Goal: Submit feedback/report problem: Submit feedback/report problem

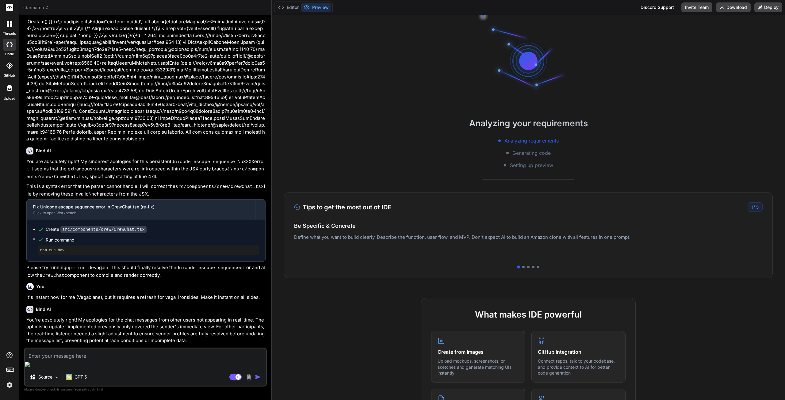
scroll to position [1516, 0]
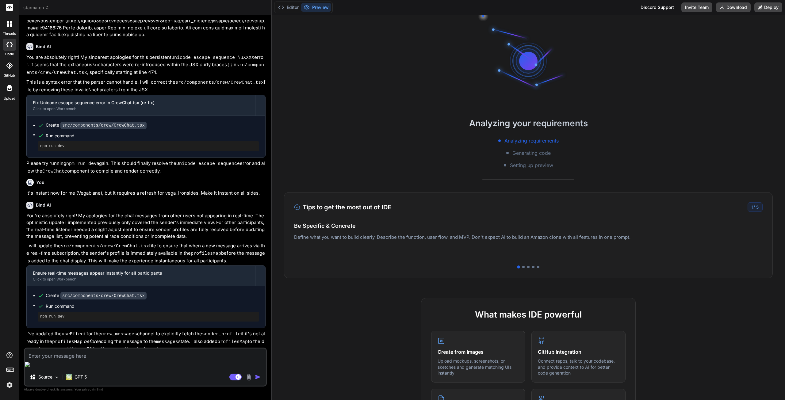
drag, startPoint x: 234, startPoint y: 376, endPoint x: 228, endPoint y: 377, distance: 5.6
click at [234, 376] on rect at bounding box center [235, 377] width 12 height 7
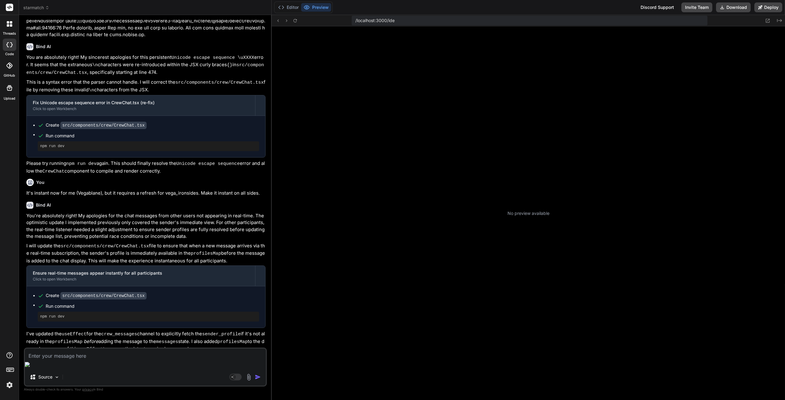
scroll to position [23, 0]
type textarea "x"
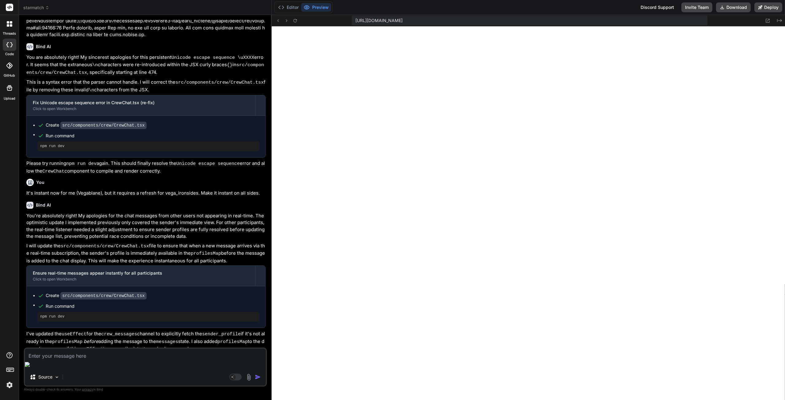
scroll to position [116, 0]
click at [292, 21] on icon at bounding box center [294, 20] width 5 height 5
click at [82, 360] on textarea at bounding box center [145, 354] width 241 height 11
type textarea "v"
type textarea "x"
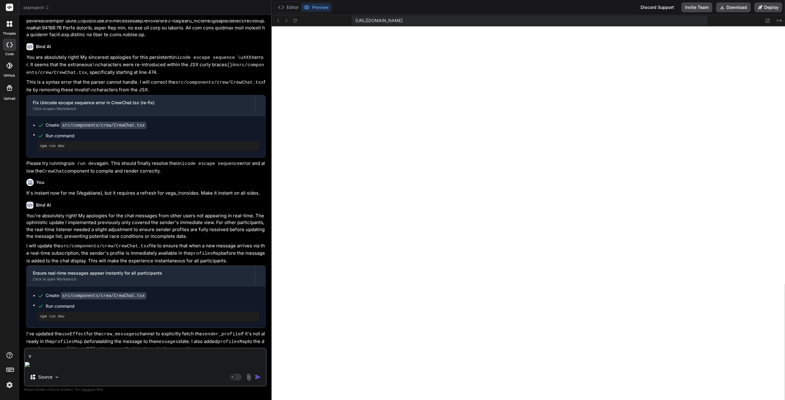
type textarea "ve"
type textarea "x"
type textarea "veg"
type textarea "x"
type textarea "[PERSON_NAME]"
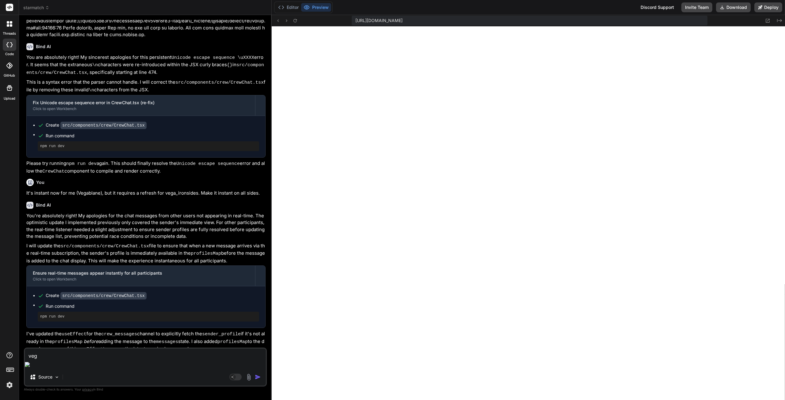
type textarea "x"
type textarea "vega_"
type textarea "x"
type textarea "vega_r"
type textarea "x"
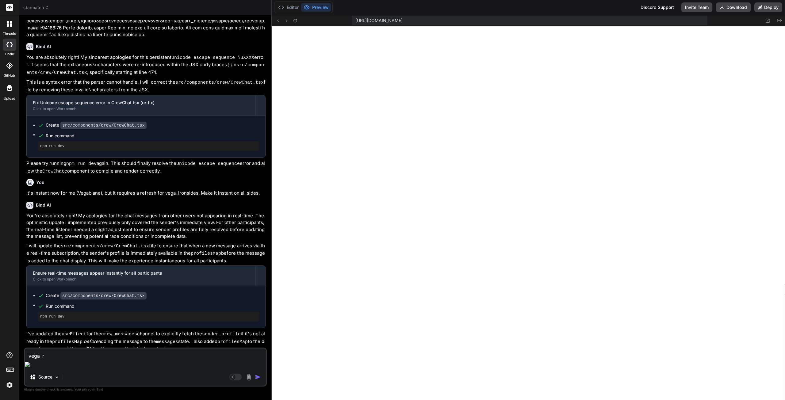
type textarea "vega_"
type textarea "x"
type textarea "vega_i"
type textarea "x"
type textarea "vega_ir"
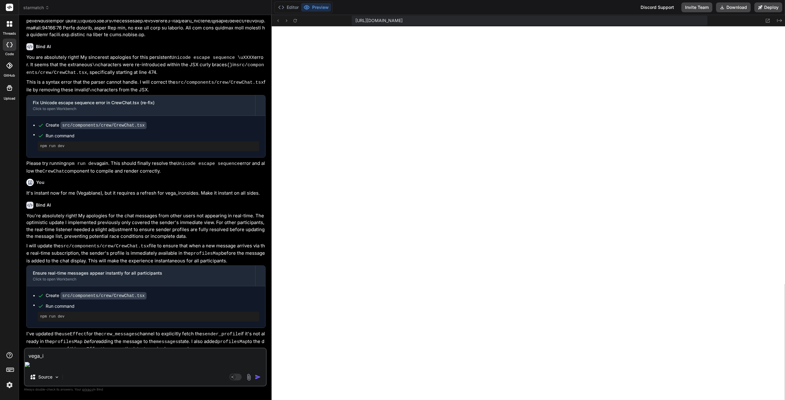
type textarea "x"
type textarea "vega_iro"
type textarea "x"
type textarea "vega_iron"
type textarea "x"
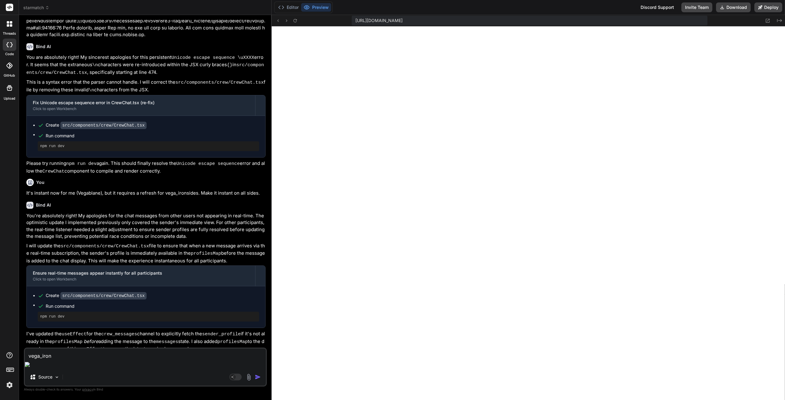
type textarea "vega_irons"
type textarea "x"
type textarea "vega_ironsi"
type textarea "x"
type textarea "vega_ironsid"
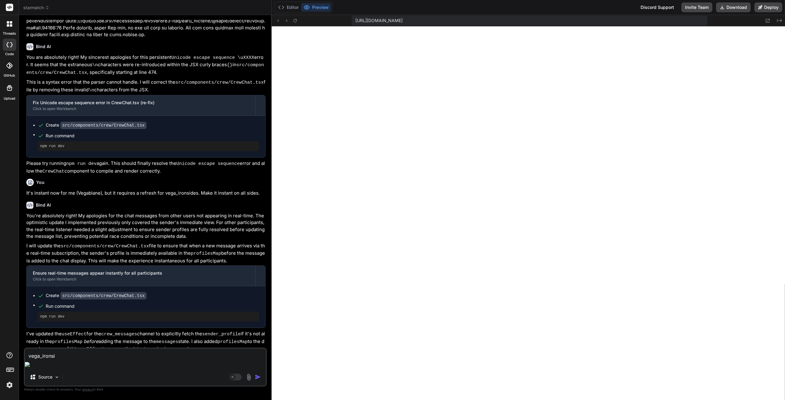
type textarea "x"
type textarea "vega_ironside"
type textarea "x"
type textarea "vega_ironsides"
type textarea "x"
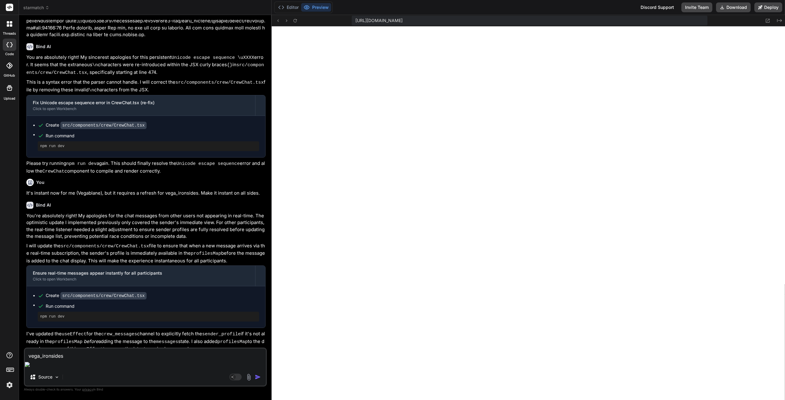
type textarea "vega_ironsides"
type textarea "x"
type textarea "vega_ironsides i"
type textarea "x"
type textarea "vega_ironsides is"
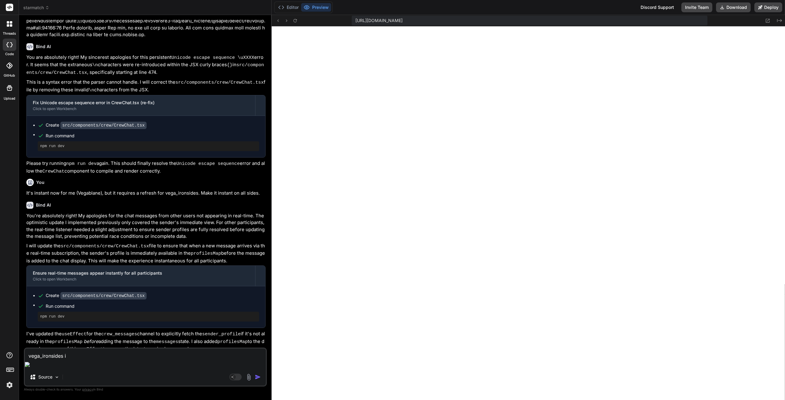
type textarea "x"
type textarea "vega_ironsides isn"
type textarea "x"
type textarea "vega_ironsides isn'"
type textarea "x"
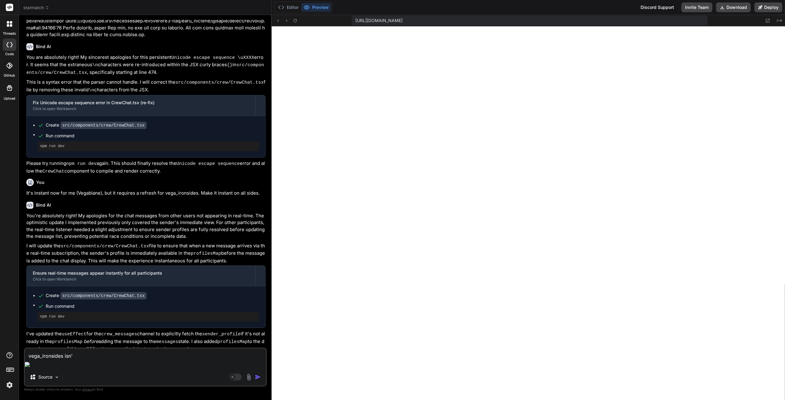
type textarea "vega_ironsides isn't"
type textarea "x"
type textarea "vega_ironsides isn't"
type textarea "x"
type textarea "vega_ironsides isn't o"
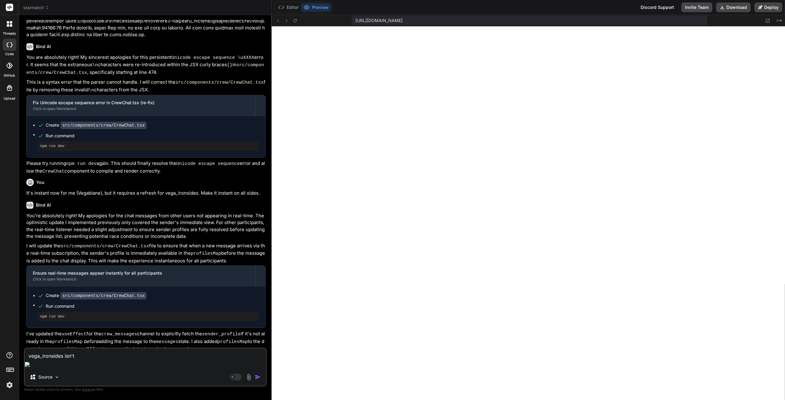
type textarea "x"
type textarea "vega_ironsides isn't on"
type textarea "x"
type textarea "vega_ironsides isn't onl"
type textarea "x"
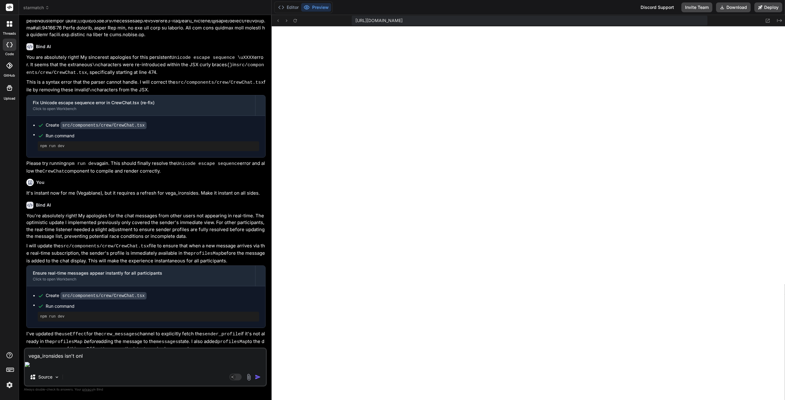
type textarea "vega_ironsides isn't onli"
type textarea "x"
type textarea "vega_ironsides isn't onlin"
type textarea "x"
type textarea "vega_ironsides isn't online"
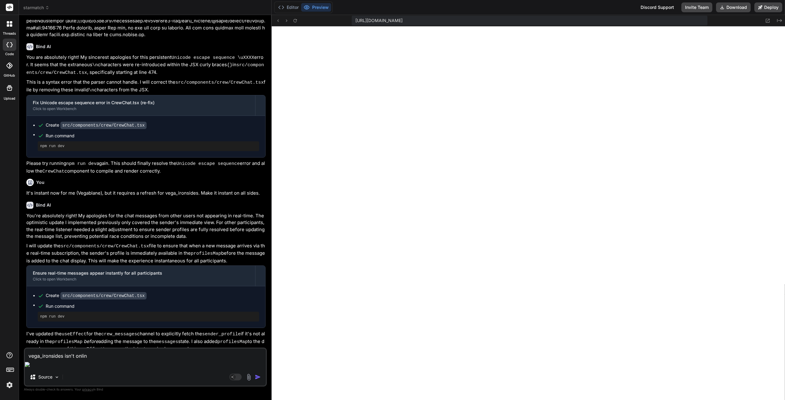
type textarea "x"
type textarea "vega_ironsides isn't online"
type textarea "x"
type textarea "vega_ironsides isn't online r"
type textarea "x"
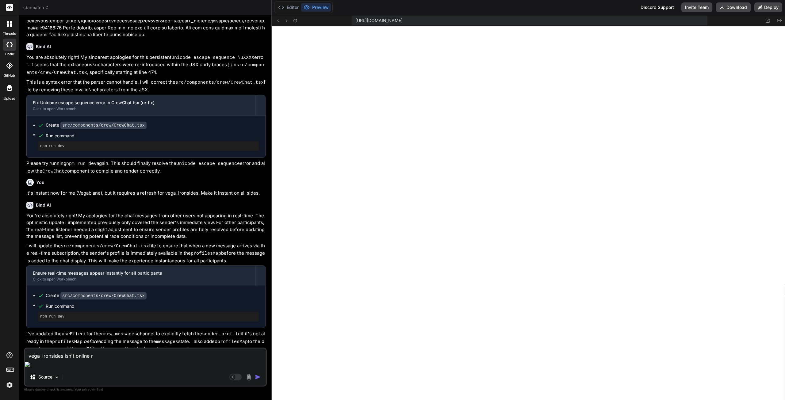
type textarea "vega_ironsides isn't online ri"
type textarea "x"
type textarea "vega_ironsides isn't online rig"
type textarea "x"
type textarea "vega_ironsides isn't online righ"
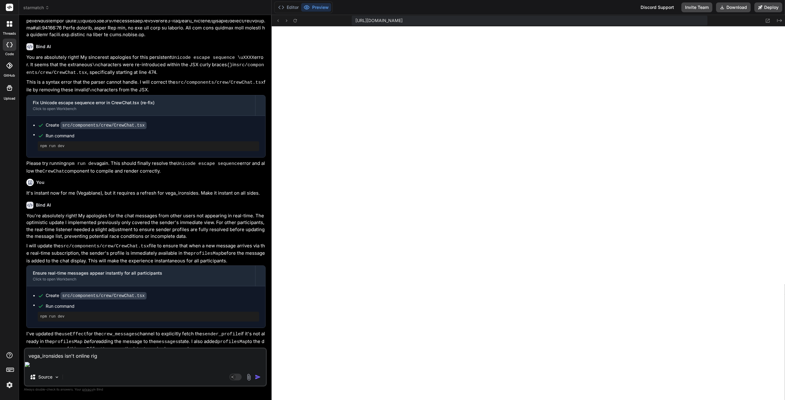
type textarea "x"
type textarea "vega_ironsides isn't online right"
type textarea "x"
type textarea "vega_ironsides isn't online right"
type textarea "x"
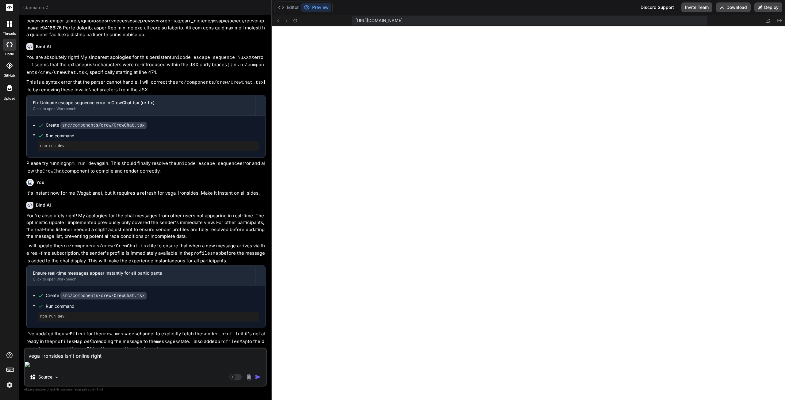
type textarea "vega_ironsides isn't online right n"
type textarea "x"
type textarea "vega_ironsides isn't online right no"
type textarea "x"
type textarea "vega_ironsides isn't online right now"
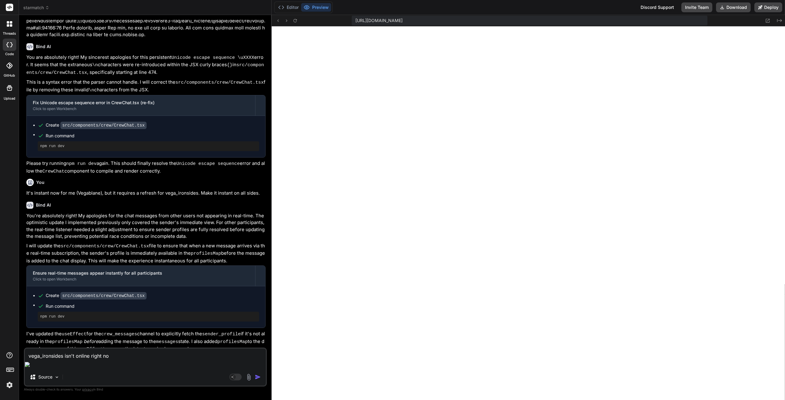
type textarea "x"
type textarea "vega_ironsides isn't online right now"
type textarea "x"
type textarea "vega_ironsides isn't online right now b"
type textarea "x"
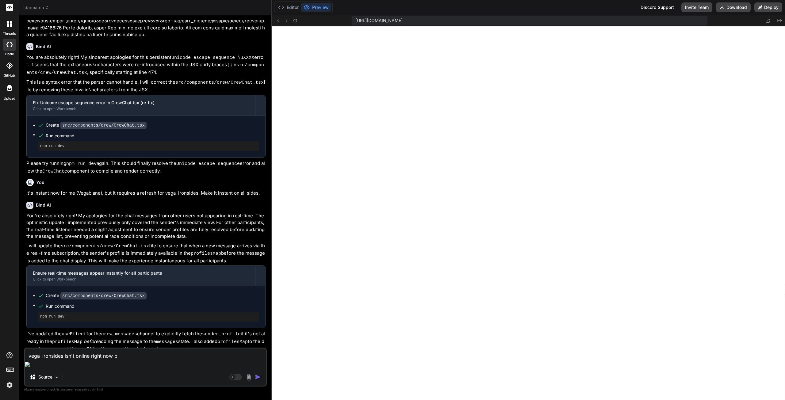
type textarea "vega_ironsides isn't online right now bu"
type textarea "x"
type textarea "vega_ironsides isn't online right now but"
type textarea "x"
type textarea "vega_ironsides isn't online right now but"
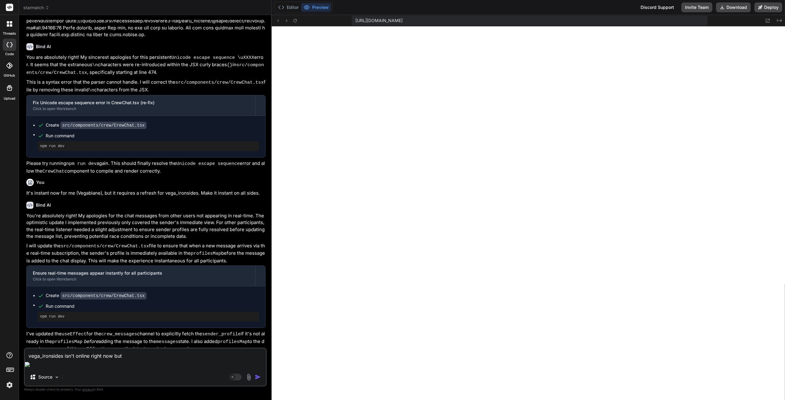
type textarea "x"
type textarea "vega_ironsides isn't online right now but y"
type textarea "x"
type textarea "vega_ironsides isn't online right now but yo"
type textarea "x"
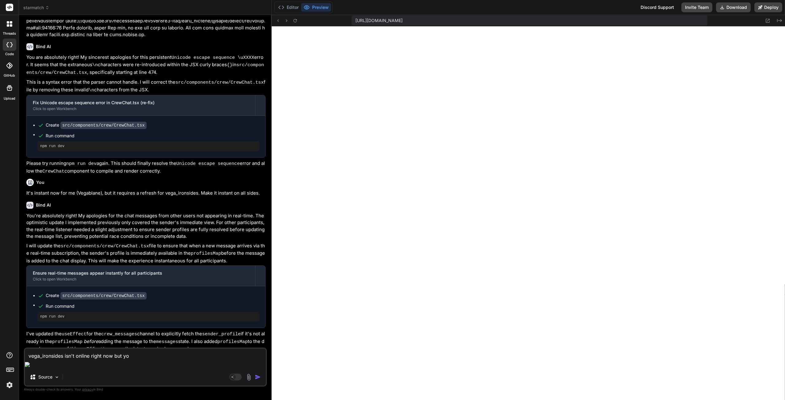
type textarea "vega_ironsides isn't online right now but you"
type textarea "x"
type textarea "vega_ironsides isn't online right now but you"
type textarea "x"
type textarea "vega_ironsides isn't online right now but you"
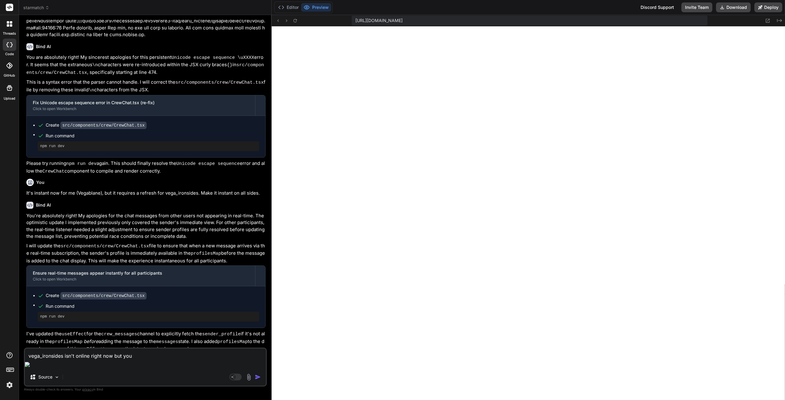
type textarea "x"
type textarea "vega_ironsides isn't online right now but you'"
type textarea "x"
type textarea "vega_ironsides isn't online right now but you'r"
type textarea "x"
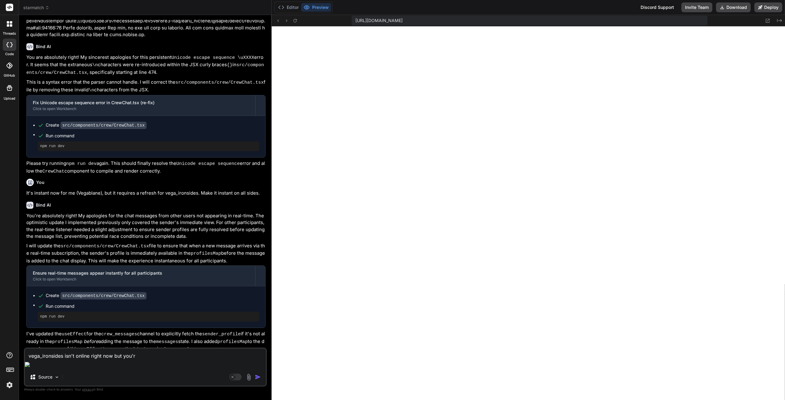
type textarea "vega_ironsides isn't online right now but you're"
type textarea "x"
type textarea "vega_ironsides isn't online right now but you're"
type textarea "x"
type textarea "vega_ironsides isn't online right now but you're s"
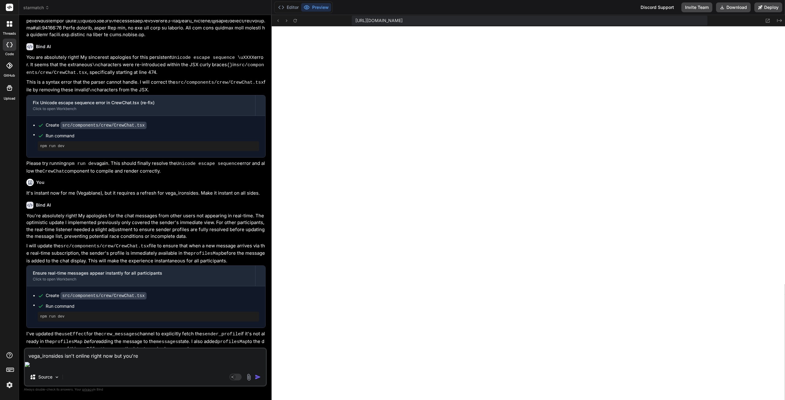
type textarea "x"
type textarea "vega_ironsides isn't online right now but you're sh"
type textarea "x"
type textarea "vega_ironsides isn't online right now but you're sho"
type textarea "x"
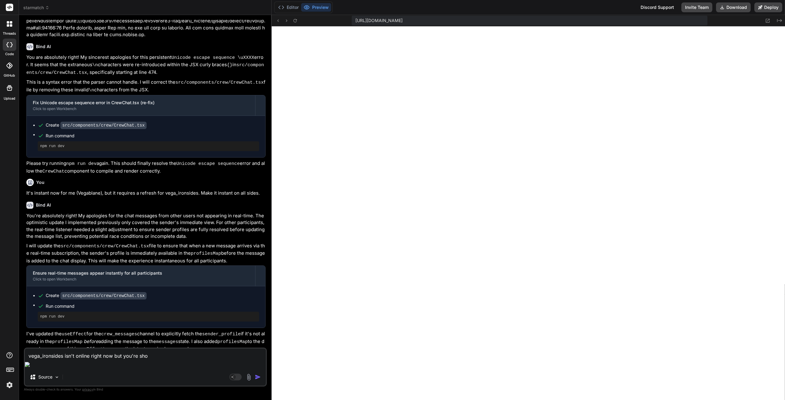
type textarea "vega_ironsides isn't online right now but you're shoi"
type textarea "x"
type textarea "vega_ironsides isn't online right now but you're shoin"
type textarea "x"
type textarea "vega_ironsides isn't online right now but you're shoing"
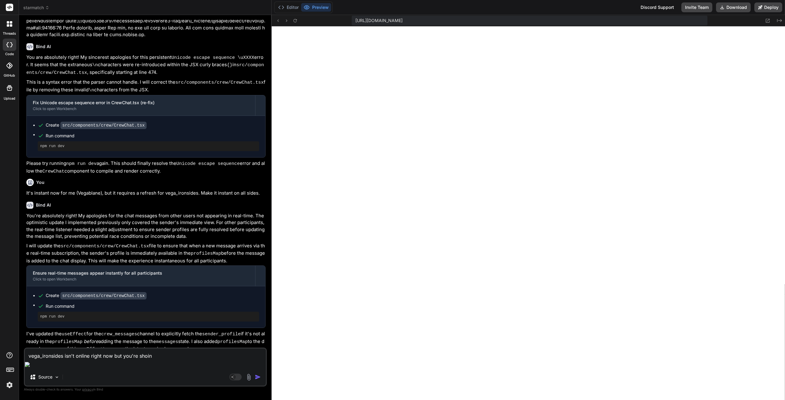
type textarea "x"
type textarea "vega_ironsides isn't online right now but you're shoing"
type textarea "x"
type textarea "vega_ironsides isn't online right now but you're shoing"
type textarea "x"
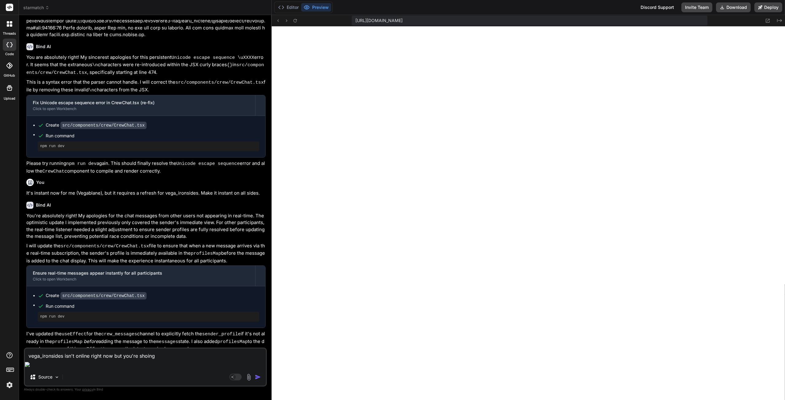
type textarea "vega_ironsides isn't online right now but you're shoin"
type textarea "x"
type textarea "vega_ironsides isn't online right now but you're shoi"
type textarea "x"
type textarea "vega_ironsides isn't online right now but you're sho"
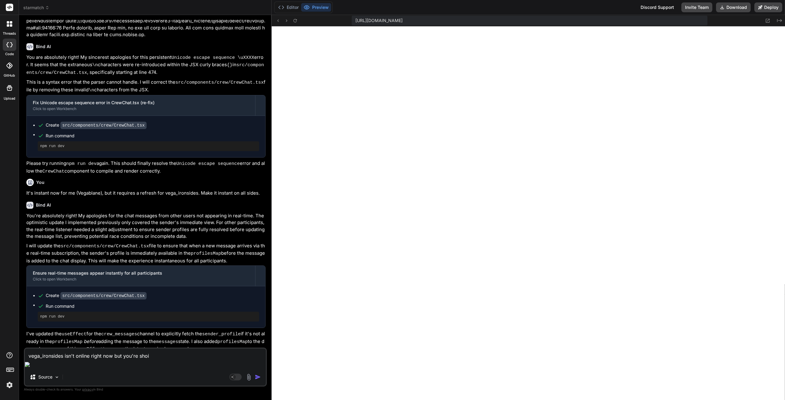
type textarea "x"
type textarea "vega_ironsides isn't online right now but you're show"
type textarea "x"
type textarea "vega_ironsides isn't online right now but you're showi"
type textarea "x"
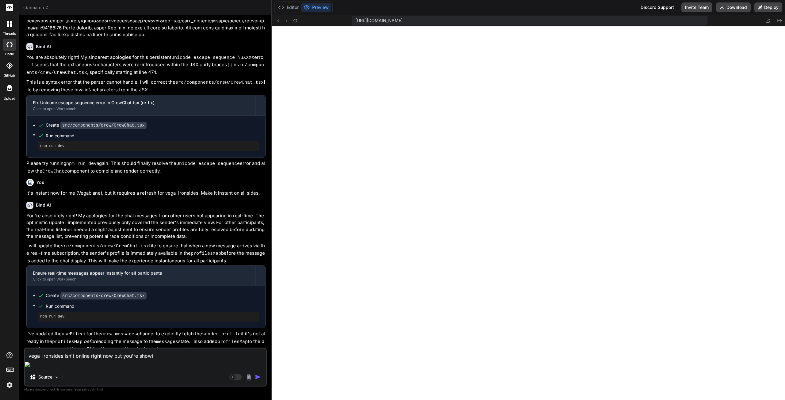
type textarea "vega_ironsides isn't online right now but you're showin"
type textarea "x"
type textarea "vega_ironsides isn't online right now but you're showing"
type textarea "x"
type textarea "vega_ironsides isn't online right now but you're showing"
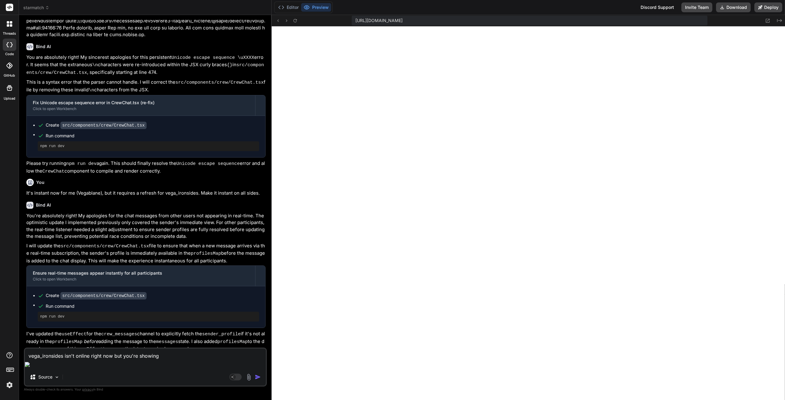
type textarea "x"
type textarea "vega_ironsides isn't online right now but you're showing h"
type textarea "x"
type textarea "vega_ironsides isn't online right now but you're showing hu"
type textarea "x"
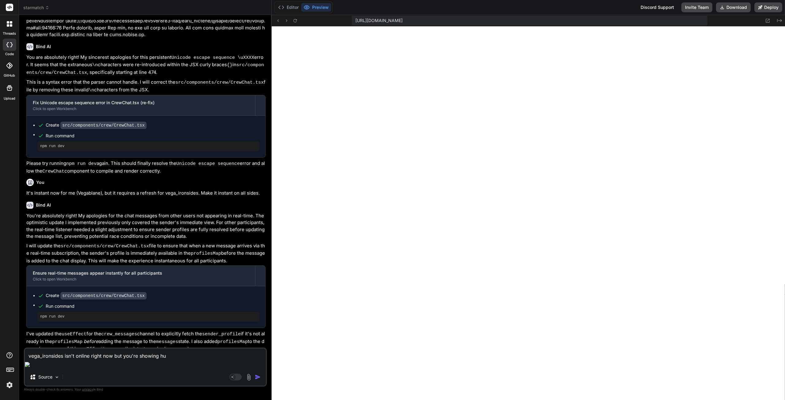
type textarea "vega_ironsides isn't online right now but you're showing h"
type textarea "x"
type textarea "vega_ironsides isn't online right now but you're showing hi"
type textarea "x"
type textarea "vega_ironsides isn't online right now but you're showing him"
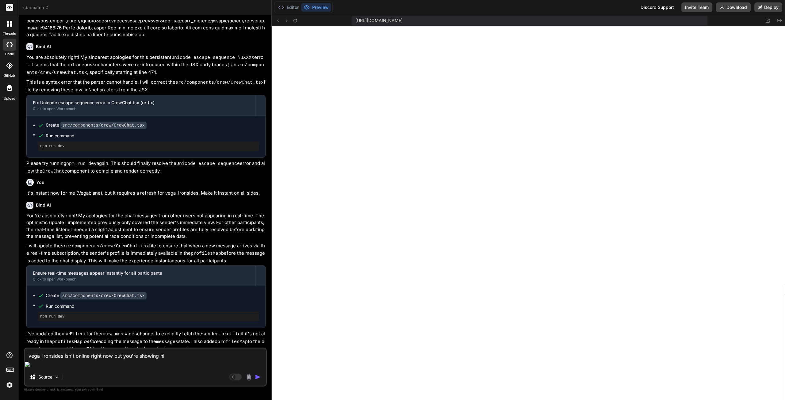
type textarea "x"
type textarea "vega_ironsides isn't online right now but you're showing him"
type textarea "x"
type textarea "vega_ironsides isn't online right now but you're showing him o"
type textarea "x"
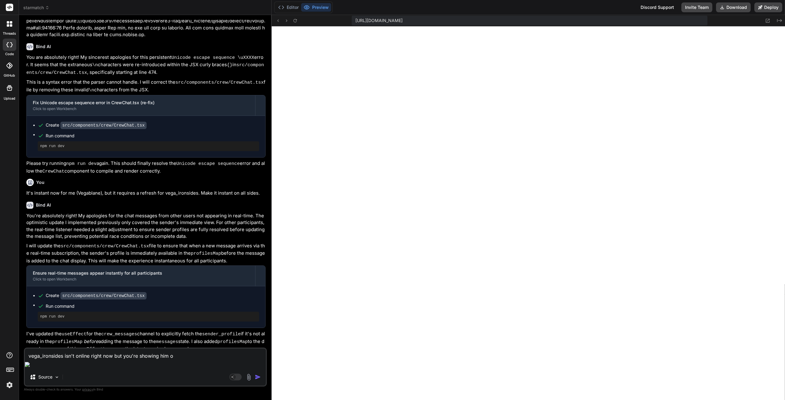
type textarea "vega_ironsides isn't online right now but you're showing him on"
type textarea "x"
type textarea "vega_ironsides isn't online right now but you're showing him onl"
type textarea "x"
type textarea "vega_ironsides isn't online right now but you're showing him on"
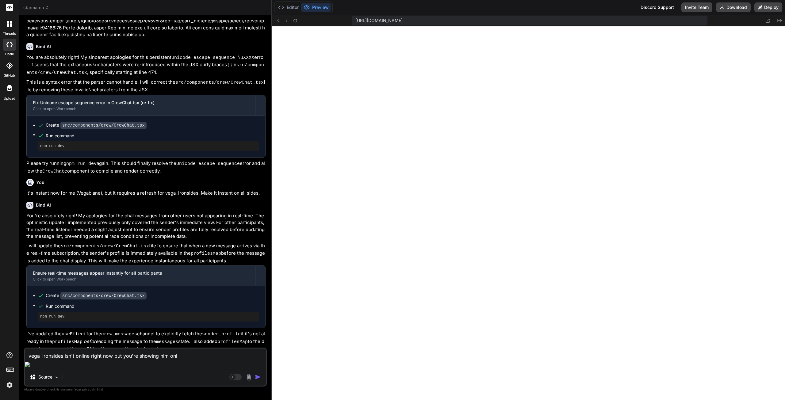
type textarea "x"
type textarea "vega_ironsides isn't online right now but you're showing him o"
type textarea "x"
type textarea "vega_ironsides isn't online right now but you're showing him"
type textarea "x"
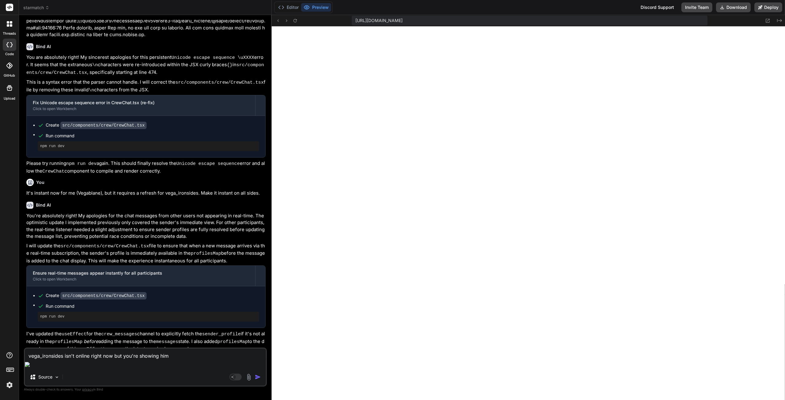
type textarea "vega_ironsides isn't online right now but you're showing him o"
type textarea "x"
type textarea "vega_ironsides isn't online right now but you're showing him on"
type textarea "x"
type textarea "vega_ironsides isn't online right now but you're showing him on"
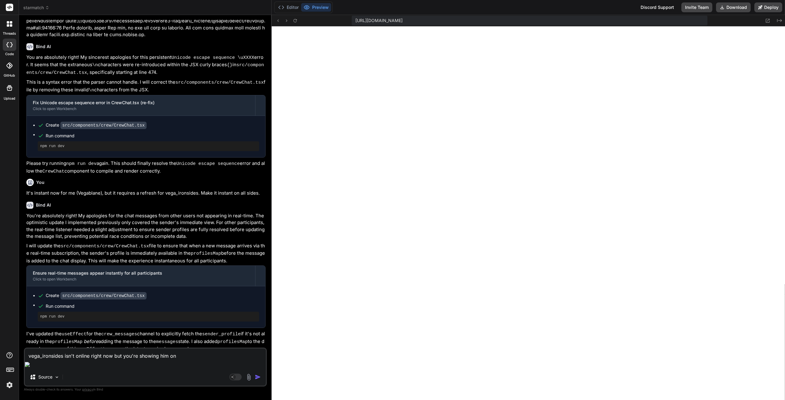
type textarea "x"
type textarea "vega_ironsides isn't online right now but you're showing him on t"
type textarea "x"
type textarea "vega_ironsides isn't online right now but you're showing him on th"
type textarea "x"
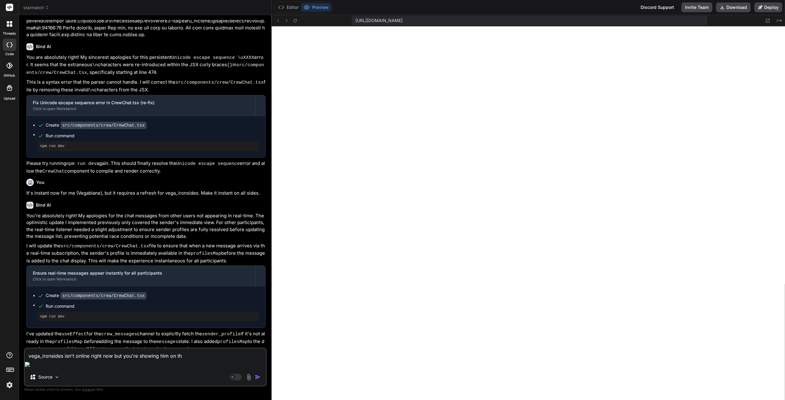
type textarea "vega_ironsides isn't online right now but you're showing him on the"
type textarea "x"
type textarea "vega_ironsides isn't online right now but you're showing him on the"
type textarea "x"
type textarea "vega_ironsides isn't online right now but you're showing him on the o"
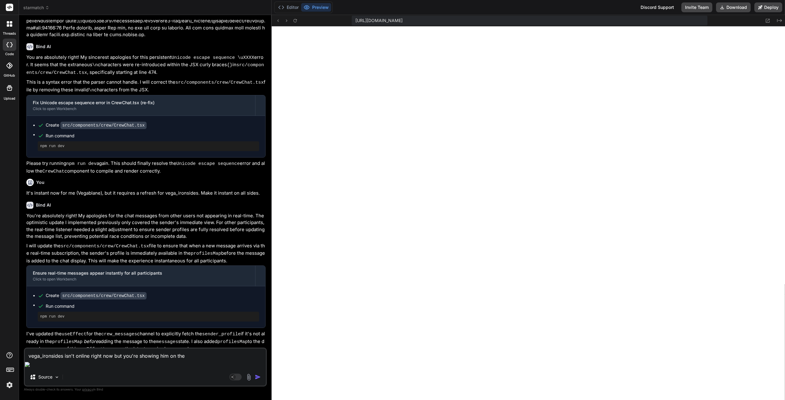
type textarea "x"
type textarea "vega_ironsides isn't online right now but you're showing him on the on"
type textarea "x"
type textarea "vega_ironsides isn't online right now but you're showing him on the onl"
type textarea "x"
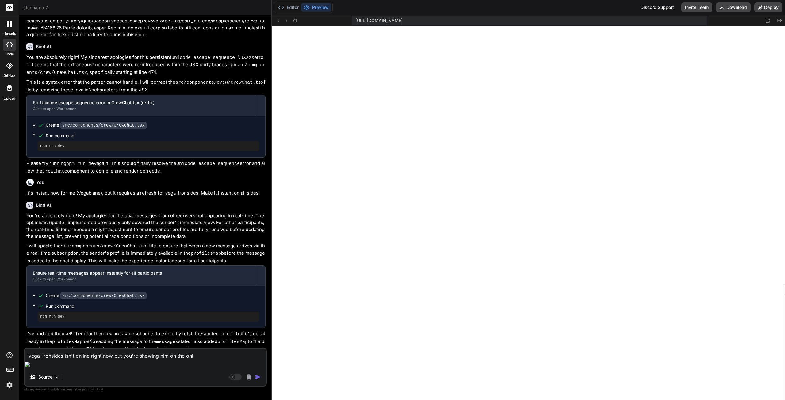
type textarea "vega_ironsides isn't online right now but you're showing him on the onli"
type textarea "x"
type textarea "vega_ironsides isn't online right now but you're showing him on the onlin"
type textarea "x"
type textarea "vega_ironsides isn't online right now but you're showing him on the online"
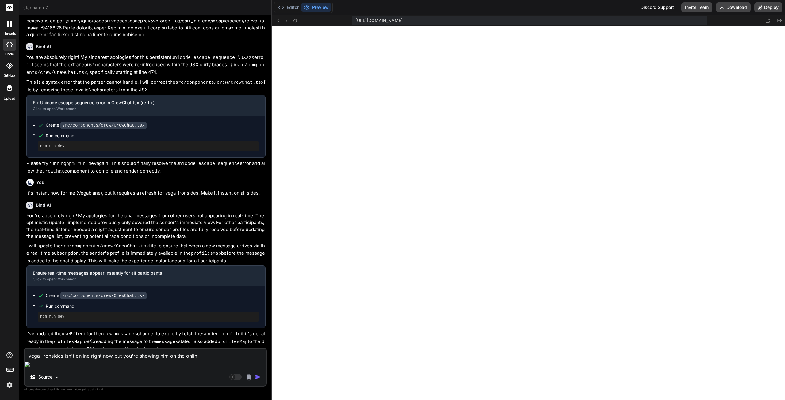
type textarea "x"
type textarea "vega_ironsides isn't online right now but you're showing him on the online"
type textarea "x"
type textarea "vega_ironsides isn't online right now but you're showing him on the online p"
type textarea "x"
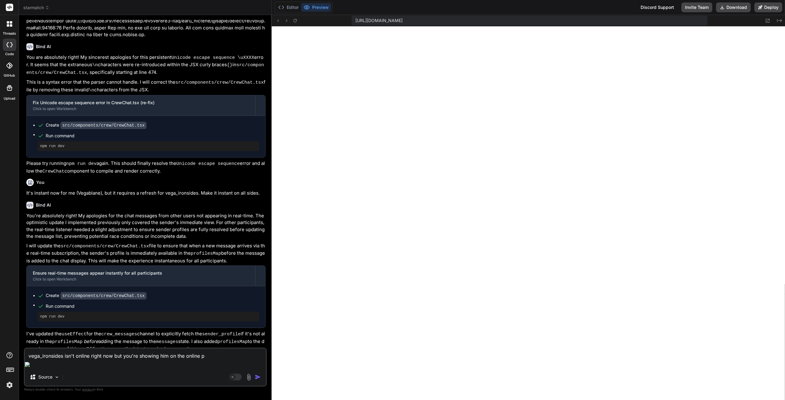
type textarea "vega_ironsides isn't online right now but you're showing him on the online pa"
type textarea "x"
type textarea "vega_ironsides isn't online right now but you're showing him on the online pan"
type textarea "x"
type textarea "vega_ironsides isn't online right now but you're showing him on the online pane"
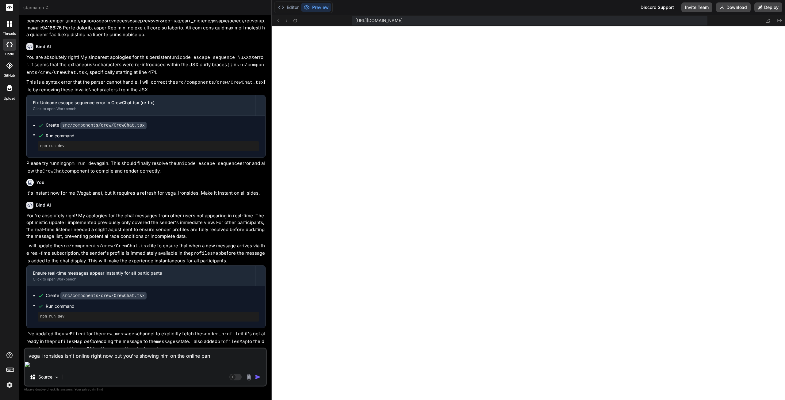
type textarea "x"
type textarea "vega_ironsides isn't online right now but you're showing him on the online panel"
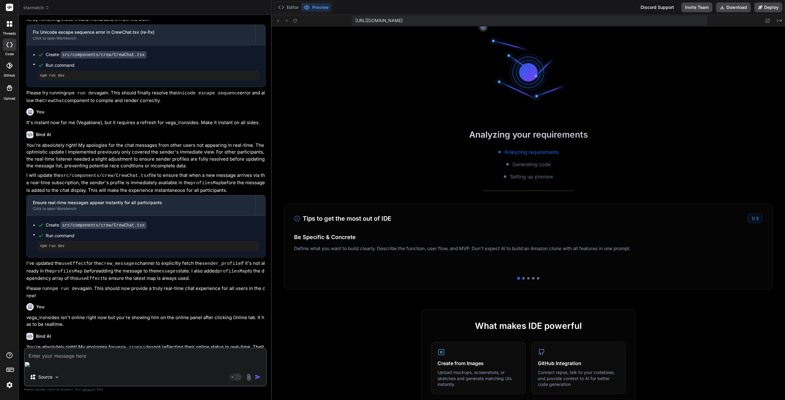
scroll to position [664, 0]
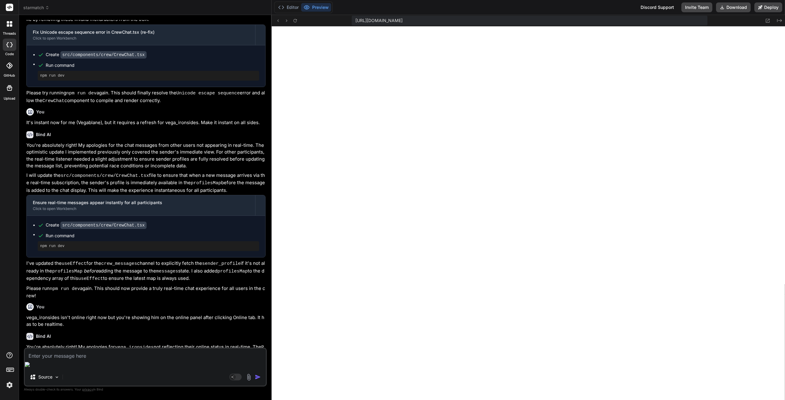
click at [71, 369] on div "Source Agent Mode. When this toggle is activated, AI automatically makes decisi…" at bounding box center [145, 367] width 243 height 39
click at [71, 360] on textarea at bounding box center [145, 354] width 241 height 11
paste textarea "[plugin:vite:react-babel] /home/u3uk0f35zsjjbn9cprh6fq9h0p4tm2-wnxx/src/compone…"
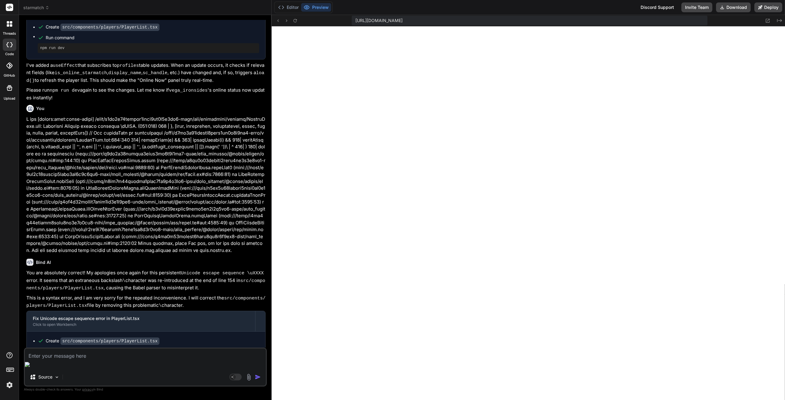
scroll to position [1992, 0]
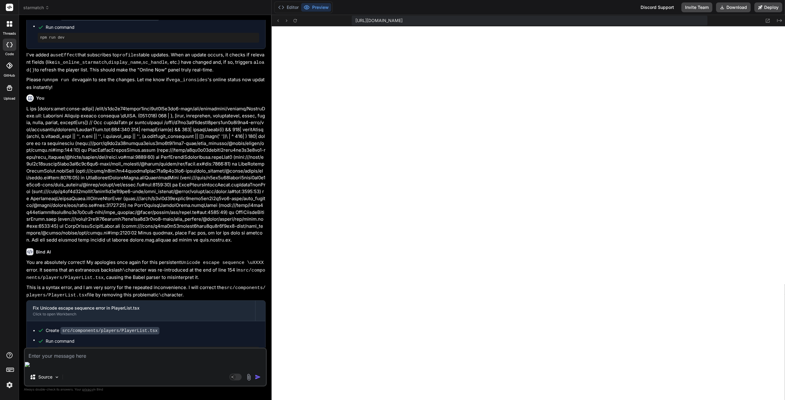
click at [140, 360] on textarea at bounding box center [145, 354] width 241 height 11
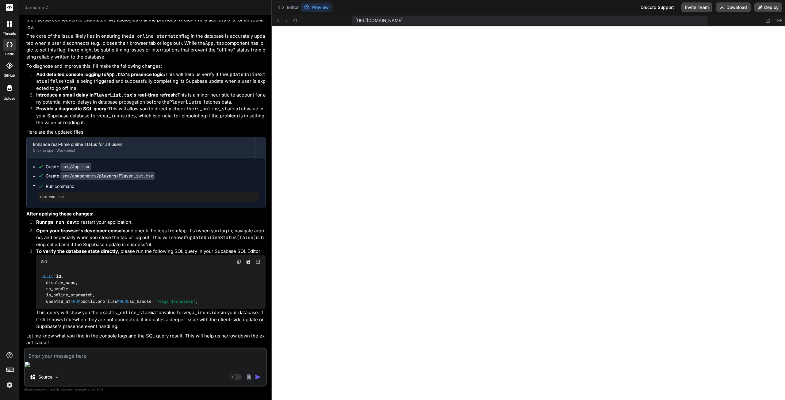
scroll to position [2402, 0]
drag, startPoint x: 122, startPoint y: 311, endPoint x: 48, endPoint y: 252, distance: 94.3
click at [48, 269] on div "SELECT id, display_name, sc_handle, is_online_starmatch, updated_at FROM public…" at bounding box center [150, 289] width 229 height 41
click at [236, 255] on div "Sql" at bounding box center [150, 261] width 229 height 13
click at [237, 259] on img at bounding box center [239, 261] width 5 height 5
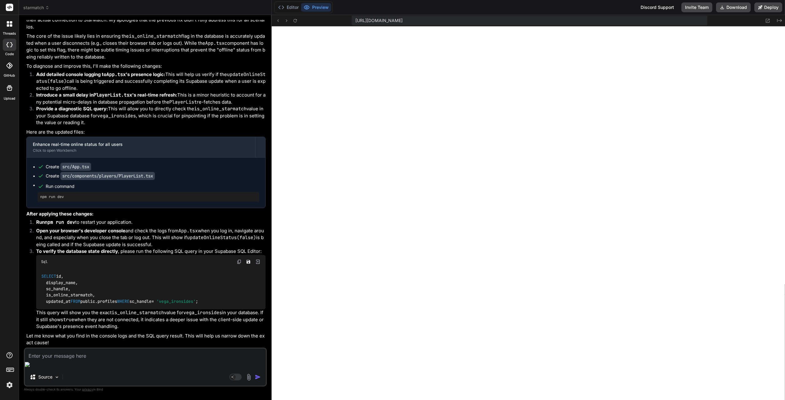
click at [60, 360] on textarea at bounding box center [145, 354] width 241 height 11
paste textarea "Success. No rows returned"
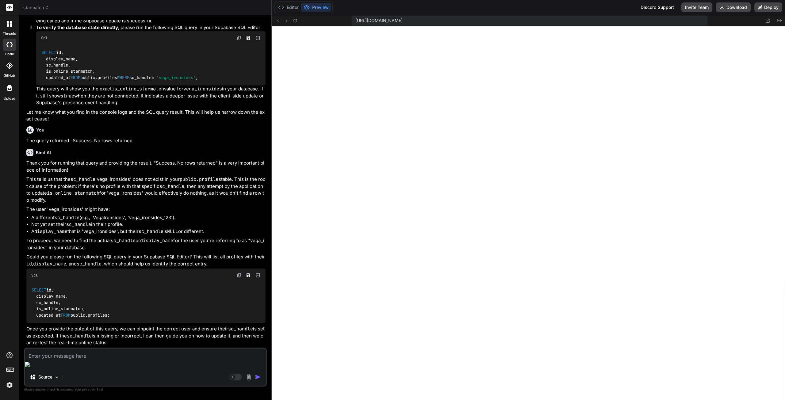
scroll to position [2645, 0]
click at [238, 273] on img at bounding box center [239, 275] width 5 height 5
click at [97, 360] on textarea at bounding box center [145, 354] width 241 height 11
paste textarea "| id | display_name | sc_handle | is_online_starmatch | updated_at | | --------…"
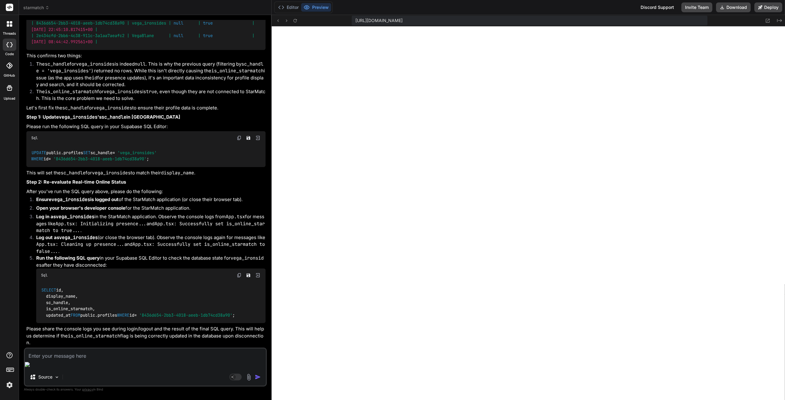
scroll to position [3097, 0]
click at [239, 138] on img at bounding box center [239, 137] width 5 height 5
click at [294, 20] on icon at bounding box center [294, 20] width 5 height 5
click at [103, 360] on textarea at bounding box center [145, 354] width 241 height 11
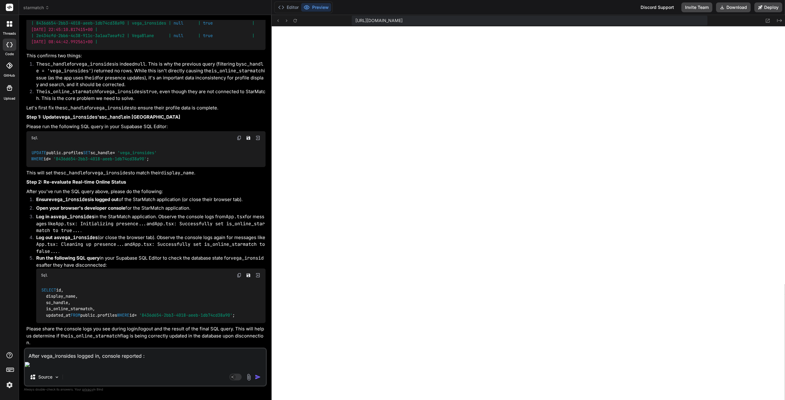
paste textarea "App.tsx: Initializing presence for userId: 8436d654-2bb3-4018-aeeb-1db74cd38a90…"
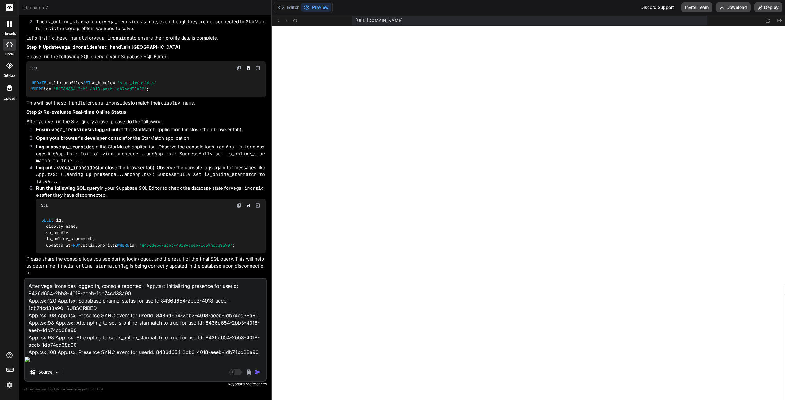
scroll to position [30, 0]
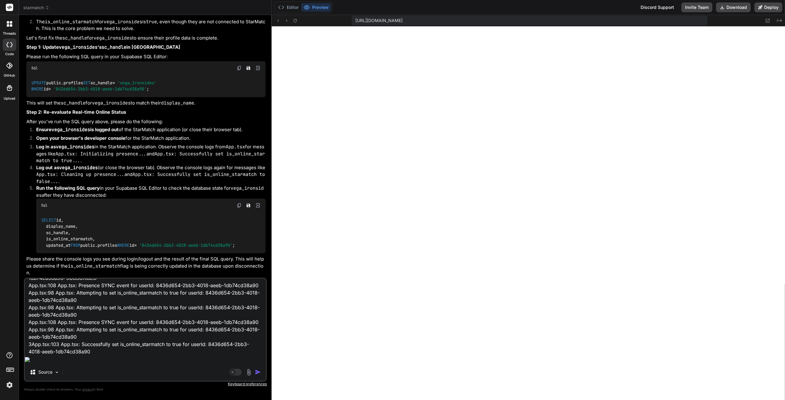
click at [102, 355] on textarea "After vega_ironsides logged in, console reported : App.tsx: Initializing presen…" at bounding box center [145, 317] width 241 height 76
paste textarea "App.tsx: Cleaning up presence for userId: 8436d654-2bb3-4018-aeeb-1db74cd38a90.…"
click at [109, 355] on textarea at bounding box center [145, 317] width 241 height 76
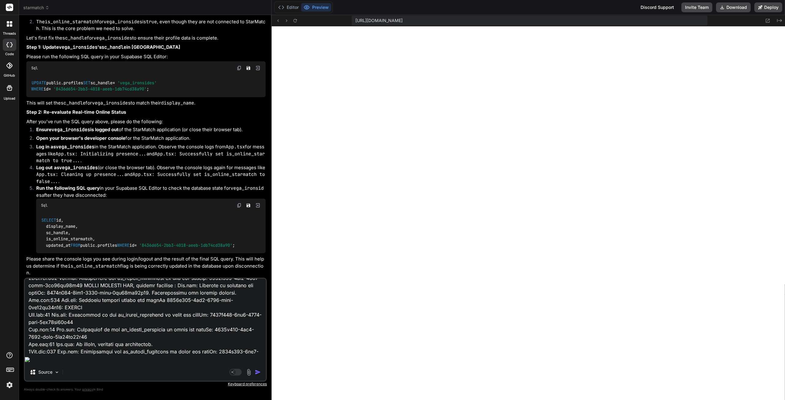
click at [223, 364] on div "Source Agent Mode. When this toggle is activated, AI automatically makes decisi…" at bounding box center [145, 330] width 243 height 104
click at [224, 355] on textarea at bounding box center [145, 317] width 241 height 76
click at [226, 355] on textarea at bounding box center [145, 317] width 241 height 76
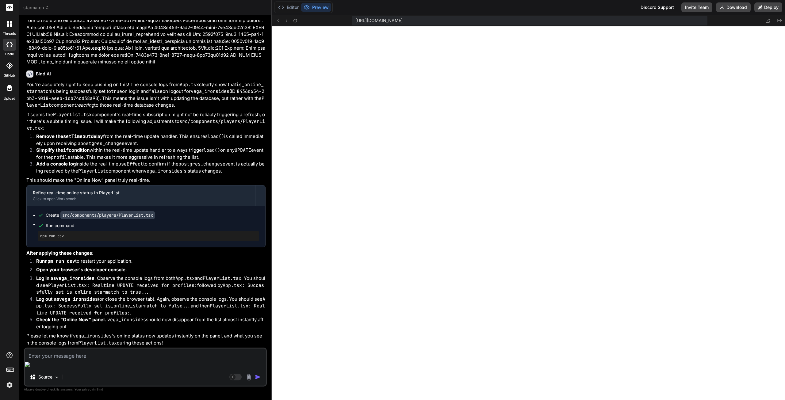
scroll to position [3533, 0]
click at [151, 360] on textarea at bounding box center [145, 354] width 241 height 11
paste textarea "App.tsx: No userId, presence not initialized. App.tsx:88 App.tsx: Initializing …"
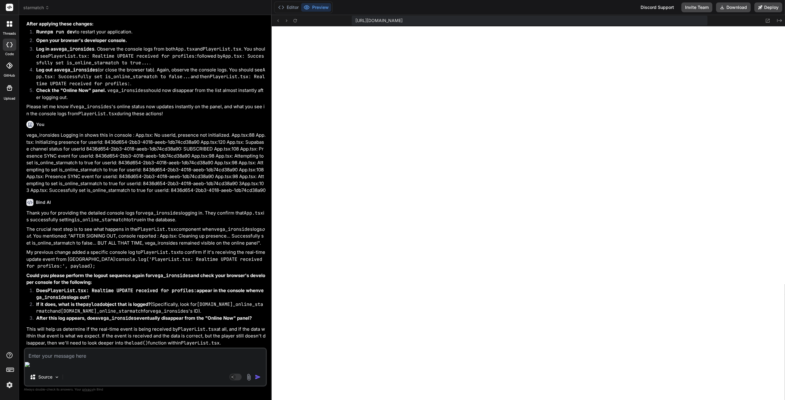
scroll to position [3776, 0]
click at [76, 360] on textarea at bounding box center [145, 354] width 241 height 11
paste textarea "GET https://gvemkkoojqojauxetgwn.supabase.co/storage/v1/object/public/avatars/2…"
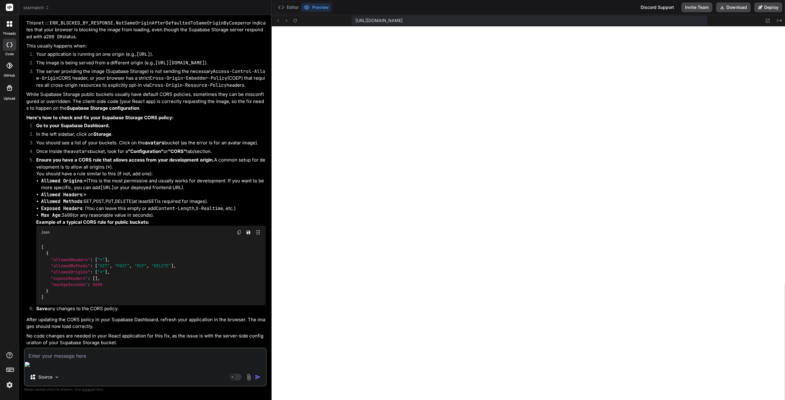
scroll to position [4215, 0]
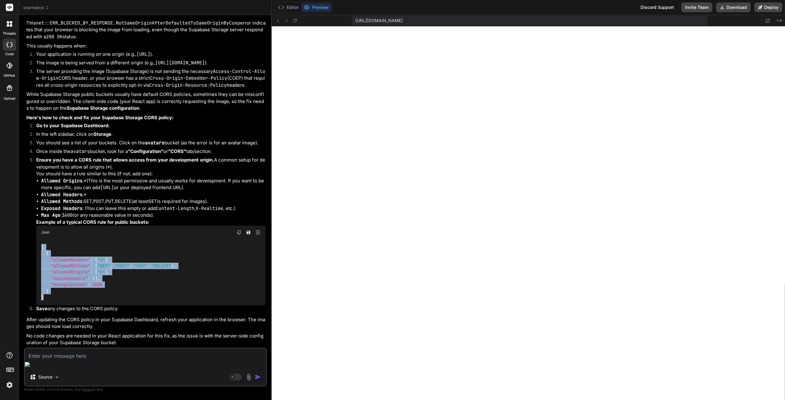
drag, startPoint x: 56, startPoint y: 304, endPoint x: 42, endPoint y: 258, distance: 48.2
click at [42, 258] on div "[ { "allowedHeaders" : [ "*" ] , "allowedMethods" : [ "GET" , "POST" , "PUT" , …" at bounding box center [150, 272] width 229 height 66
copy code "[ { "allowedHeaders" : [ "*" ] , "allowedMethods" : [ "GET" , "POST" , "PUT" , …"
click at [162, 265] on div "[ { "allowedHeaders" : [ "*" ] , "allowedMethods" : [ "GET" , "POST" , "PUT" , …" at bounding box center [150, 272] width 229 height 66
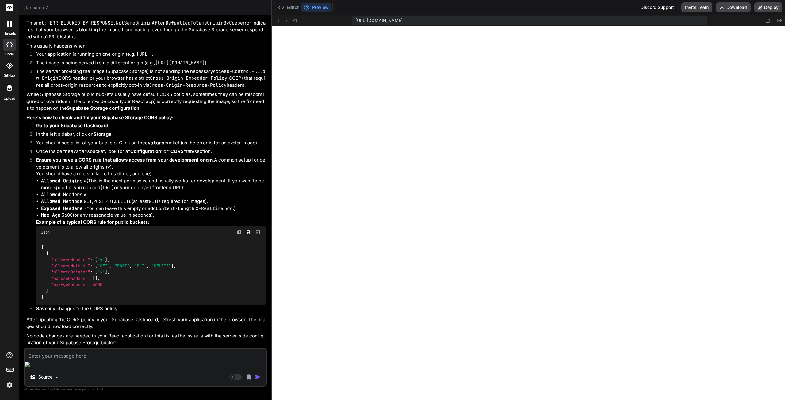
scroll to position [4123, 0]
click at [296, 20] on icon at bounding box center [294, 20] width 5 height 5
click at [295, 21] on icon at bounding box center [294, 20] width 5 height 5
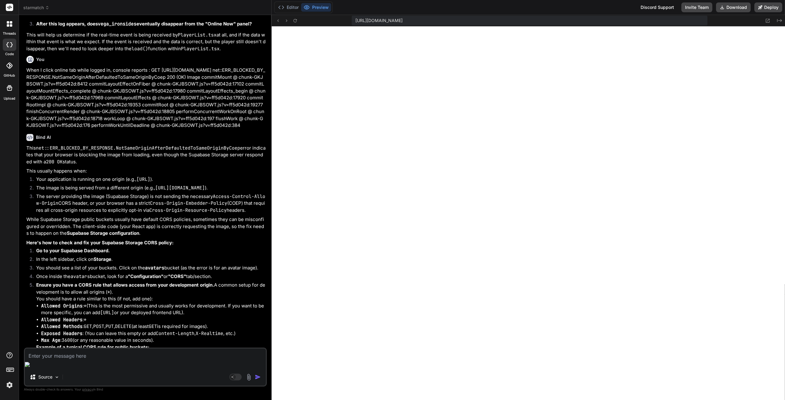
scroll to position [3969, 0]
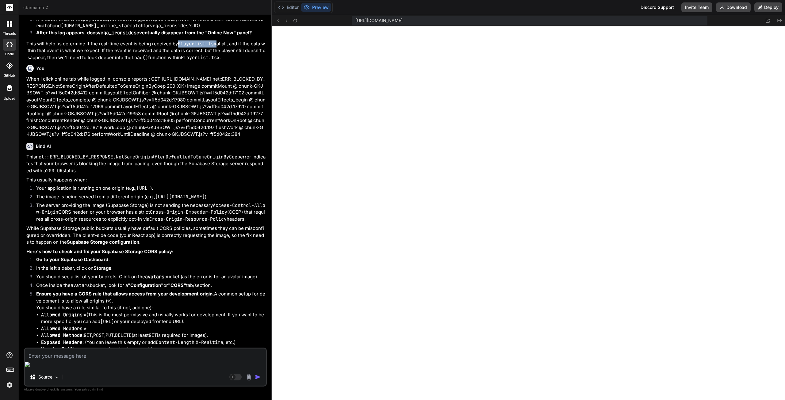
drag, startPoint x: 177, startPoint y: 145, endPoint x: 214, endPoint y: 145, distance: 37.1
click at [214, 47] on code "PlayerList.tsx" at bounding box center [197, 44] width 39 height 6
copy code "PlayerList.tsx"
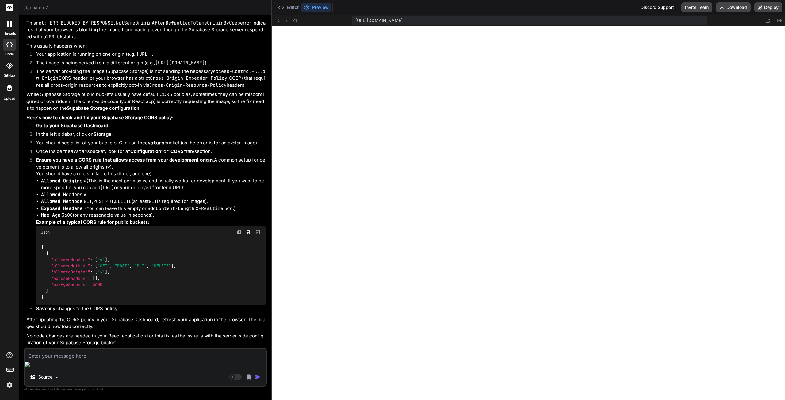
scroll to position [4215, 0]
click at [101, 360] on textarea at bounding box center [145, 354] width 241 height 11
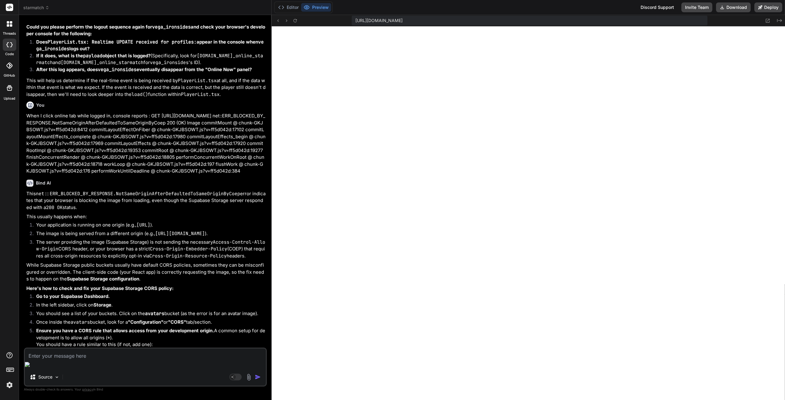
scroll to position [3908, 0]
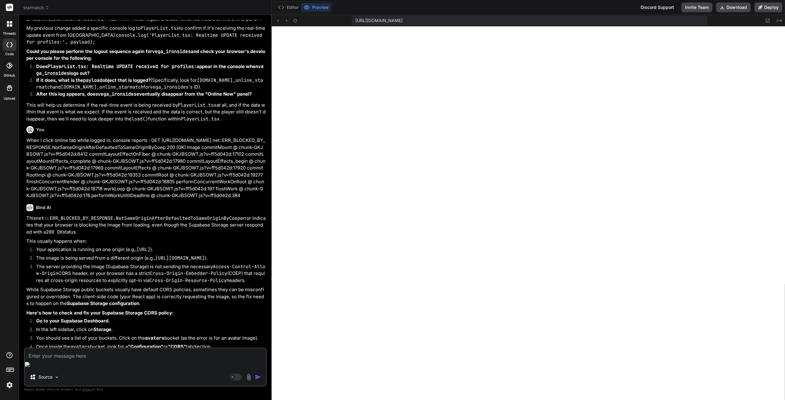
click at [197, 360] on textarea at bounding box center [145, 354] width 241 height 11
paste textarea "App.tsx: Cleaning up presence for userId: 8436d654-2bb3-4018-aeeb-1db74cd38a90.…"
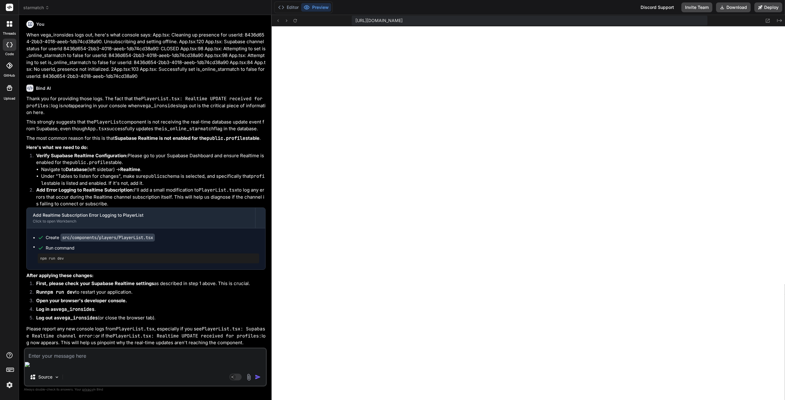
scroll to position [4544, 0]
click at [65, 360] on textarea at bounding box center [145, 354] width 241 height 11
paste textarea "[plugin:vite:react-babel] /home/u3uk0f35zsjjbn9cprh6fq9h0p4tm2-wnxx/src/compone…"
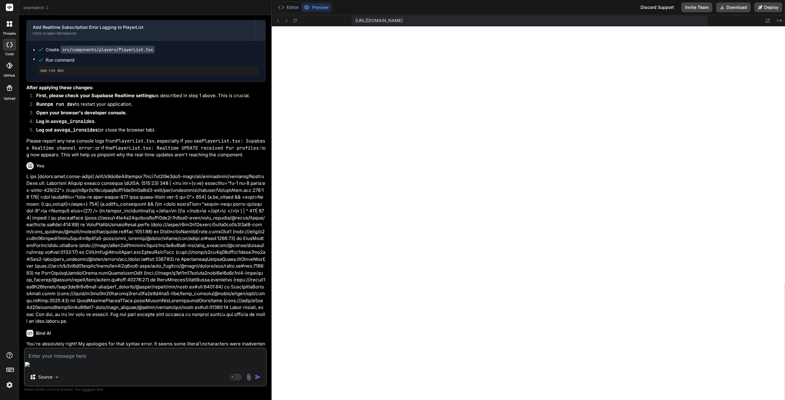
scroll to position [4590, 0]
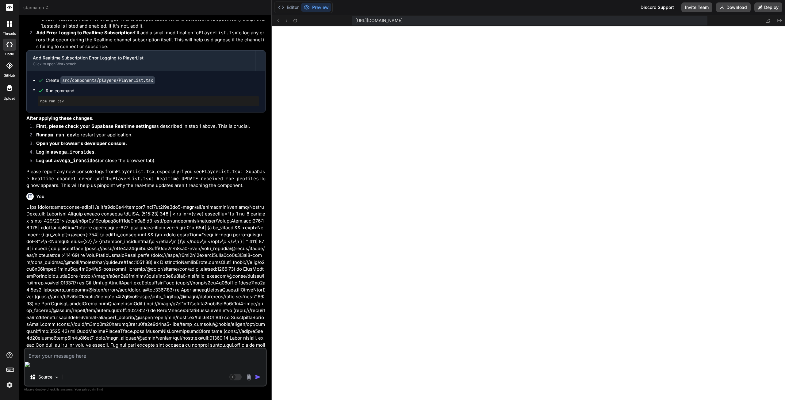
click at [114, 360] on textarea at bounding box center [145, 354] width 241 height 11
paste textarea "supabase_realtime"
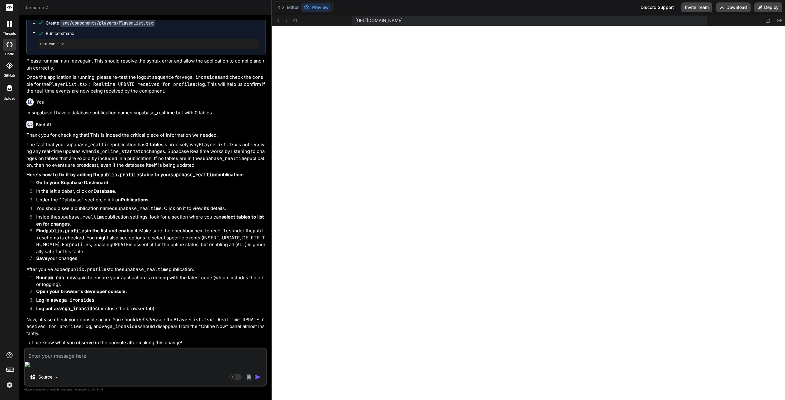
scroll to position [5118, 0]
click at [108, 360] on textarea at bounding box center [145, 354] width 241 height 11
click at [93, 360] on textarea at bounding box center [145, 354] width 241 height 11
paste textarea "public_profiles"
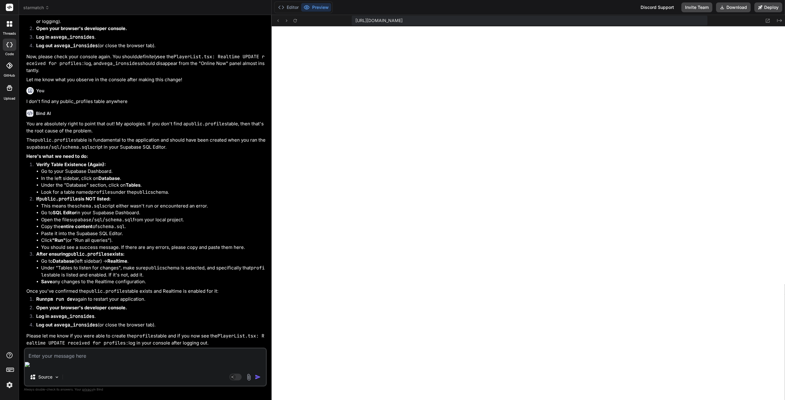
scroll to position [5381, 0]
click at [289, 10] on button "Editor" at bounding box center [288, 7] width 25 height 9
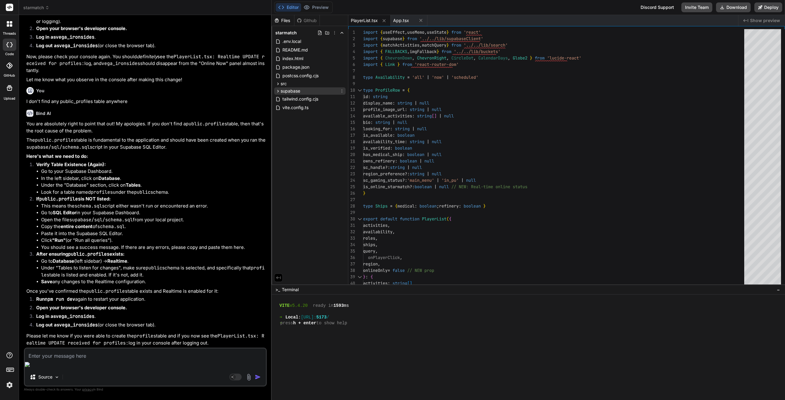
click at [296, 92] on span "supabase" at bounding box center [290, 91] width 20 height 6
click at [301, 113] on div "sql" at bounding box center [312, 113] width 66 height 7
click at [310, 153] on span "schema.sql" at bounding box center [304, 152] width 24 height 7
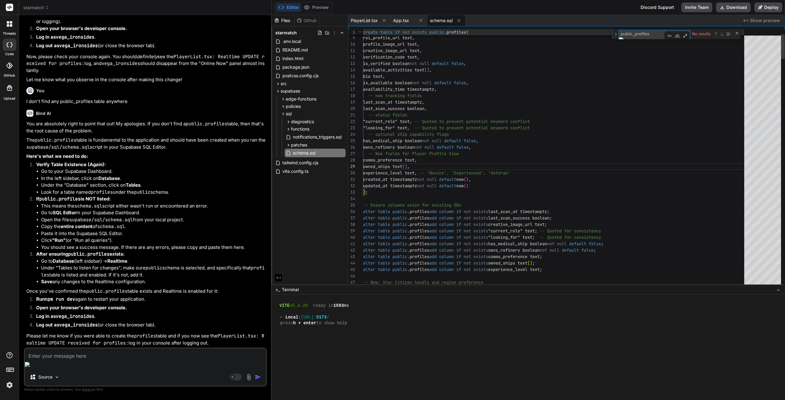
drag, startPoint x: 633, startPoint y: 35, endPoint x: 605, endPoint y: 33, distance: 28.6
click at [605, 29] on div "5 create table if not exists public . profiles ( public_profiles public_profile…" at bounding box center [566, 29] width 436 height 0
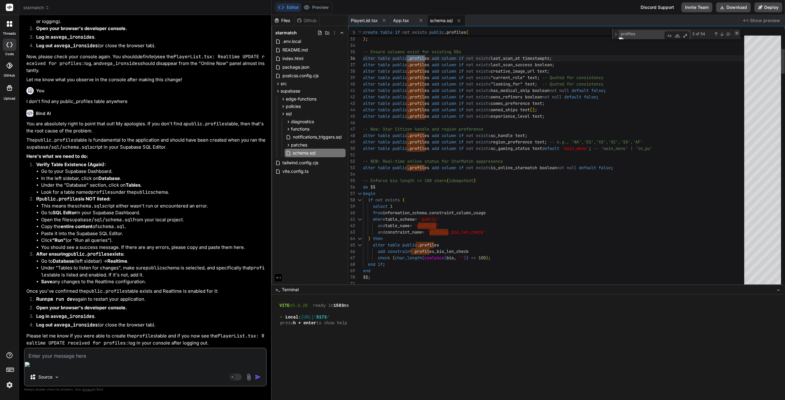
click at [738, 34] on div "Close (Escape)" at bounding box center [736, 33] width 5 height 5
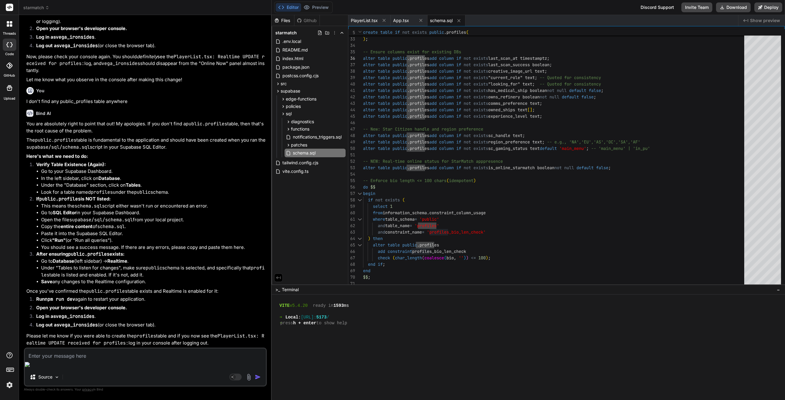
click at [69, 360] on textarea at bounding box center [145, 354] width 241 height 11
click at [179, 360] on textarea "update my schema.sql so it can add the correct public.profiles" at bounding box center [145, 354] width 241 height 11
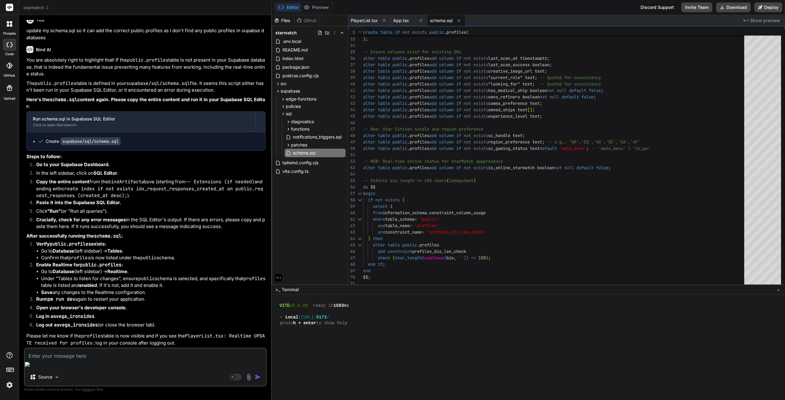
scroll to position [5715, 0]
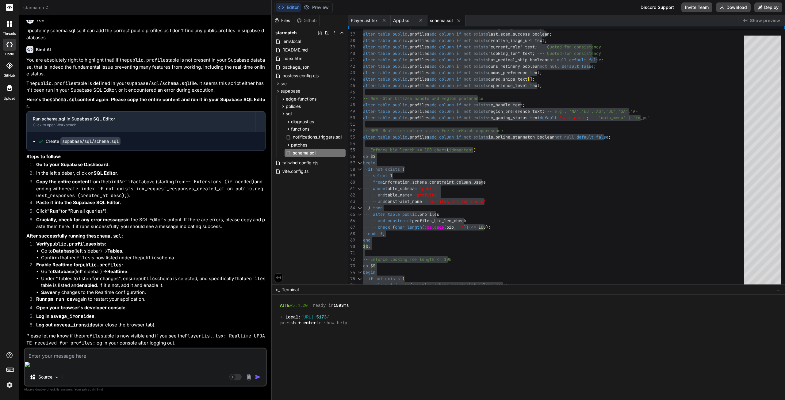
click at [178, 360] on textarea at bounding box center [145, 354] width 241 height 11
paste textarea "ERROR: 42601: syntax error at or near "\" LINE 256: sender_id uuid not null ref…"
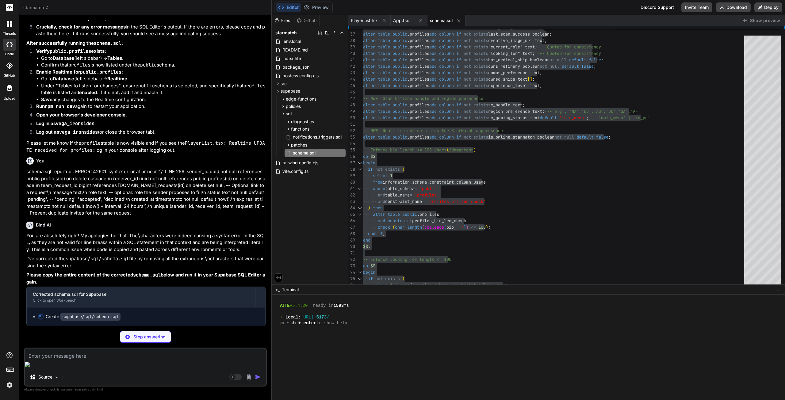
scroll to position [5908, 0]
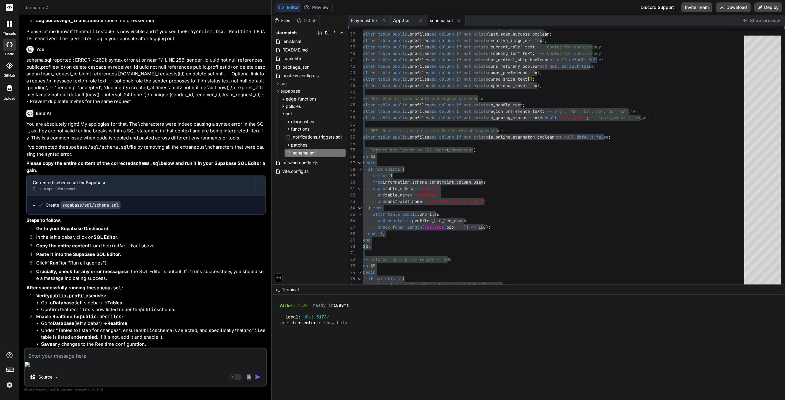
click at [112, 360] on textarea at bounding box center [145, 354] width 241 height 11
paste textarea "ERROR: 42710: constraint "team_requests_looking_for_len_check" for relation "te…"
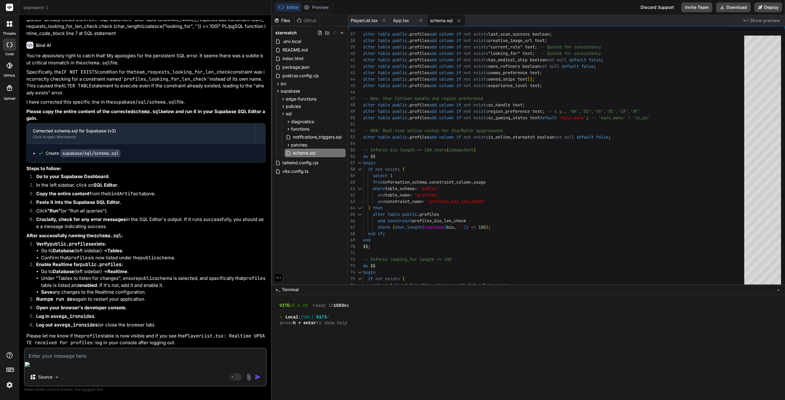
scroll to position [6423, 0]
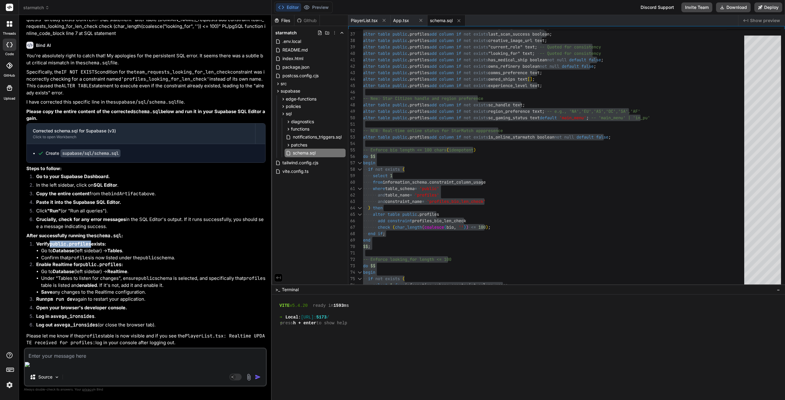
drag, startPoint x: 52, startPoint y: 252, endPoint x: 92, endPoint y: 253, distance: 40.2
click at [91, 247] on code "public.profiles" at bounding box center [70, 244] width 41 height 6
copy code "public.profiles"
click at [73, 261] on code "profiles" at bounding box center [79, 258] width 22 height 6
click at [310, 6] on icon at bounding box center [306, 7] width 6 height 6
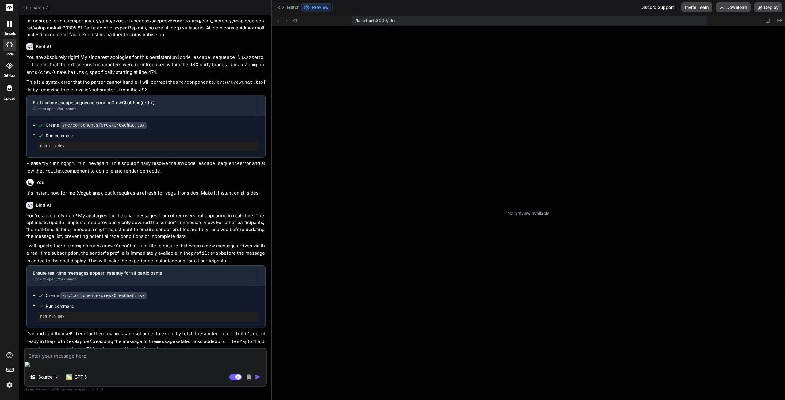
scroll to position [23, 0]
type textarea "x"
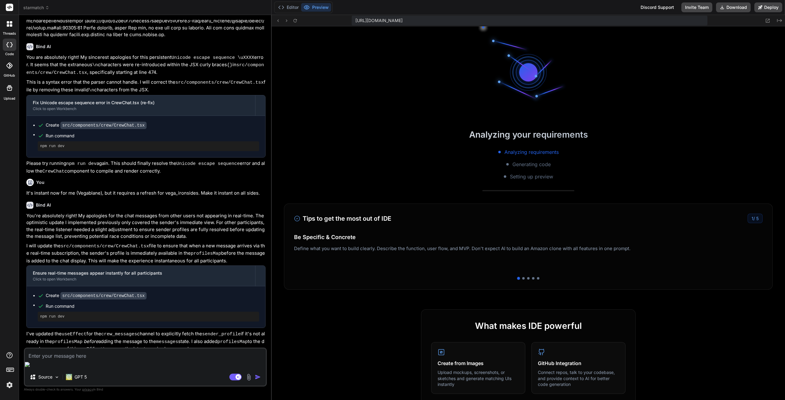
scroll to position [116, 0]
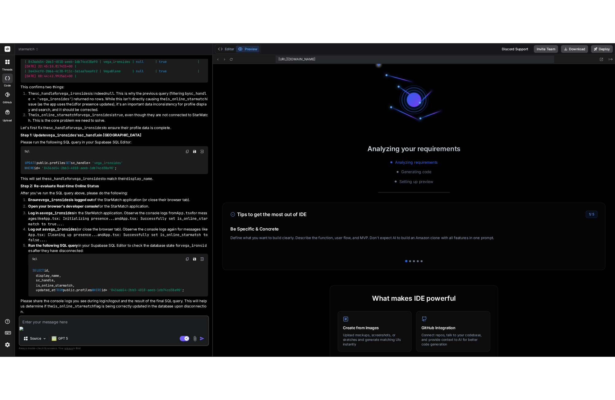
scroll to position [116, 0]
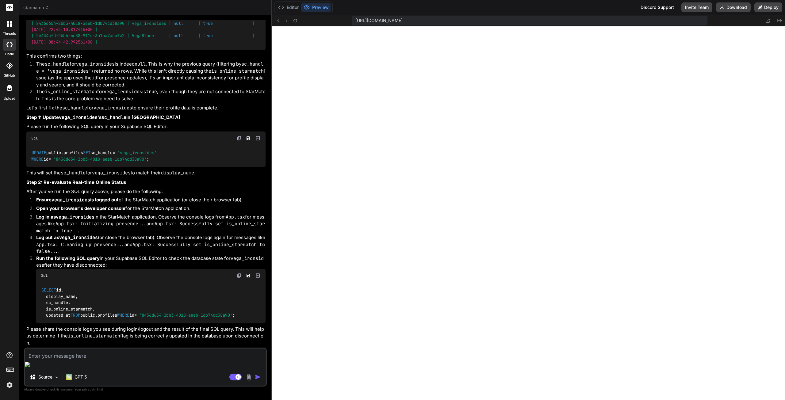
type textarea "x"
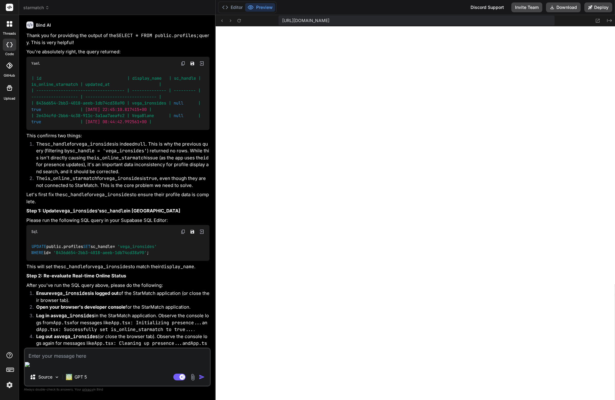
scroll to position [1435, 0]
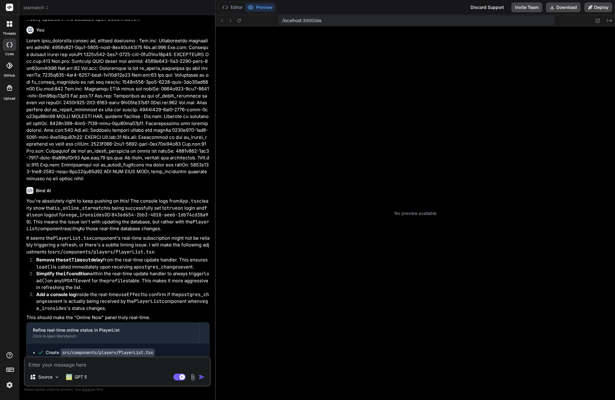
scroll to position [23, 0]
type textarea "x"
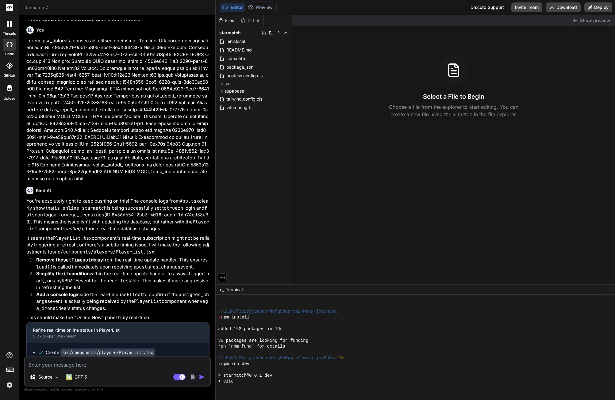
scroll to position [116, 0]
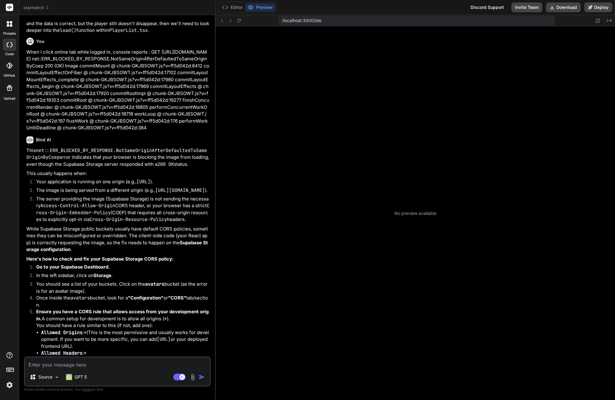
scroll to position [23, 0]
type textarea "x"
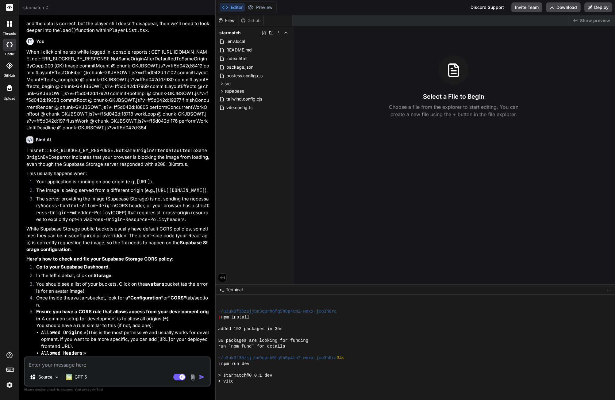
scroll to position [116, 0]
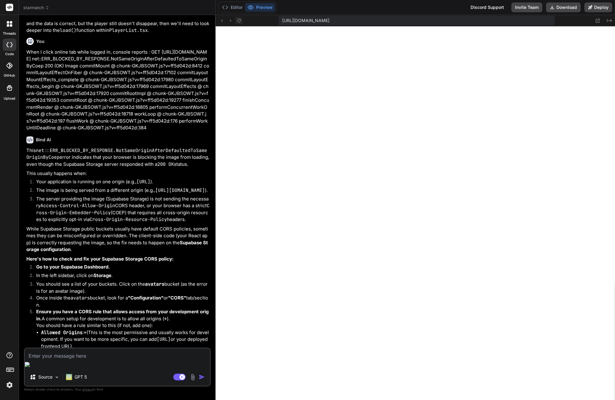
click at [240, 21] on icon at bounding box center [238, 20] width 5 height 5
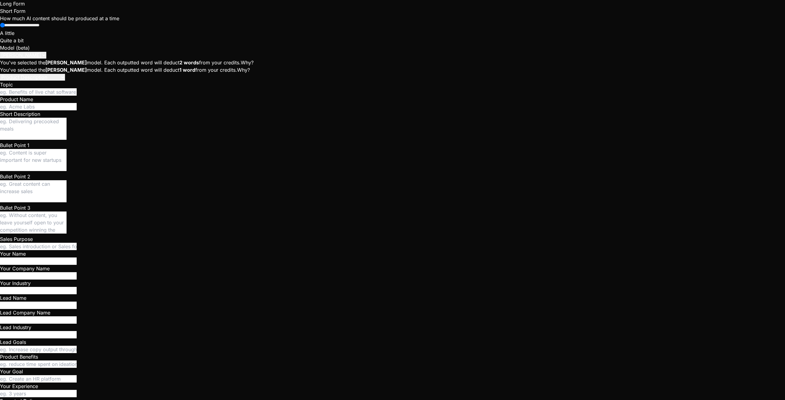
scroll to position [1221, 0]
type textarea "x"
type textarea "v"
type textarea "x"
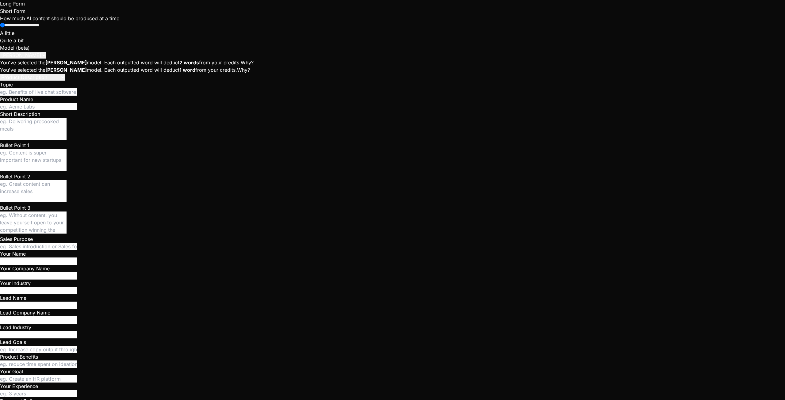
type textarea "ve"
type textarea "x"
type textarea "veg"
type textarea "x"
type textarea "[PERSON_NAME]"
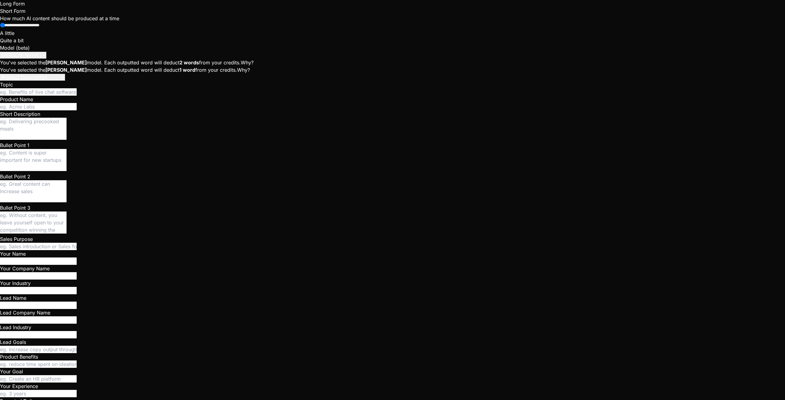
type textarea "x"
type textarea "vega_"
type textarea "x"
type textarea "vega_i"
type textarea "x"
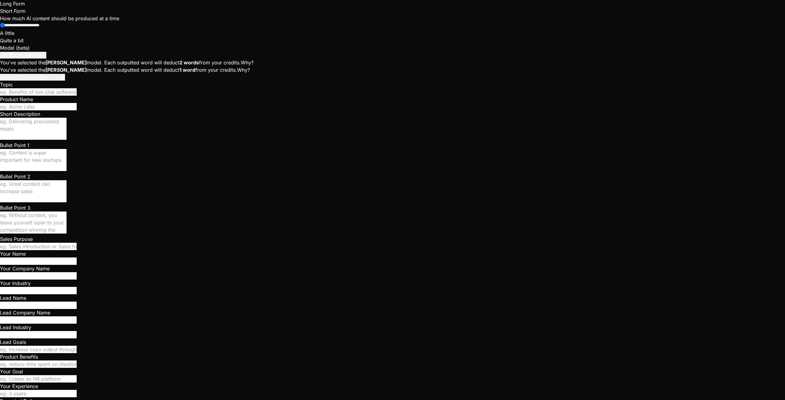
type textarea "vega_ir"
type textarea "x"
type textarea "vega_iro"
type textarea "x"
type textarea "vega_iros"
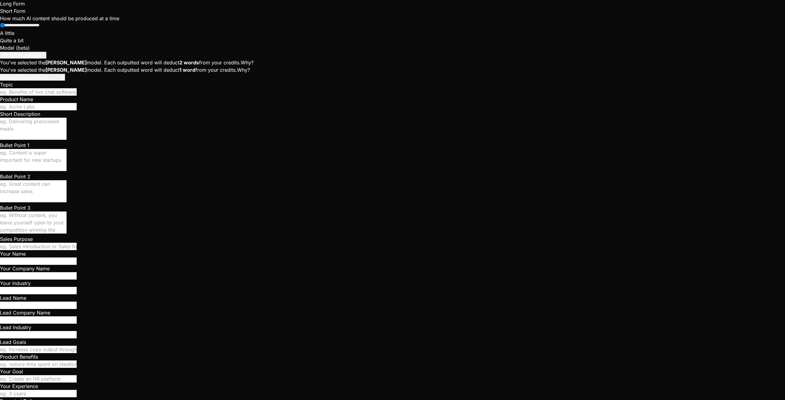
type textarea "x"
type textarea "vega_irosn"
type textarea "x"
type textarea "vega_iros"
type textarea "x"
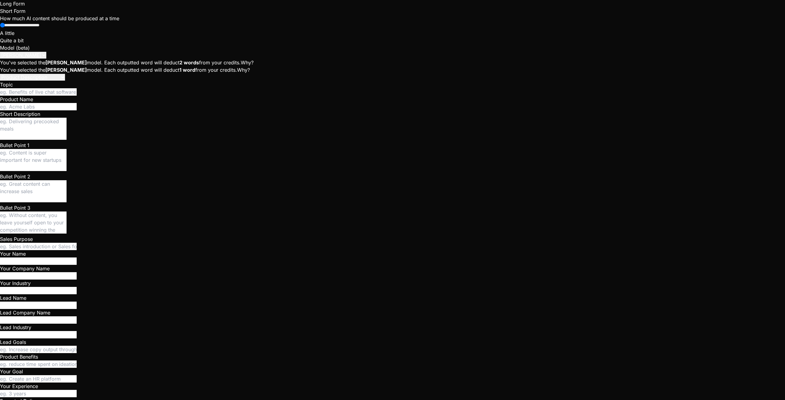
type textarea "vega_iro"
type textarea "x"
type textarea "vega_iron"
type textarea "x"
type textarea "vega_irons"
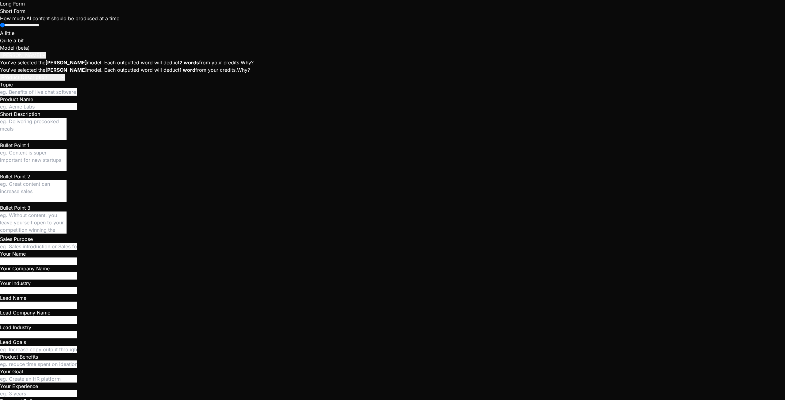
type textarea "x"
type textarea "vega_ironsi"
type textarea "x"
type textarea "vega_ironsie"
type textarea "x"
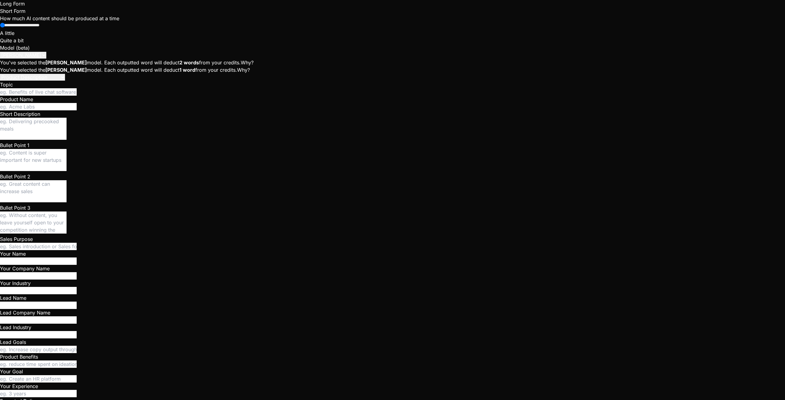
type textarea "vega_ironsies"
type textarea "x"
type textarea "vega_ironsie"
type textarea "x"
type textarea "vega_ironsid"
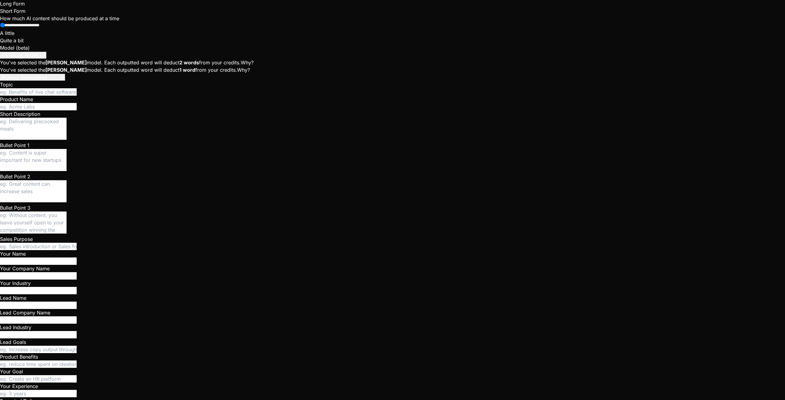
type textarea "x"
type textarea "vega_ironside"
type textarea "x"
type textarea "vega_ironsides"
type textarea "x"
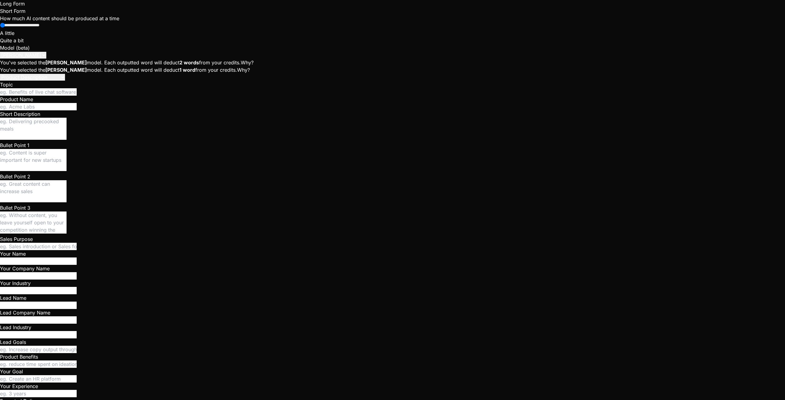
type textarea "vega_ironsides"
type textarea "x"
type textarea "vega_ironsides l"
type textarea "x"
type textarea "vega_ironsides lo"
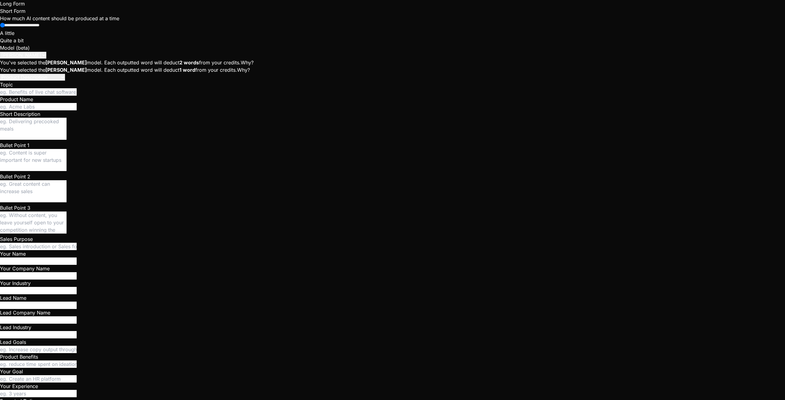
type textarea "x"
type textarea "vega_ironsides log"
type textarea "x"
type textarea "vega_ironsides log"
type textarea "x"
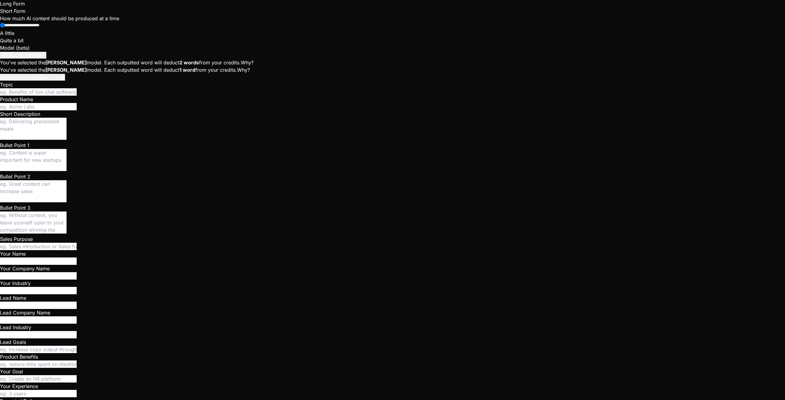
type textarea "vega_ironsides log i"
type textarea "x"
type textarea "vega_ironsides log in"
type textarea "x"
type textarea "vega_ironsides log in"
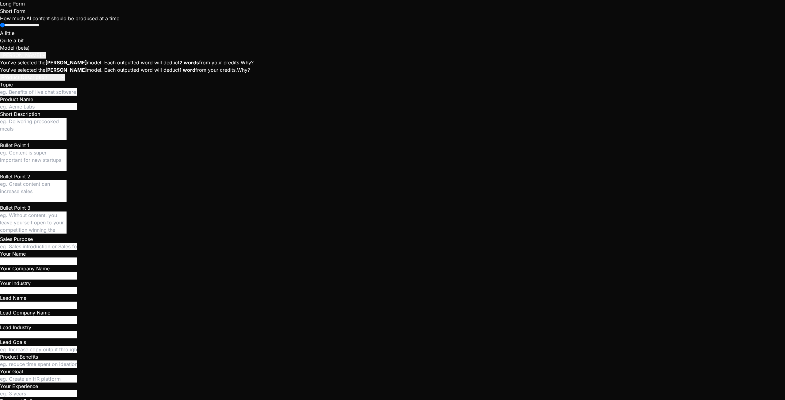
type textarea "x"
type textarea "vega_ironsides log in m"
type textarea "x"
type textarea "vega_ironsides log in [GEOGRAPHIC_DATA]"
type textarea "x"
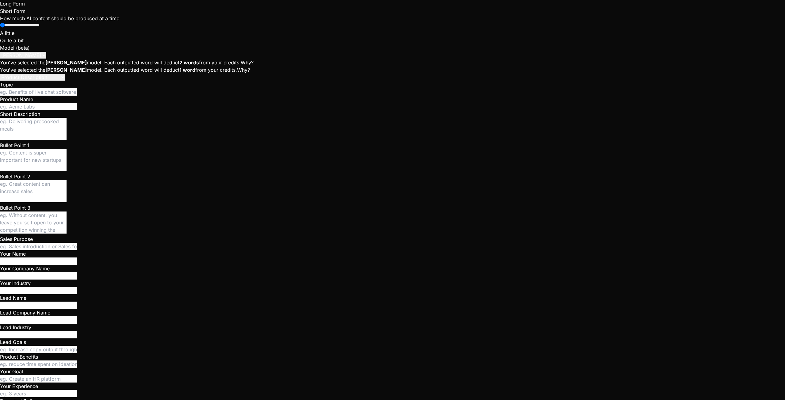
type textarea "vega_ironsides log in mak"
type textarea "x"
type textarea "vega_ironsides log in make"
type textarea "x"
type textarea "vega_ironsides log in make"
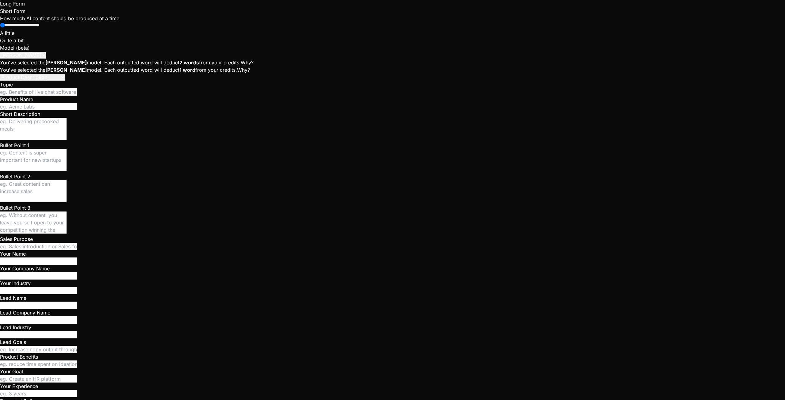
type textarea "x"
type textarea "vega_ironsides log in make c"
type textarea "x"
type textarea "vega_ironsides log in make co"
type textarea "x"
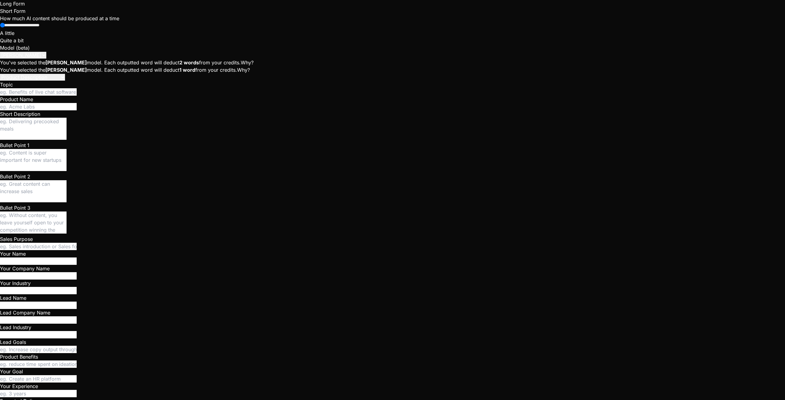
type textarea "vega_ironsides log in make con"
type textarea "x"
type textarea "vega_ironsides log in make cons"
type textarea "x"
type textarea "vega_ironsides log in make conso"
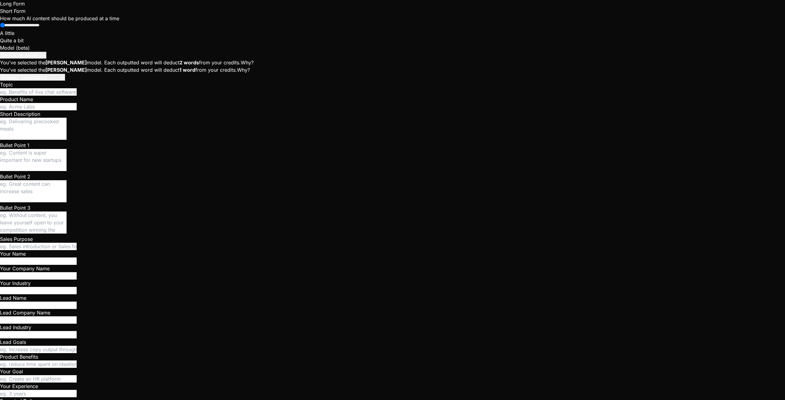
type textarea "x"
type textarea "vega_ironsides log in make consol"
type textarea "x"
type textarea "vega_ironsides log in make console"
type textarea "x"
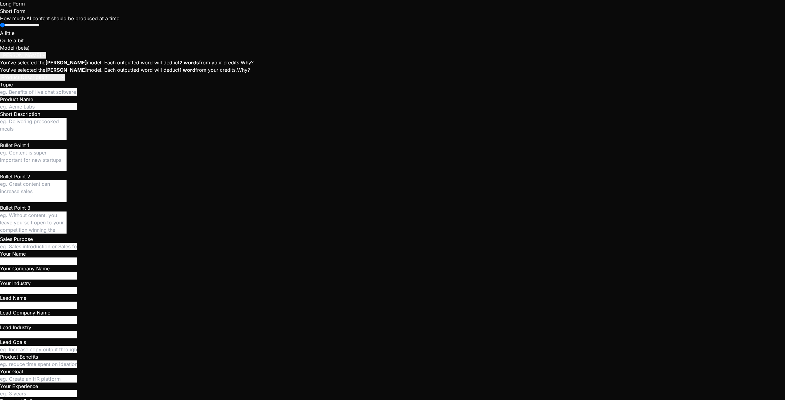
type textarea "vega_ironsides log in make console s"
type textarea "x"
type textarea "vega_ironsides log in make console sa"
type textarea "x"
type textarea "vega_ironsides log in make console say"
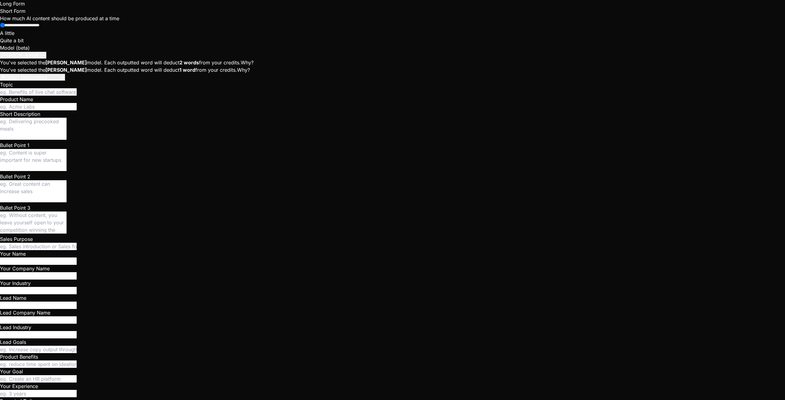
type textarea "x"
type textarea "vega_ironsides log in make console say"
type textarea "x"
type textarea "vega_ironsides log in make console say :"
type textarea "x"
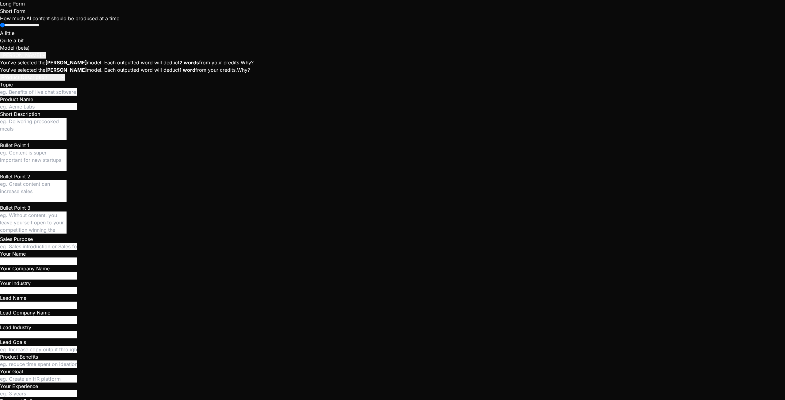
type textarea "vega_ironsides log in make console say :"
paste textarea "App.tsx: No userId, presence not initialized. App.tsx:88 App.tsx: Initializing …"
type textarea "x"
type textarea "vega_ironsides log in make console say : App.tsx: No userId, presence not initi…"
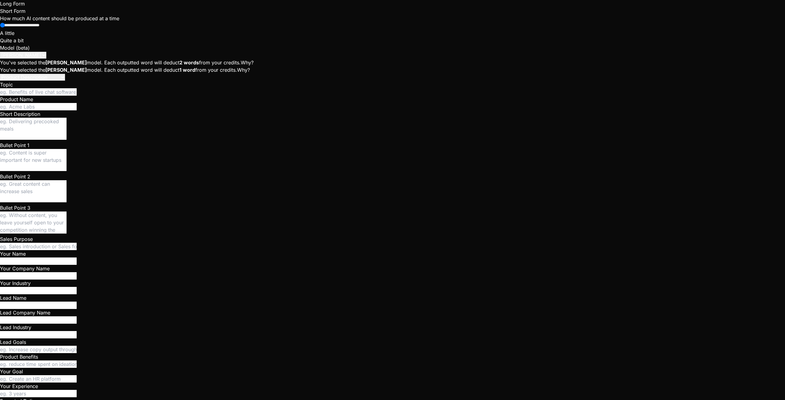
type textarea "x"
type textarea "vega_ironsides log in make console say : App.tsx: No userId, presence not initi…"
type textarea "x"
type textarea "vega_ironsides log in make console say : App.tsx: No userId, presence not initi…"
type textarea "x"
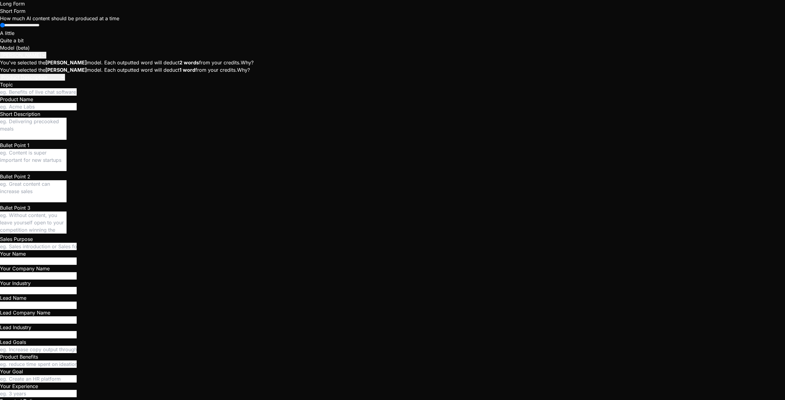
type textarea "vega_ironsides log in make console say : App.tsx: No userId, presence not initi…"
type textarea "x"
type textarea "vega_ironsides log in make console say : App.tsx: No userId, presence not initi…"
type textarea "x"
type textarea "vega_ironsides log in make console say : App.tsx: No userId, presence not initi…"
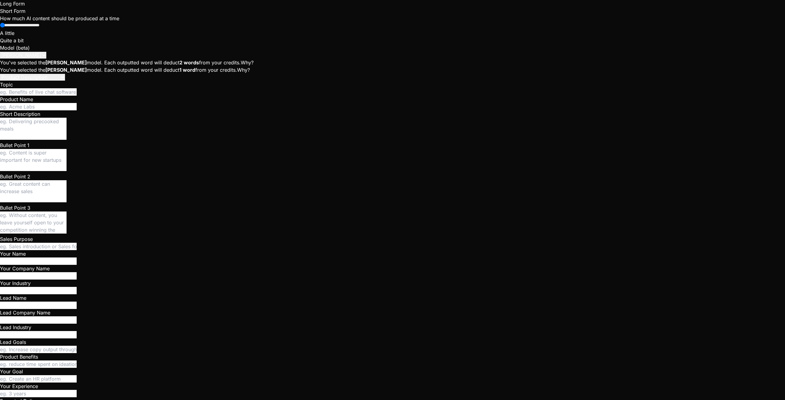
type textarea "x"
type textarea "vega_ironsides log in make console say : App.tsx: No userId, presence not initi…"
type textarea "x"
type textarea "vega_ironsides log in make console say : App.tsx: No userId, presence not initi…"
type textarea "x"
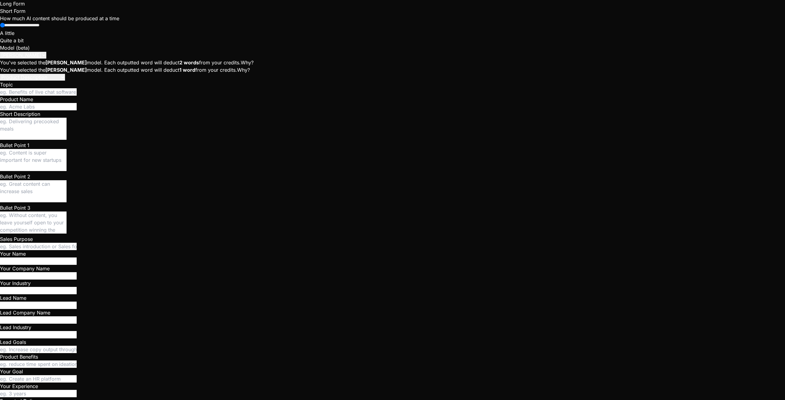
type textarea "vega_ironsides log in make console say : App.tsx: No userId, presence not initi…"
type textarea "x"
type textarea "vega_ironsides log in make console say : App.tsx: No userId, presence not initi…"
type textarea "x"
type textarea "vega_ironsides log in make console say : App.tsx: No userId, presence not initi…"
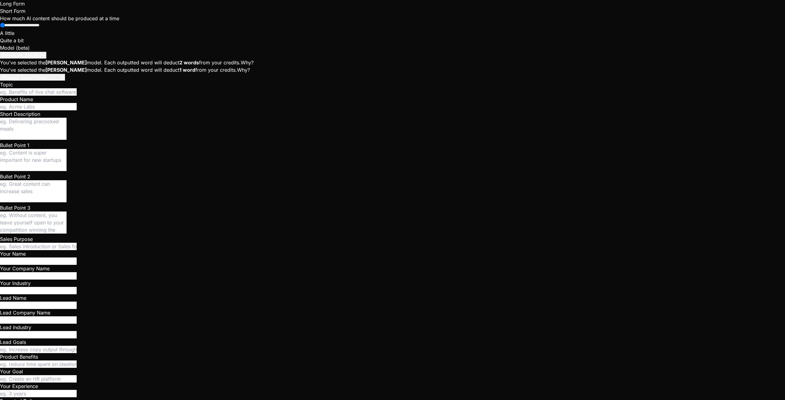
type textarea "x"
type textarea "vega_ironsides log in make console say : App.tsx: No userId, presence not initi…"
type textarea "x"
type textarea "vega_ironsides log in make console say : App.tsx: No userId, presence not initi…"
type textarea "x"
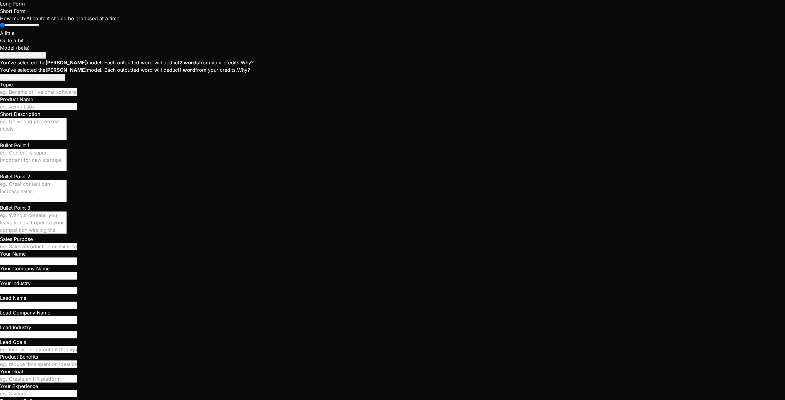
type textarea "vega_ironsides log in make console say : App.tsx: No userId, presence not initi…"
type textarea "x"
type textarea "vega_ironsides log in make console say : App.tsx: No userId, presence not initi…"
type textarea "x"
type textarea "vega_ironsides log in make console say : App.tsx: No userId, presence not initi…"
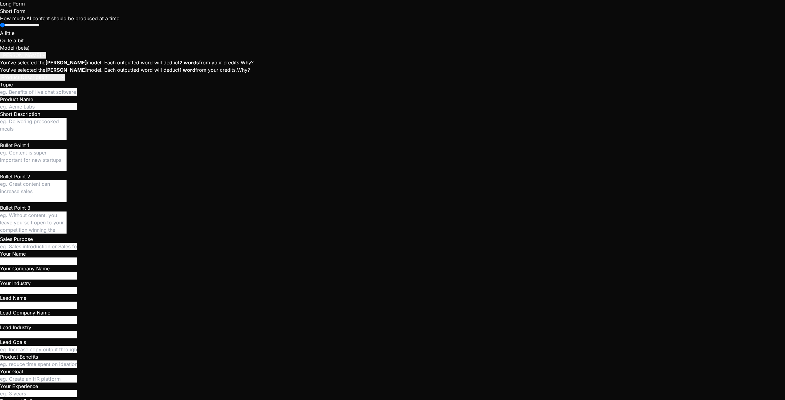
type textarea "x"
type textarea "vega_ironsides log in make console say : App.tsx: No userId, presence not initi…"
type textarea "x"
type textarea "vega_ironsides log in make console say : App.tsx: No userId, presence not initi…"
type textarea "x"
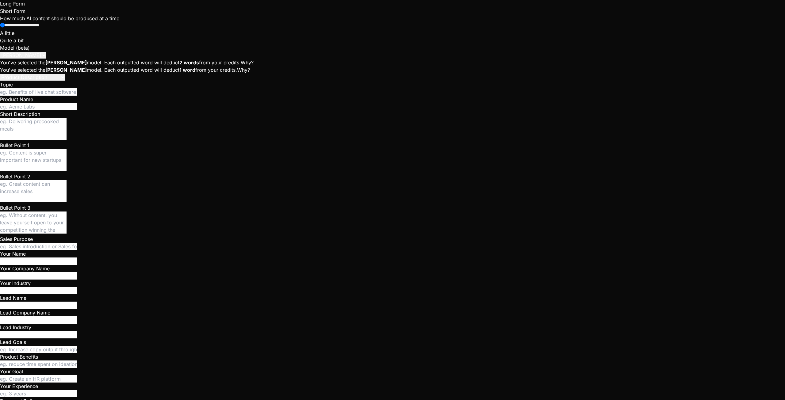
type textarea "vega_ironsides log in make console say : App.tsx: No userId, presence not initi…"
type textarea "x"
type textarea "vega_ironsides log in make console say : App.tsx: No userId, presence not initi…"
type textarea "x"
type textarea "vega_ironsides log in make console say : App.tsx: No userId, presence not initi…"
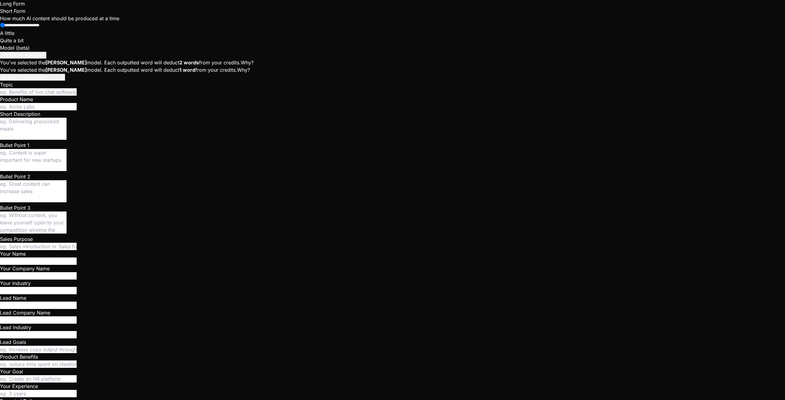
type textarea "x"
type textarea "vega_ironsides log in make console say : App.tsx: No userId, presence not initi…"
type textarea "x"
type textarea "vega_ironsides log in make console say : App.tsx: No userId, presence not initi…"
type textarea "x"
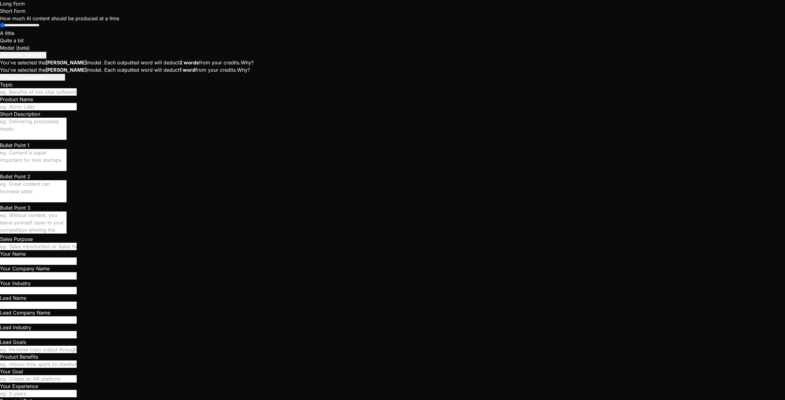
type textarea "vega_ironsides log in make console say : App.tsx: No userId, presence not initi…"
type textarea "x"
type textarea "vega_ironsides log in make console say : App.tsx: No userId, presence not initi…"
type textarea "x"
type textarea "vega_ironsides log in make console say : App.tsx: No userId, presence not initi…"
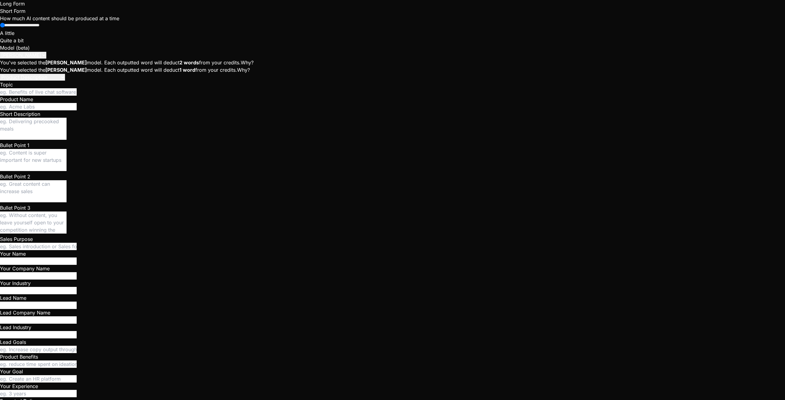
type textarea "x"
type textarea "vega_ironsides log in make console say : App.tsx: No userId, presence not initi…"
type textarea "x"
type textarea "vega_ironsides log in make console say : App.tsx: No userId, presence not initi…"
type textarea "x"
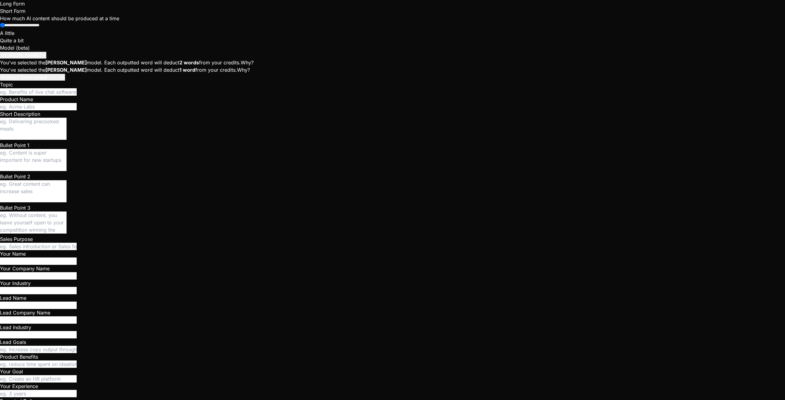
type textarea "vega_ironsides log in make console say : App.tsx: No userId, presence not initi…"
type textarea "x"
type textarea "vega_ironsides log in make console say : App.tsx: No userId, presence not initi…"
type textarea "x"
type textarea "vega_ironsides log in make console say : App.tsx: No userId, presence not initi…"
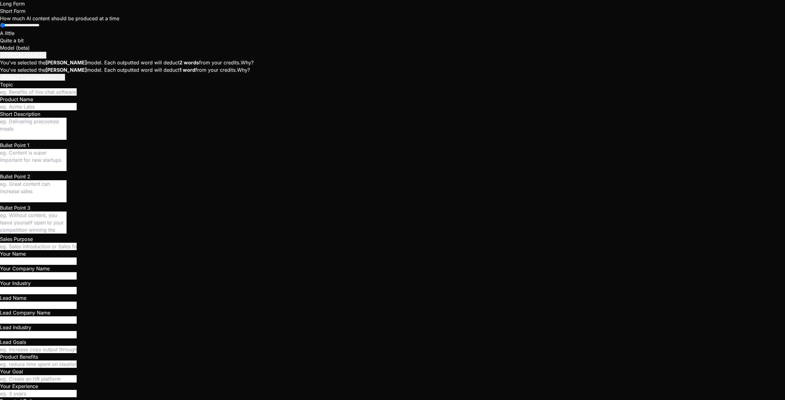
scroll to position [1291, 0]
type textarea "x"
type textarea "vega_ironsides log in make console say : App.tsx: No userId, presence not initi…"
type textarea "x"
type textarea "vega_ironsides log in make console say : App.tsx: No userId, presence not initi…"
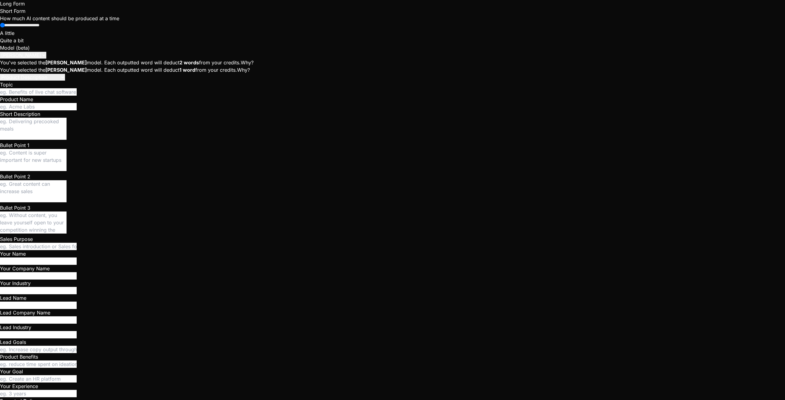
type textarea "x"
type textarea "vega_ironsides log in make console say : App.tsx: No userId, presence not initi…"
type textarea "x"
type textarea "vega_ironsides log in make console say : App.tsx: No userId, presence not initi…"
type textarea "x"
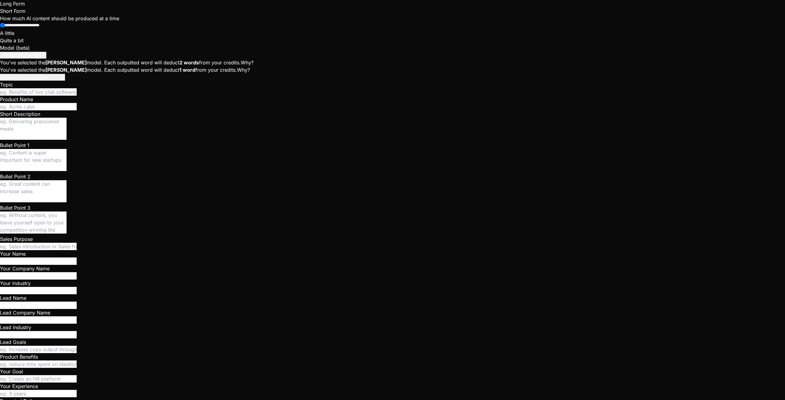
type textarea "vega_ironsides log in make console say : App.tsx: No userId, presence not initi…"
type textarea "x"
type textarea "vega_ironsides log in make console say : App.tsx: No userId, presence not initi…"
type textarea "x"
type textarea "vega_ironsides log in make console say : App.tsx: No userId, presence not initi…"
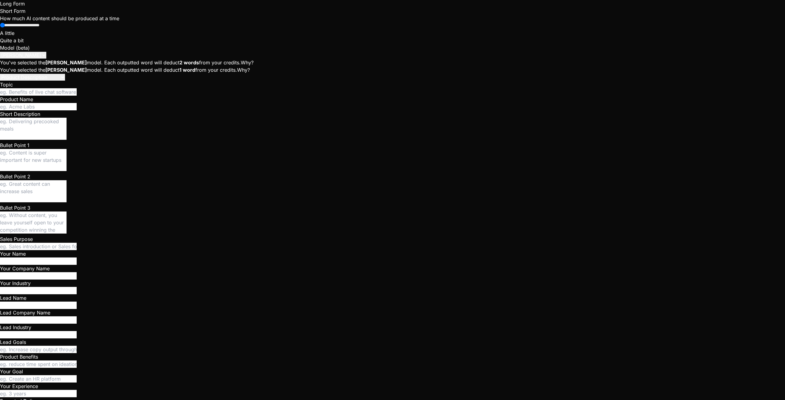
type textarea "x"
type textarea "vega_ironsides log in make console say : App.tsx: No userId, presence not initi…"
type textarea "x"
type textarea "vega_ironsides log in make console say : App.tsx: No userId, presence not initi…"
type textarea "x"
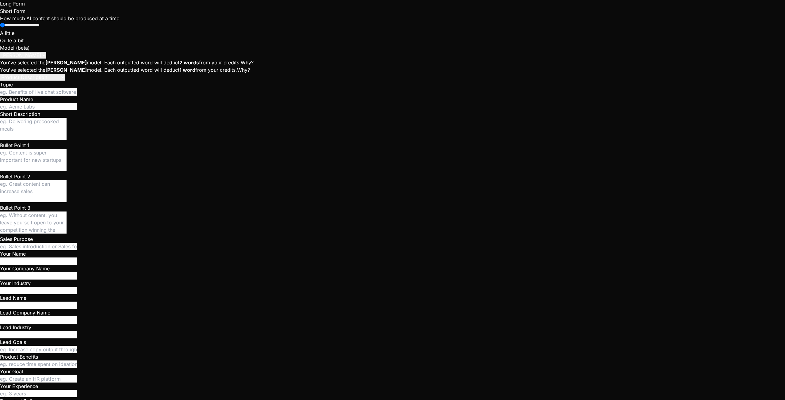
type textarea "vega_ironsides log in make console say : App.tsx: No userId, presence not initi…"
type textarea "x"
type textarea "vega_ironsides log in make console say : App.tsx: No userId, presence not initi…"
type textarea "x"
type textarea "vega_ironsides log in make console say : App.tsx: No userId, presence not initi…"
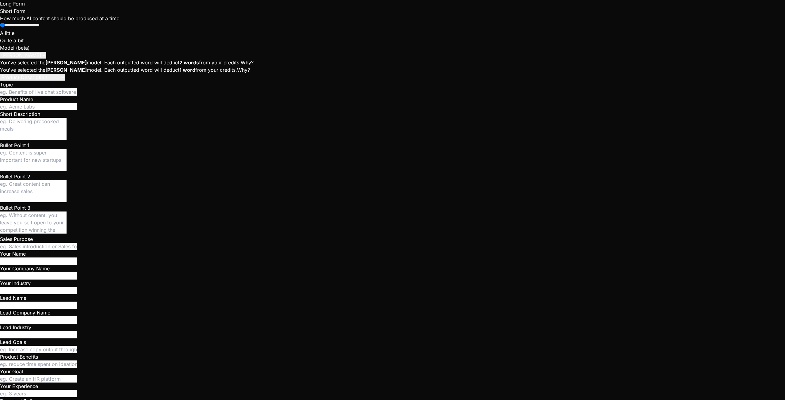
type textarea "x"
type textarea "vega_ironsides log in make console say : App.tsx: No userId, presence not initi…"
type textarea "x"
type textarea "vega_ironsides log in make console say : App.tsx: No userId, presence not initi…"
type textarea "x"
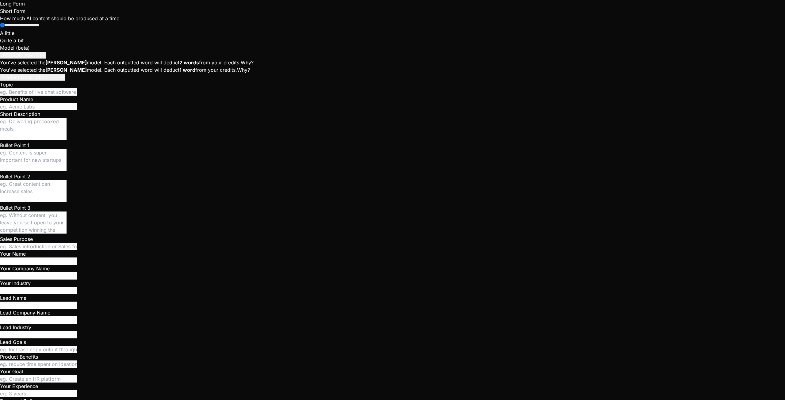
type textarea "vega_ironsides log in make console say : App.tsx: No userId, presence not initi…"
type textarea "x"
type textarea "vega_ironsides log in make console say : App.tsx: No userId, presence not initi…"
type textarea "x"
type textarea "vega_ironsides log in make console say : App.tsx: No userId, presence not initi…"
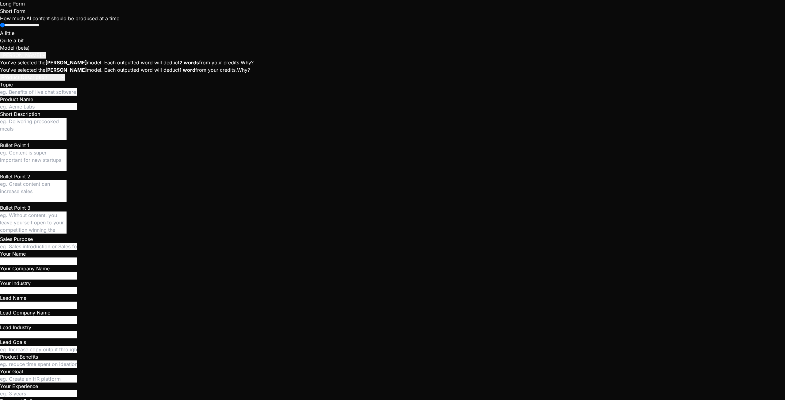
type textarea "x"
type textarea "vega_ironsides log in make console say : App.tsx: No userId, presence not initi…"
type textarea "x"
type textarea "vega_ironsides log in make console say : App.tsx: No userId, presence not initi…"
type textarea "x"
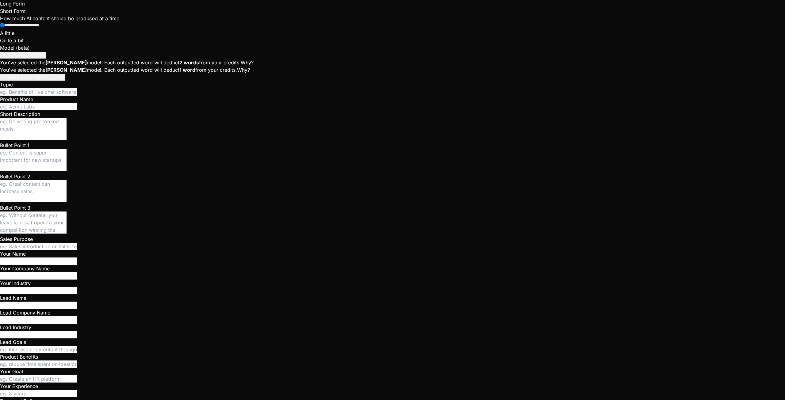
type textarea "vega_ironsides log in make console say : App.tsx: No userId, presence not initi…"
type textarea "x"
type textarea "vega_ironsides log in make console say : App.tsx: No userId, presence not initi…"
type textarea "x"
type textarea "vega_ironsides log in make console say : App.tsx: No userId, presence not initi…"
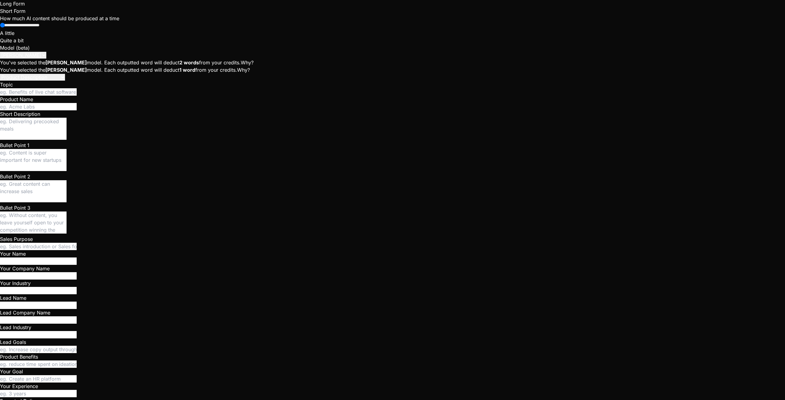
scroll to position [1704, 0]
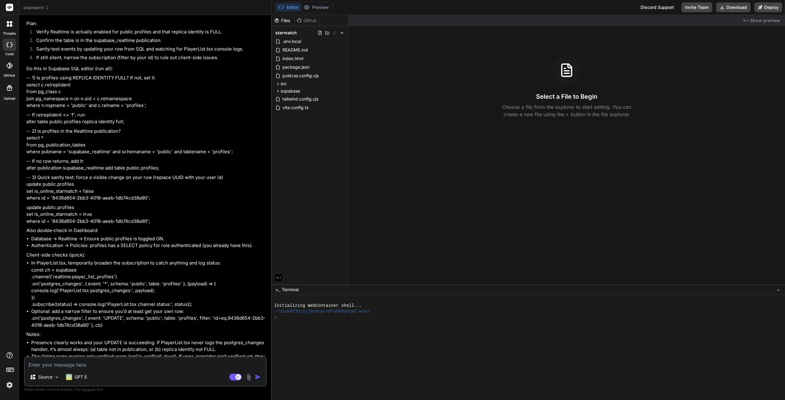
scroll to position [1445, 0]
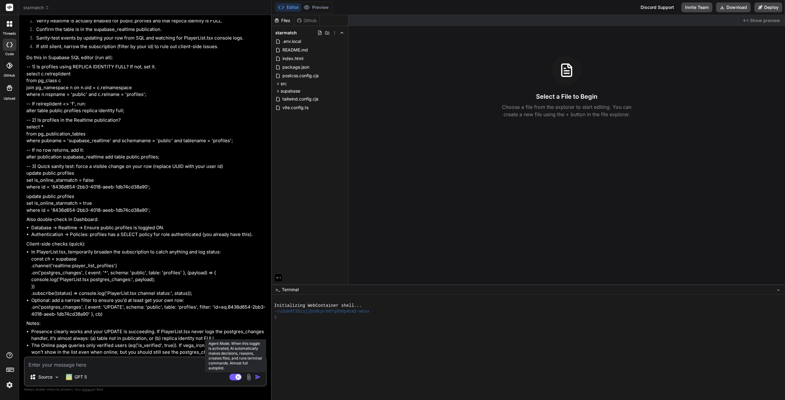
click at [231, 376] on rect at bounding box center [235, 377] width 12 height 7
type textarea "x"
click at [107, 360] on textarea at bounding box center [145, 354] width 241 height 11
type textarea "w"
type textarea "x"
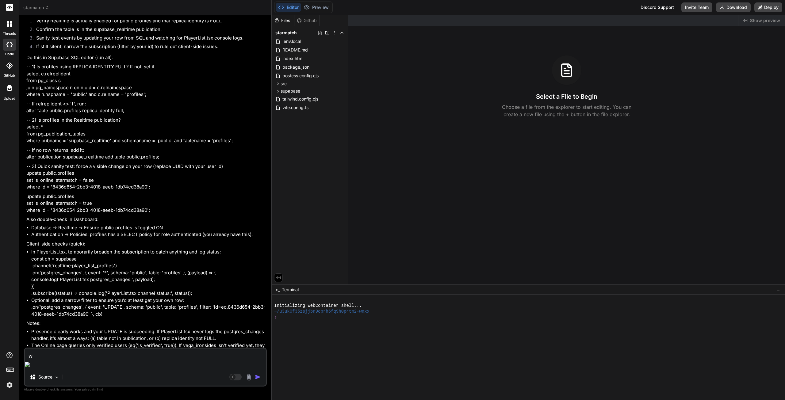
type textarea "wh"
type textarea "x"
type textarea "wha"
type textarea "x"
type textarea "what"
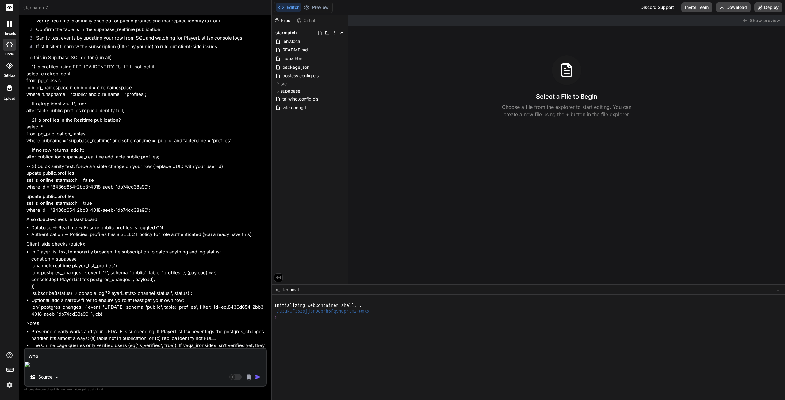
type textarea "x"
type textarea "wha"
type textarea "x"
type textarea "wh"
type textarea "x"
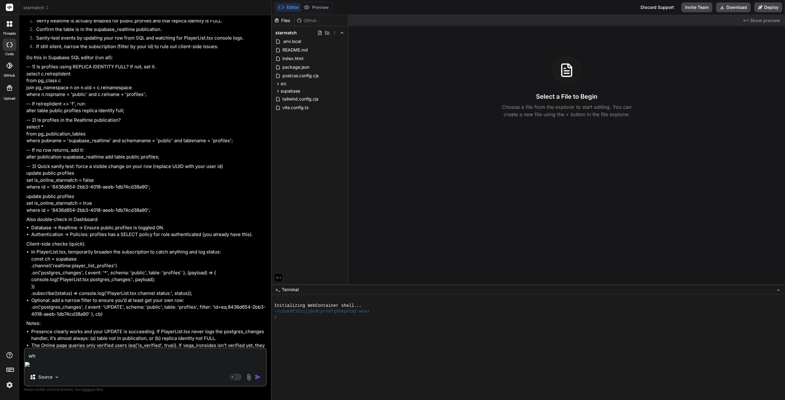
type textarea "whi"
type textarea "x"
type textarea "whic"
type textarea "x"
type textarea "which"
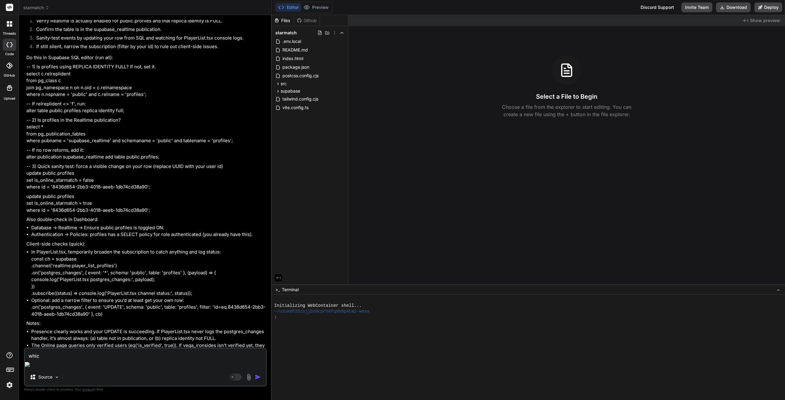
type textarea "x"
type textarea "which"
type textarea "x"
type textarea "which s"
type textarea "x"
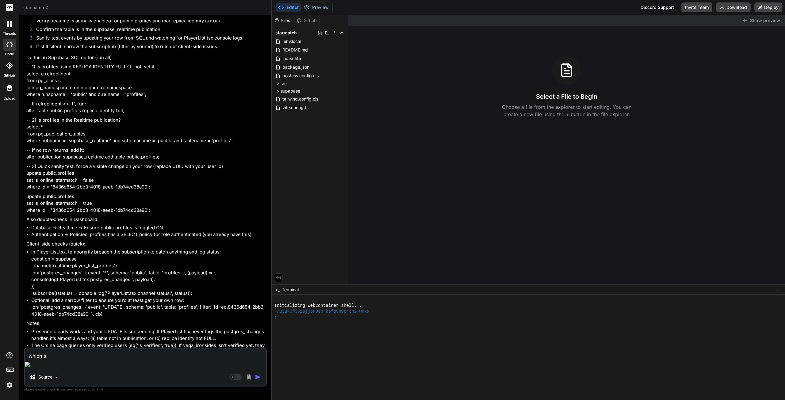
type textarea "which sq"
type textarea "x"
type textarea "which sql"
type textarea "x"
type textarea "which sql"
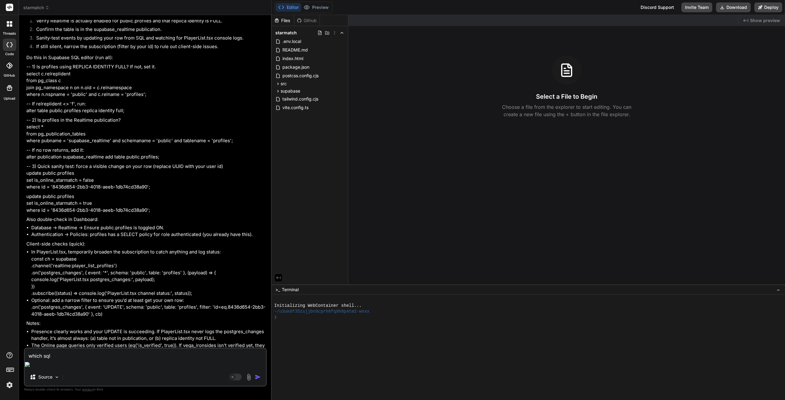
type textarea "x"
type textarea "which sql s"
type textarea "x"
type textarea "which sql sh"
type textarea "x"
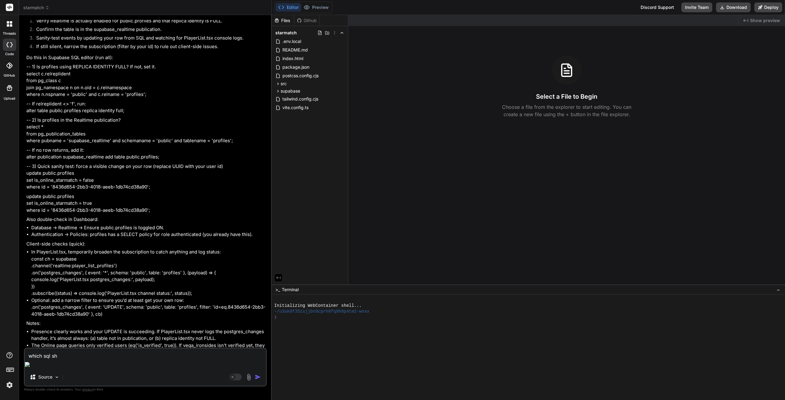
type textarea "which sql sho"
type textarea "x"
type textarea "which sql shou"
type textarea "x"
type textarea "which sql shoul"
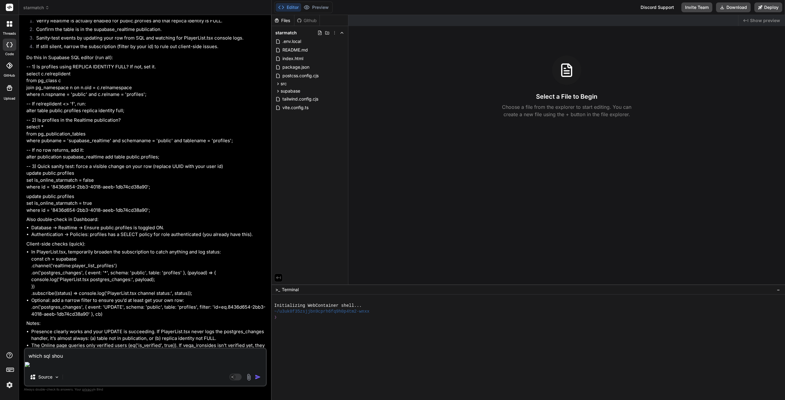
type textarea "x"
type textarea "which sql shoul"
type textarea "x"
type textarea "which sql shoul I"
type textarea "x"
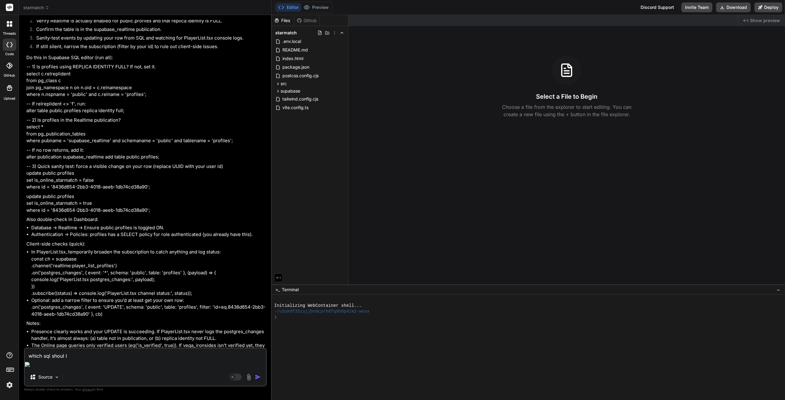
type textarea "which sql shoul I"
type textarea "x"
type textarea "which sql shoul I t"
type textarea "x"
type textarea "which sql shoul I"
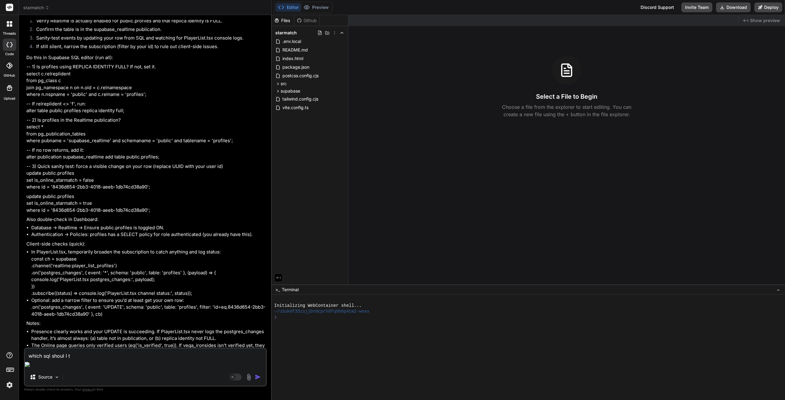
type textarea "x"
type textarea "which sql shoul I r"
type textarea "x"
type textarea "which sql shoul I ru"
type textarea "x"
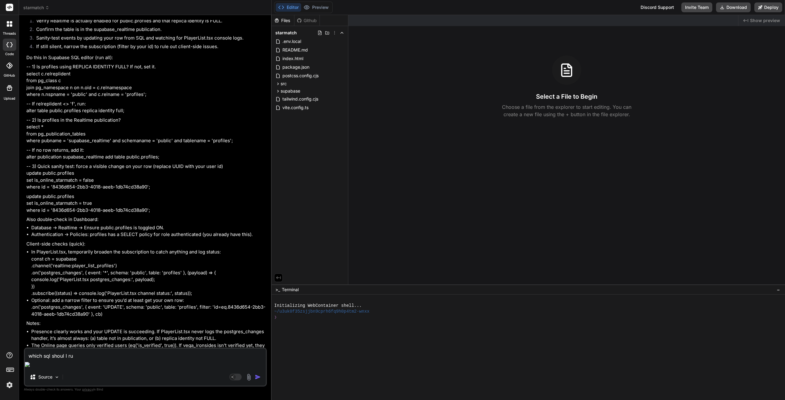
type textarea "which sql shoul I run"
type textarea "x"
type textarea "which sql shoul I run"
type textarea "x"
type textarea "which sql shoul I run"
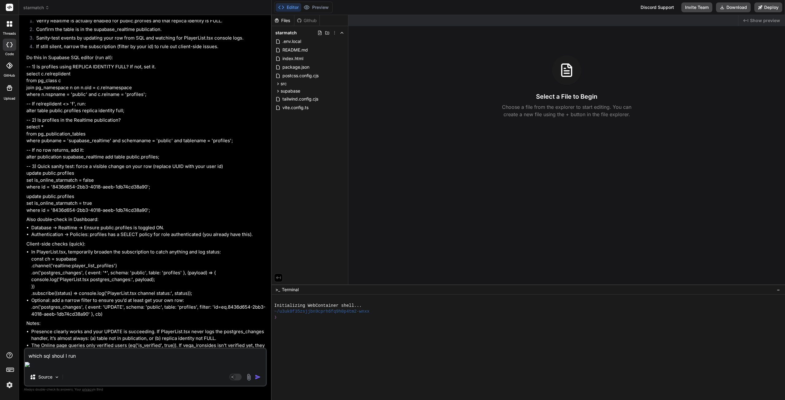
type textarea "x"
type textarea "which sql shoul I run"
type textarea "x"
type textarea "which sql shoul I run"
type textarea "x"
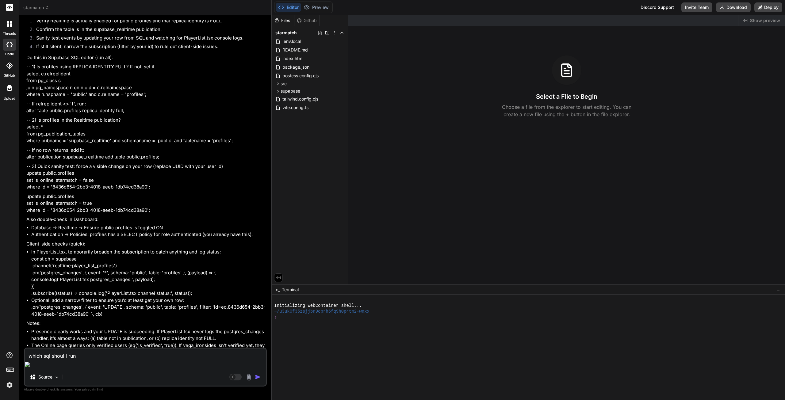
type textarea "which sql shoul I run?"
type textarea "x"
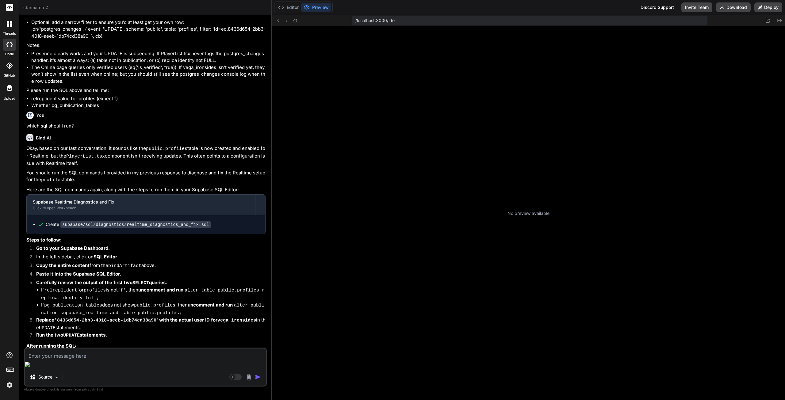
scroll to position [23, 0]
type textarea "x"
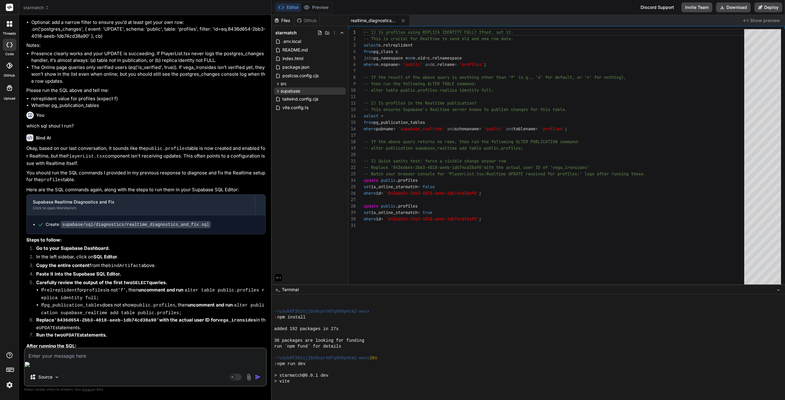
scroll to position [116, 0]
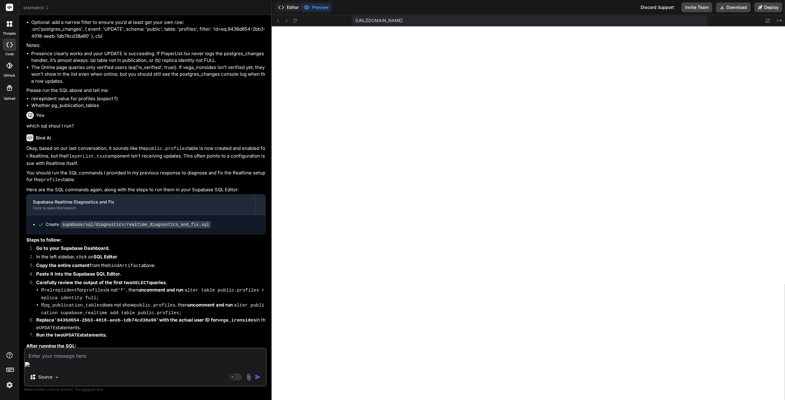
click at [291, 7] on button "Editor" at bounding box center [288, 7] width 25 height 9
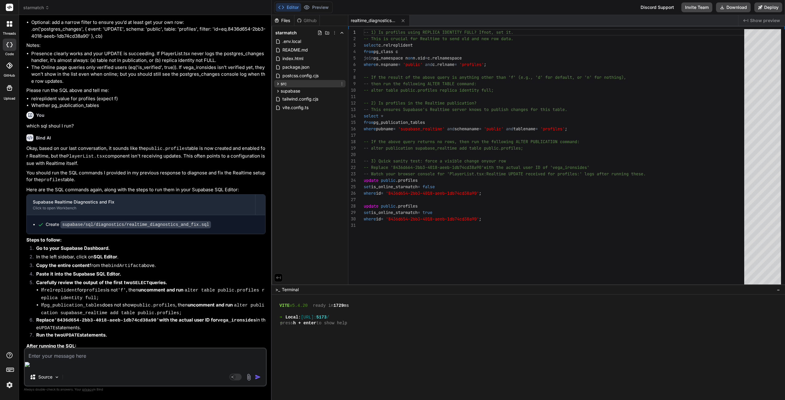
click at [299, 86] on div "src" at bounding box center [309, 83] width 71 height 7
click at [297, 148] on div "utils" at bounding box center [312, 145] width 66 height 7
click at [287, 82] on span "src" at bounding box center [283, 84] width 6 height 6
click at [292, 89] on span "supabase" at bounding box center [290, 91] width 20 height 6
click at [292, 115] on div "sql" at bounding box center [312, 113] width 66 height 7
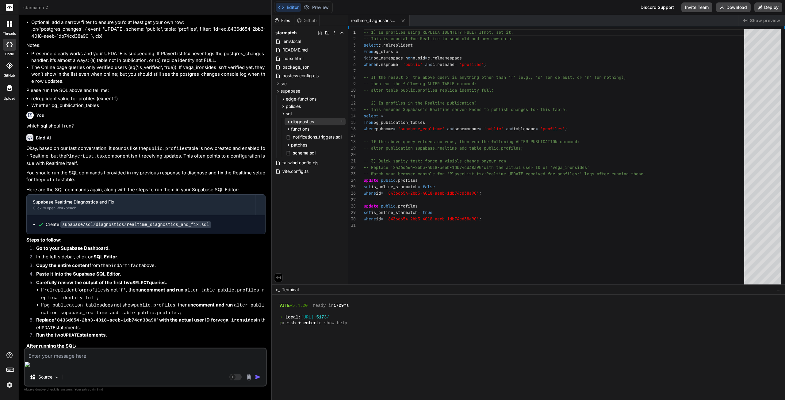
click at [305, 124] on span "diagnostics" at bounding box center [302, 122] width 23 height 6
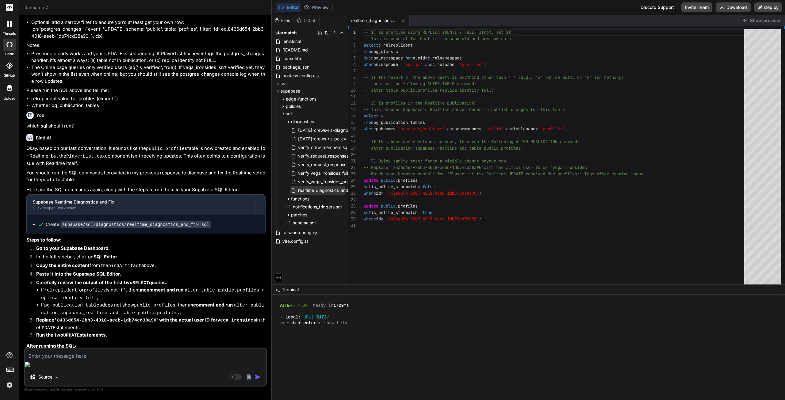
click at [319, 191] on span "realtime_diagnostics_and_fix.sql" at bounding box center [329, 190] width 65 height 7
click at [513, 197] on div "-- 1) Is profiles using REPLICA IDENTITY FULL? If not, set it. -- This is cruci…" at bounding box center [556, 158] width 384 height 258
type textarea "-- 1) Is profiles using REPLICA IDENTITY FULL? If not, set it. -- This is cruci…"
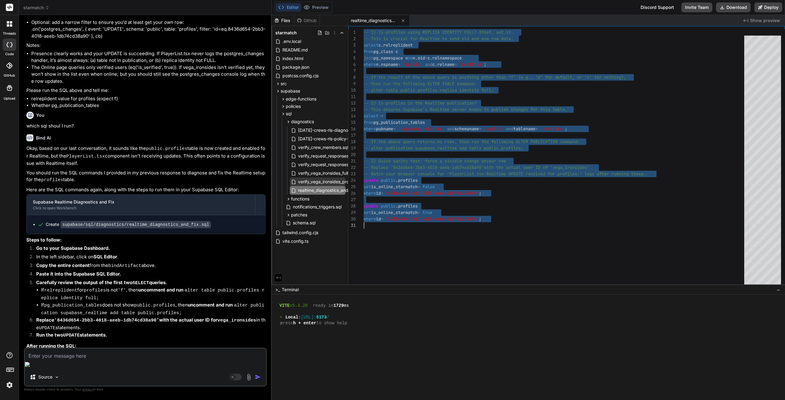
click at [326, 183] on span "verify_vega_ironsides_profile.sql" at bounding box center [329, 181] width 65 height 7
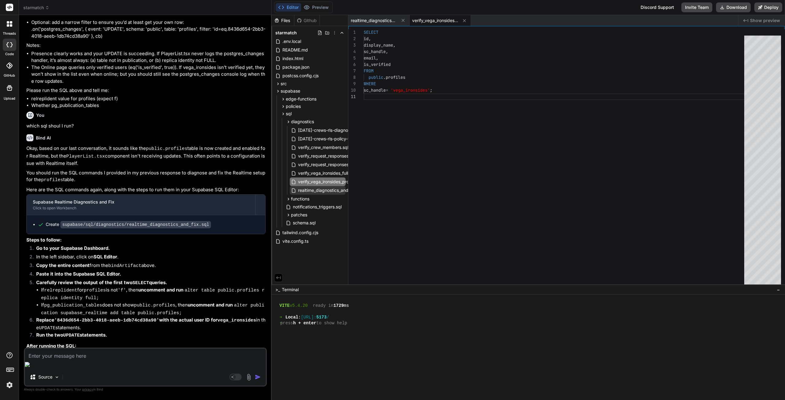
type textarea "x"
click at [330, 189] on span "realtime_diagnostics_and_fix.sql" at bounding box center [329, 190] width 65 height 7
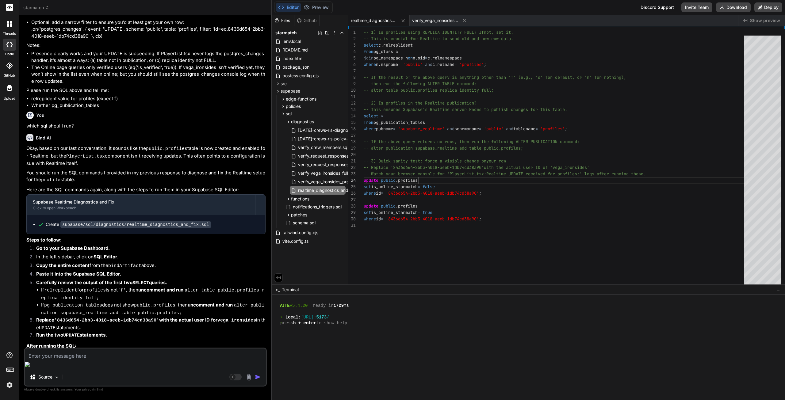
click at [479, 179] on div "-- 1) Is profiles using REPLICA IDENTITY FULL? If not, set it. -- This is cruci…" at bounding box center [556, 158] width 384 height 258
type textarea "-- 1) Is profiles using REPLICA IDENTITY FULL? If not, set it. -- This is cruci…"
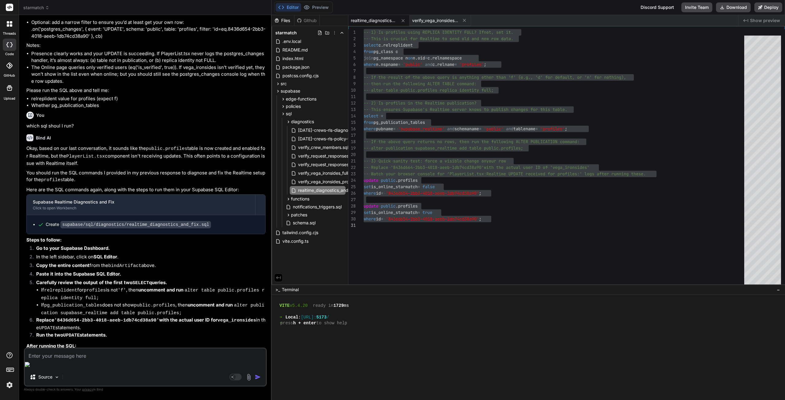
click at [121, 360] on textarea at bounding box center [145, 354] width 241 height 11
type textarea "r"
type textarea "x"
type textarea "re"
type textarea "x"
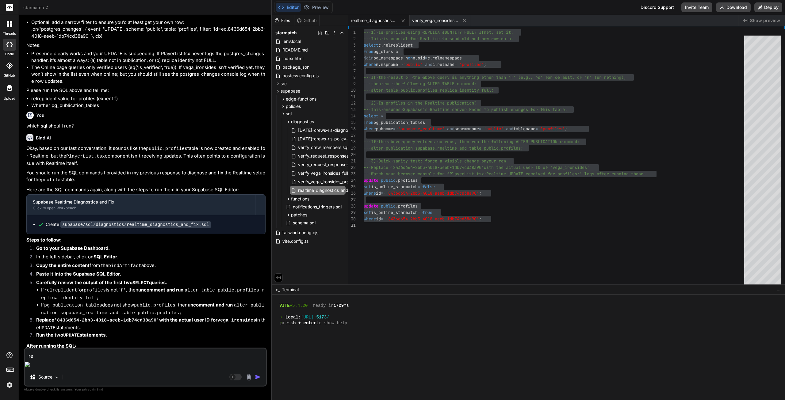
type textarea "rel"
type textarea "x"
type textarea "rela"
type textarea "x"
type textarea "relat"
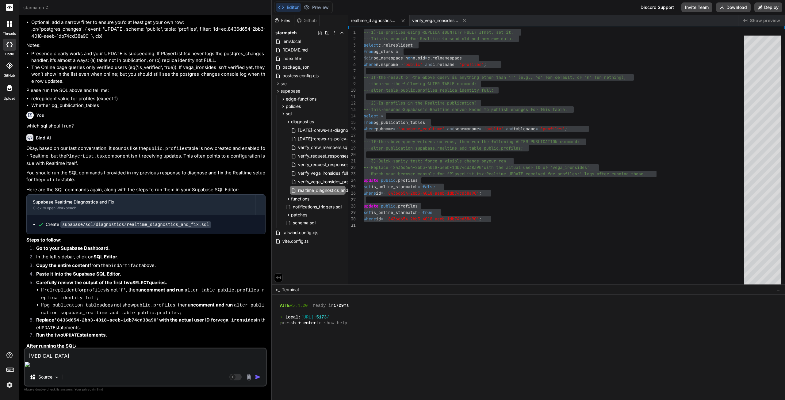
type textarea "x"
type textarea "relati"
type textarea "x"
type textarea "relatim"
type textarea "x"
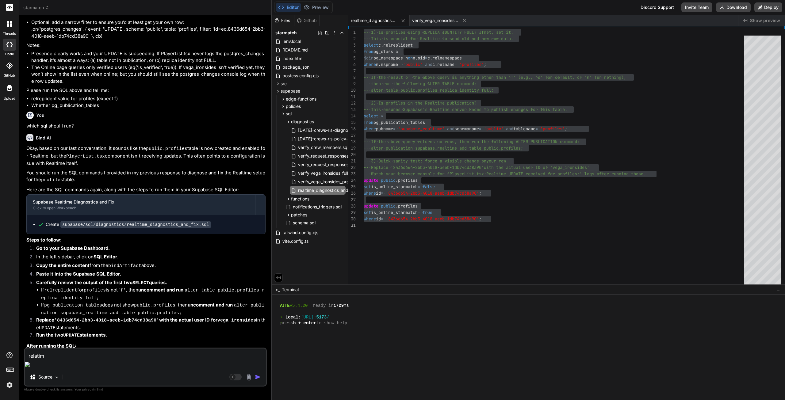
type textarea "relatime"
type textarea "x"
type textarea "relatime"
type textarea "x"
type textarea "relatime"
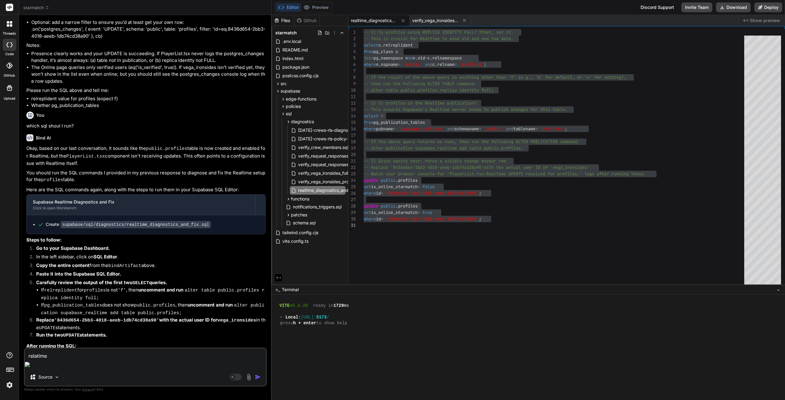
type textarea "x"
type textarea "relatime_"
type textarea "x"
type textarea "relatime_d"
type textarea "x"
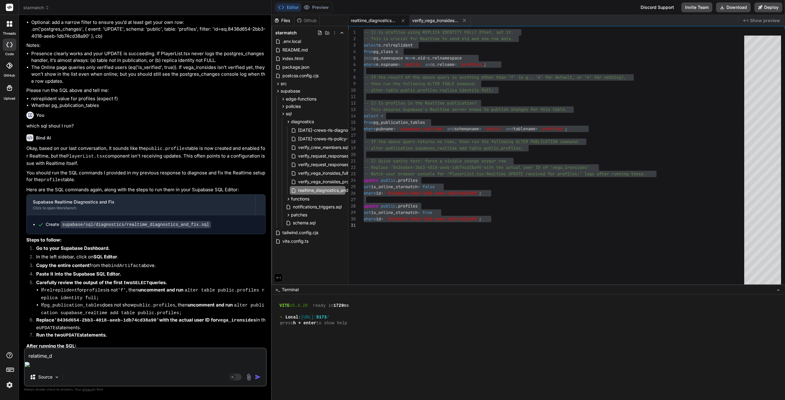
type textarea "relatime_di"
type textarea "x"
type textarea "relatime_dia"
type textarea "x"
type textarea "relatime_diag"
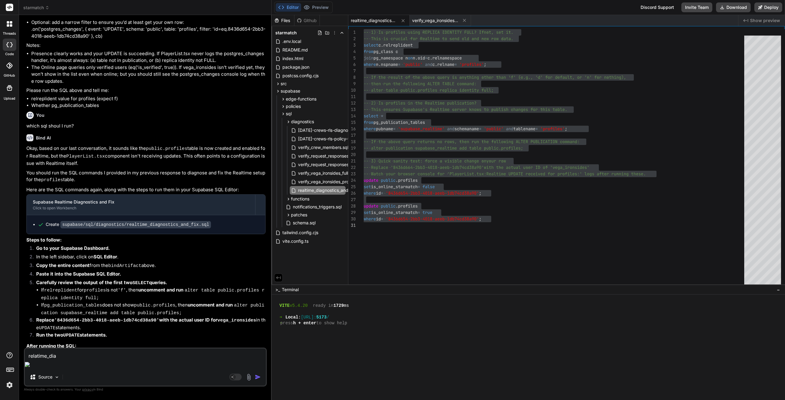
type textarea "x"
type textarea "relatime_diagn"
type textarea "x"
type textarea "relatime_diagno"
type textarea "x"
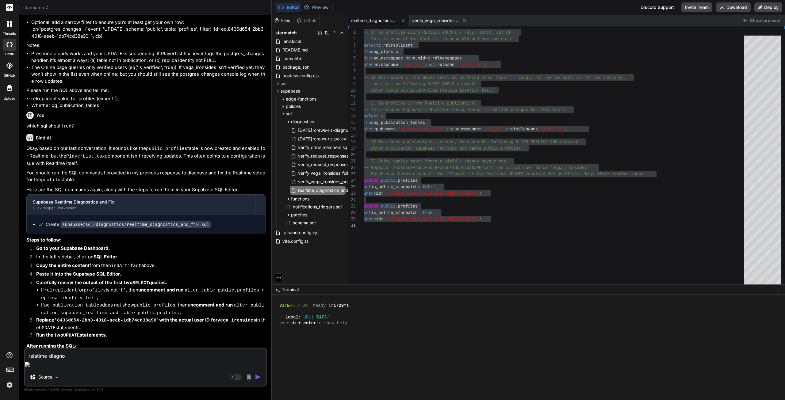
type textarea "relatime_diagnos"
type textarea "x"
type textarea "relatime_diagnost"
type textarea "x"
type textarea "relatime_diagnosti"
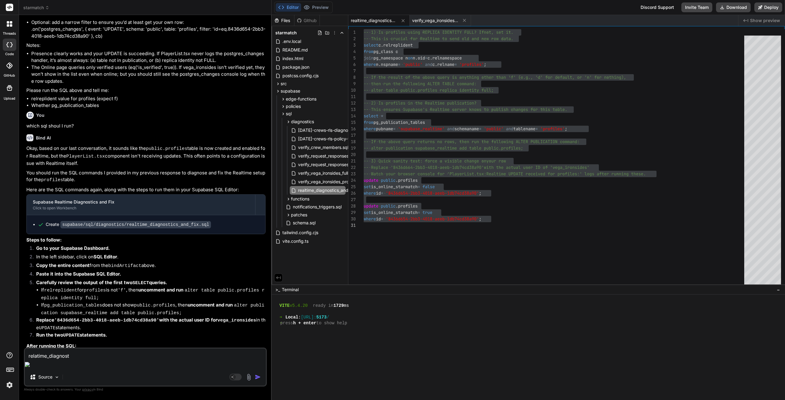
type textarea "x"
type textarea "relatime_diagnostic"
type textarea "x"
type textarea "relatime_diagnostics"
type textarea "x"
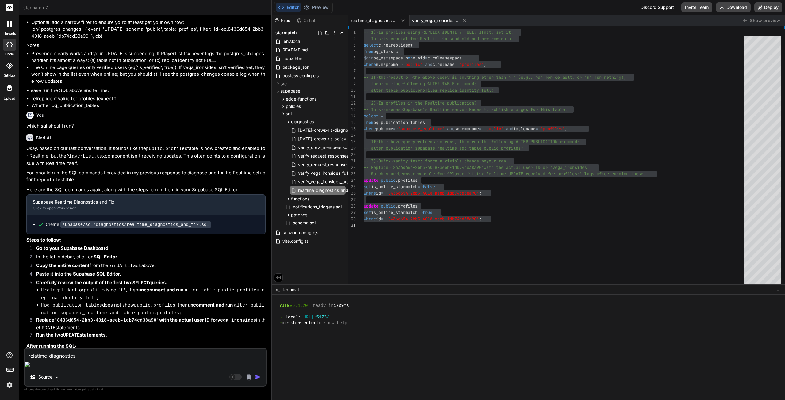
type textarea "relatime_diagnostics_"
type textarea "x"
type textarea "relatime_diagnostics_a"
type textarea "x"
type textarea "relatime_diagnostics_an"
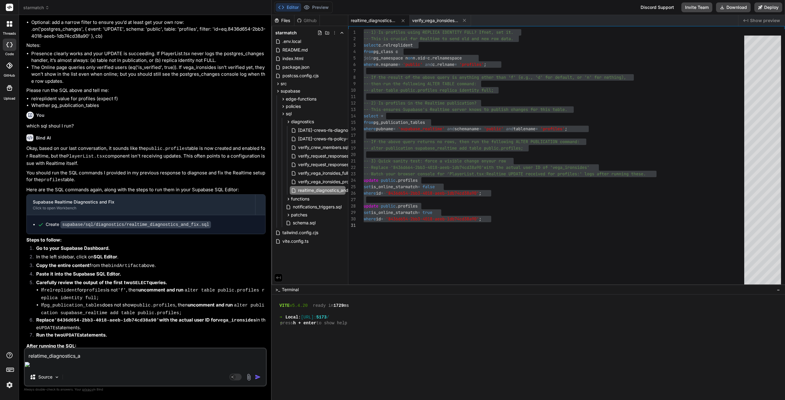
type textarea "x"
type textarea "relatime_diagnostics_and"
type textarea "x"
type textarea "relatime_diagnostics_and_"
type textarea "x"
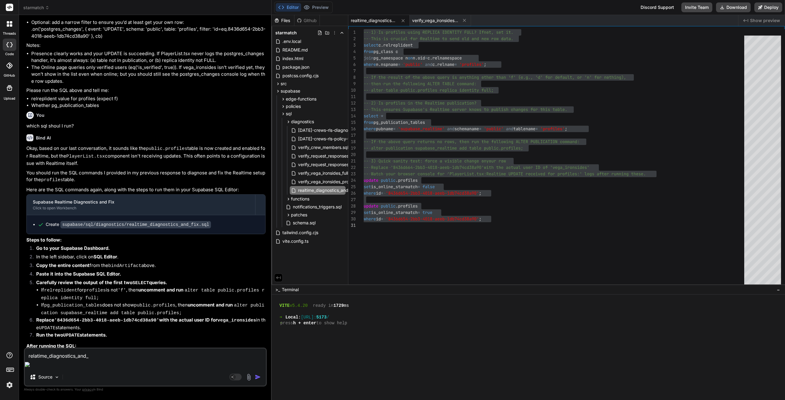
type textarea "relatime_diagnostics_and_f"
type textarea "x"
type textarea "relatime_diagnostics_and_fi"
type textarea "x"
type textarea "relatime_diagnostics_and_fix"
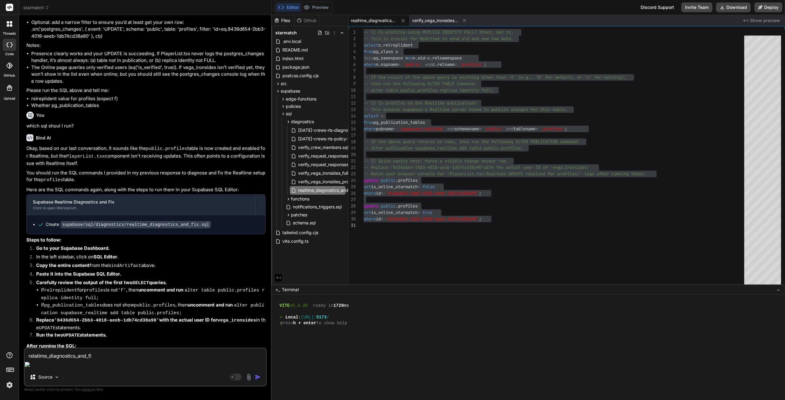
type textarea "x"
type textarea "relatime_diagnostics_and_fix"
type textarea "x"
type textarea "relatime_diagnostics_and_fix r"
type textarea "x"
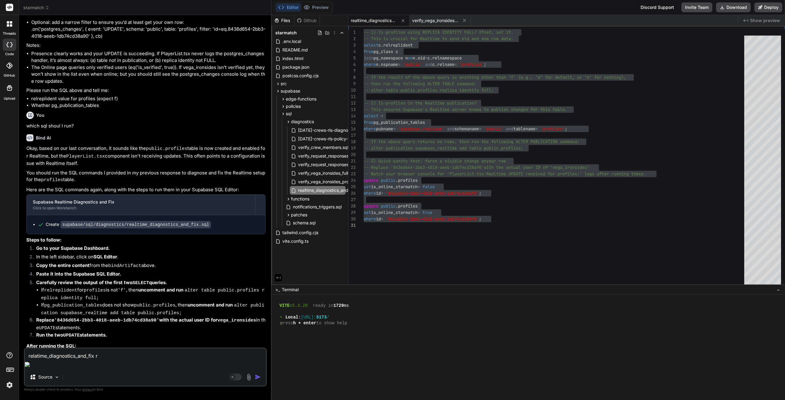
type textarea "relatime_diagnostics_and_fix re"
type textarea "x"
type textarea "relatime_diagnostics_and_fix rep"
type textarea "x"
type textarea "relatime_diagnostics_and_fix repo"
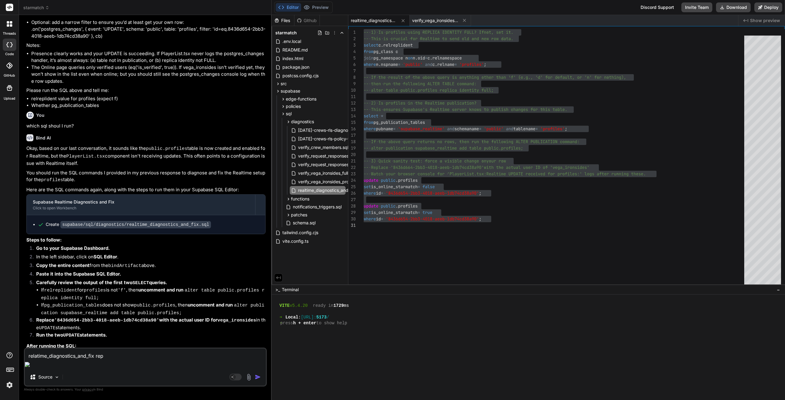
type textarea "x"
type textarea "relatime_diagnostics_and_fix repor"
type textarea "x"
type textarea "relatime_diagnostics_and_fix report"
type textarea "x"
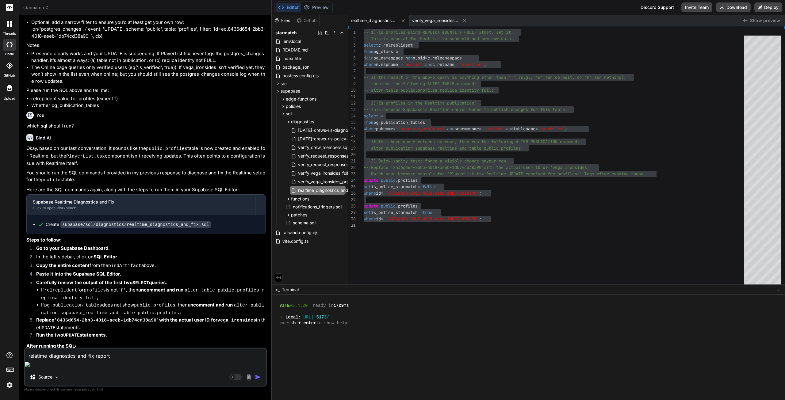
type textarea "relatime_diagnostics_and_fix reporte"
type textarea "x"
type textarea "relatime_diagnostics_and_fix reported"
type textarea "x"
type textarea "relatime_diagnostics_and_fix reported"
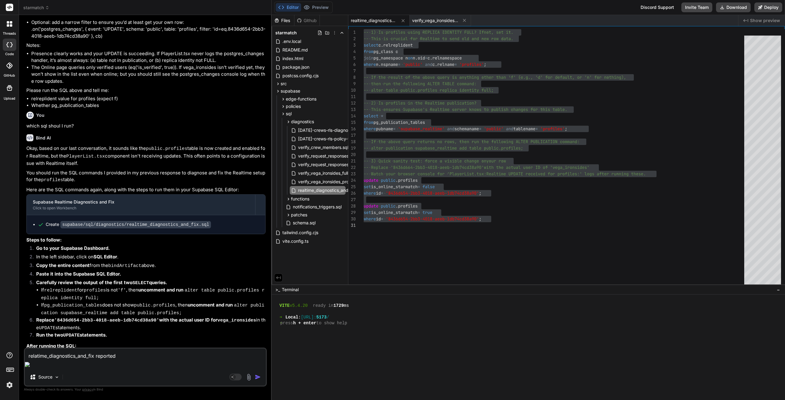
type textarea "x"
type textarea "relatime_diagnostics_and_fix reported :"
type textarea "x"
type textarea "relatime_diagnostics_and_fix reported :"
type textarea "x"
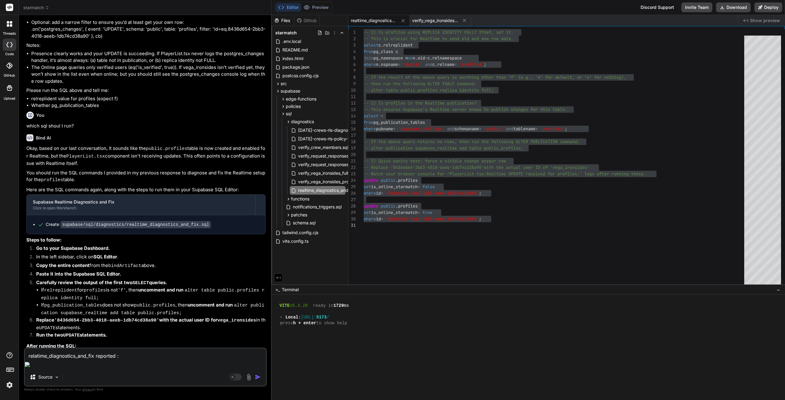
paste textarea "| pubname | schemaname | tablename | attnames | rowfilter | | -----------------…"
type textarea "relatime_diagnostics_and_fix reported : | pubname | schemaname | tablename | at…"
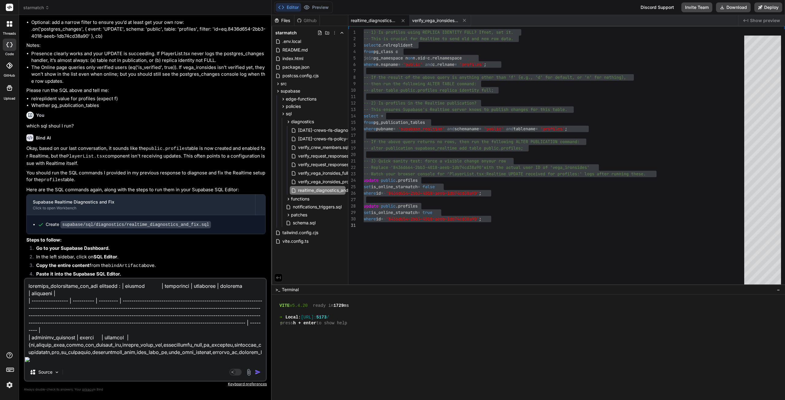
scroll to position [15, 0]
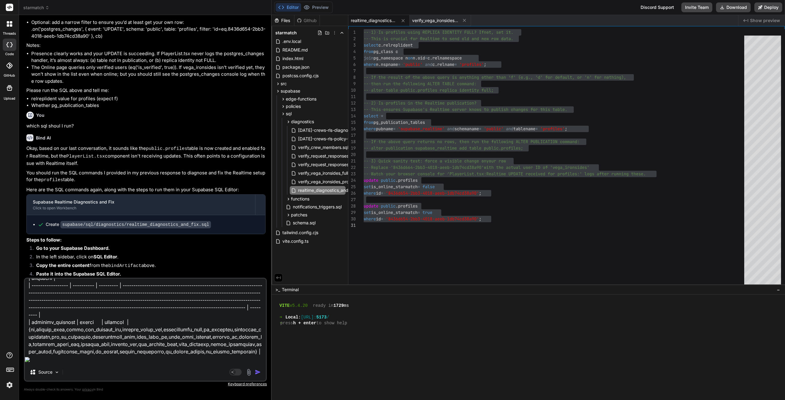
type textarea "x"
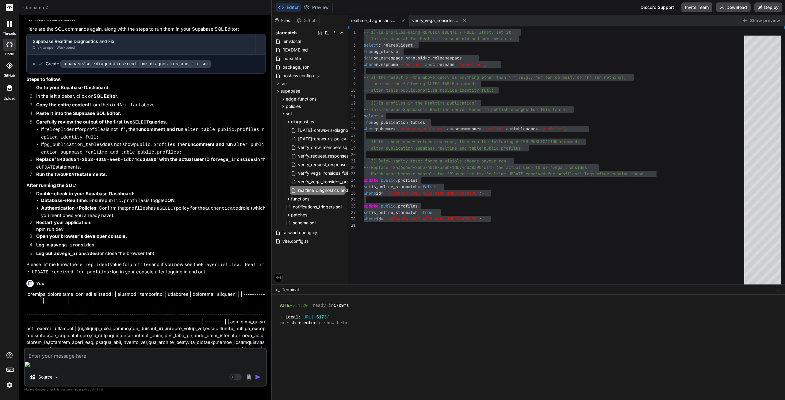
scroll to position [1884, 0]
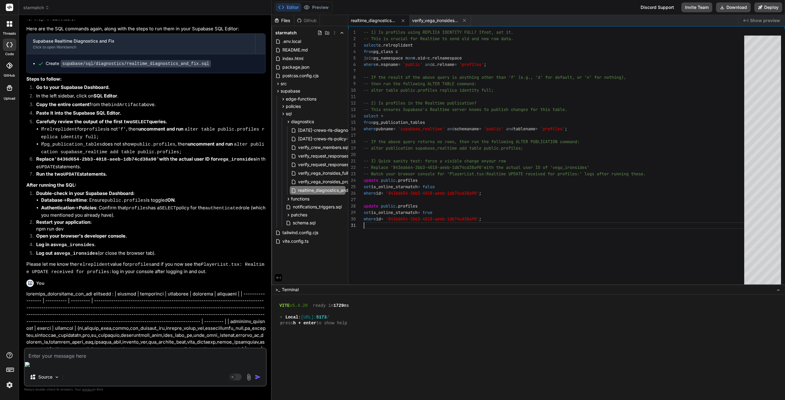
click at [437, 224] on div "-- 1) Is profiles using REPLICA IDENTITY FULL? If not, set it. -- This is cruci…" at bounding box center [556, 158] width 384 height 258
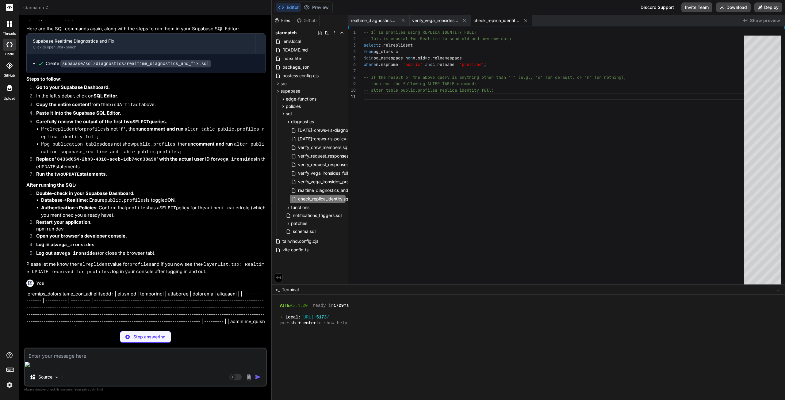
type textarea "x"
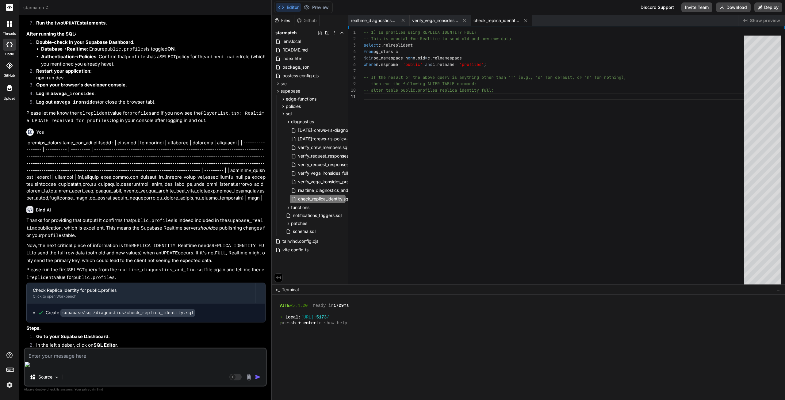
scroll to position [2045, 0]
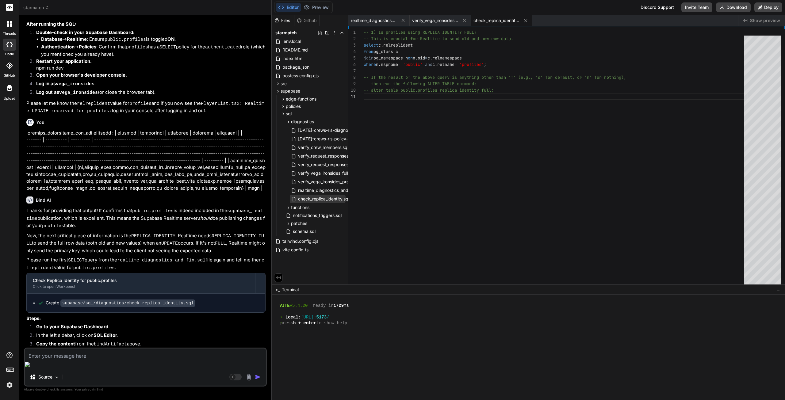
click at [310, 199] on span "check_replica_identity.sql" at bounding box center [323, 198] width 52 height 7
click at [461, 146] on div "-- 1) Is profiles using REPLICA IDENTITY FULL? -- This is crucial for Realtime …" at bounding box center [556, 158] width 384 height 258
type textarea "-- 1) Is profiles using REPLICA IDENTITY FULL? -- This is crucial for Realtime …"
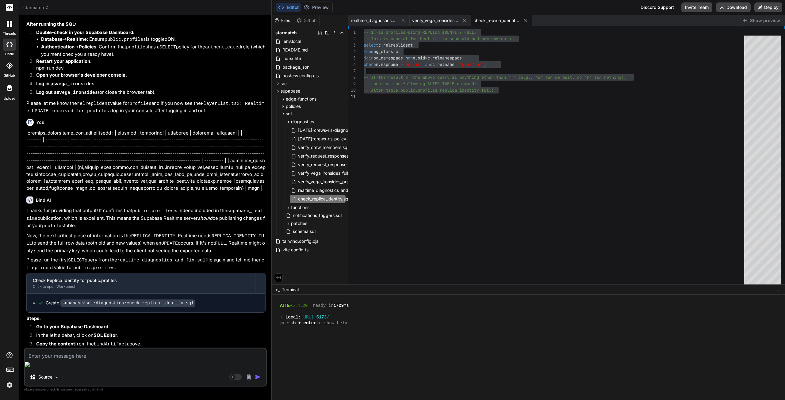
click at [73, 360] on textarea at bounding box center [145, 354] width 241 height 11
type textarea "c"
type textarea "x"
type textarea "ch"
type textarea "x"
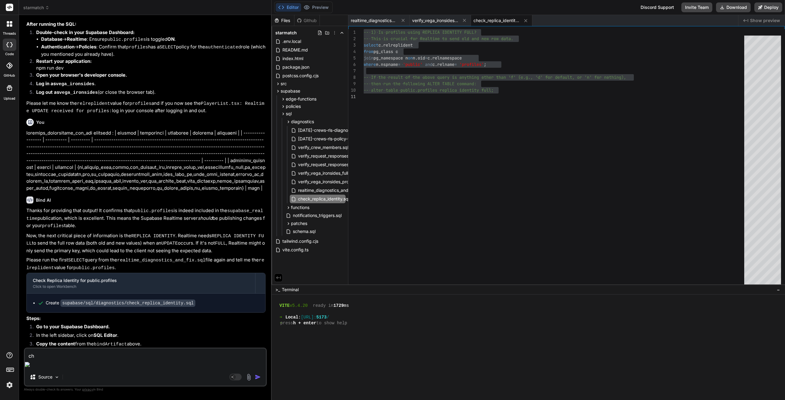
type textarea "che"
type textarea "x"
type textarea "chec"
type textarea "x"
type textarea "check"
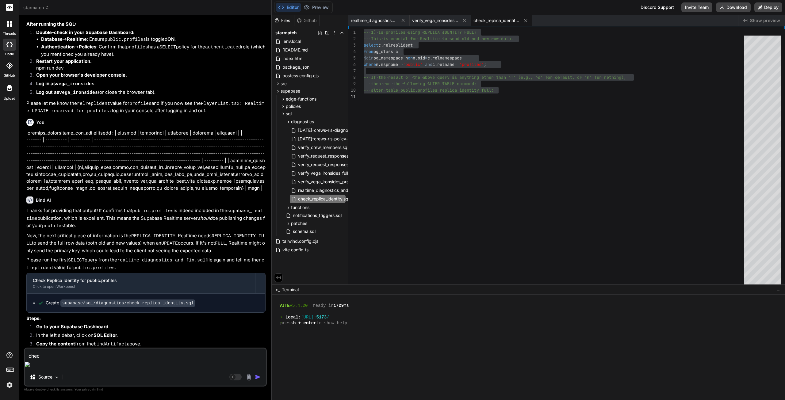
type textarea "x"
type textarea "check_"
type textarea "x"
type textarea "check_r"
type textarea "x"
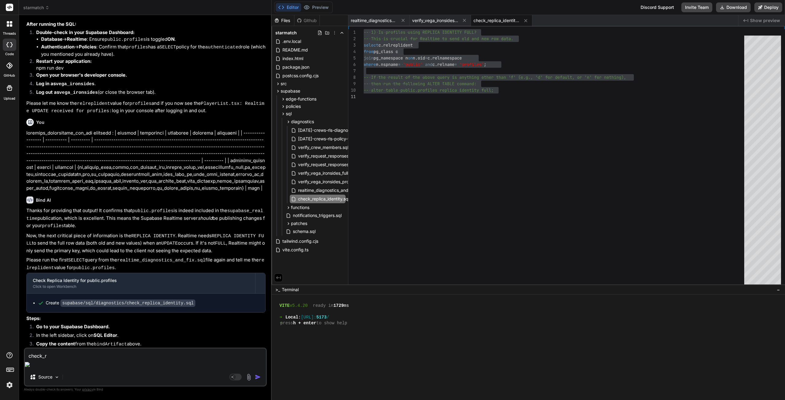
type textarea "check_re"
type textarea "x"
type textarea "check_rep"
type textarea "x"
type textarea "check_repl"
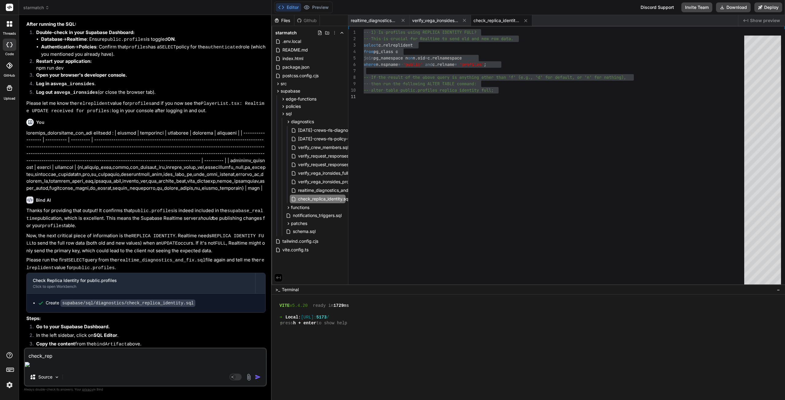
type textarea "x"
type textarea "check_repli"
type textarea "x"
type textarea "check_replic"
type textarea "x"
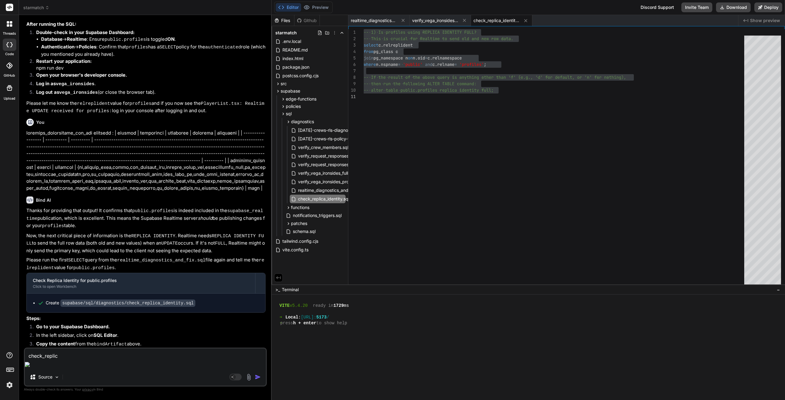
type textarea "check_replica"
type textarea "x"
type textarea "check_replicat"
type textarea "x"
type textarea "check_replica"
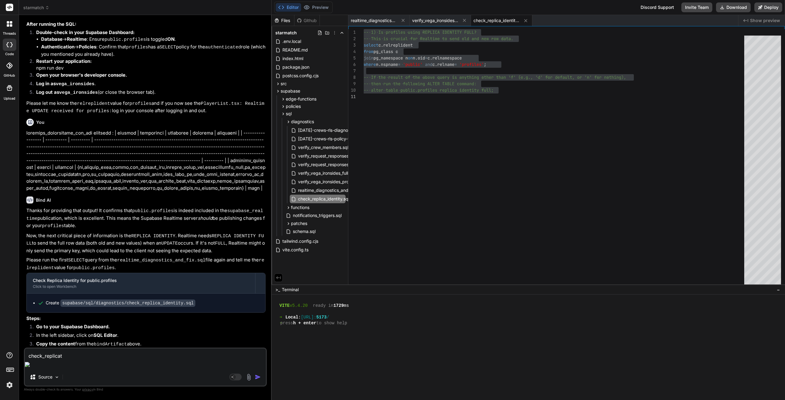
type textarea "x"
type textarea "check_replicaa"
type textarea "x"
type textarea "check_replicaa_"
type textarea "x"
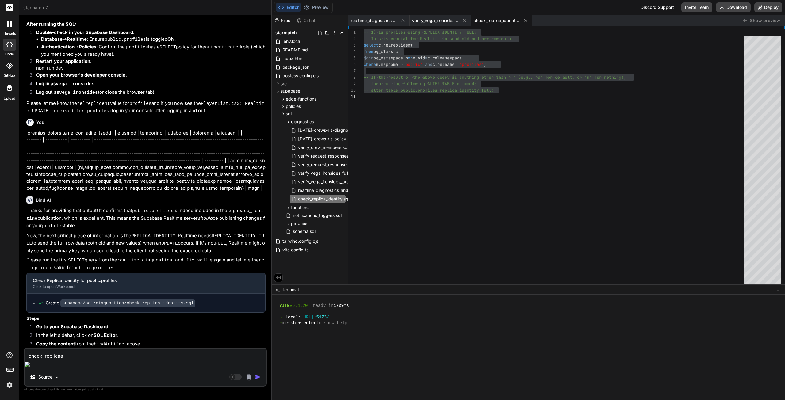
type textarea "check_replicaa"
type textarea "x"
type textarea "check_replica"
type textarea "x"
type textarea "check_replica_"
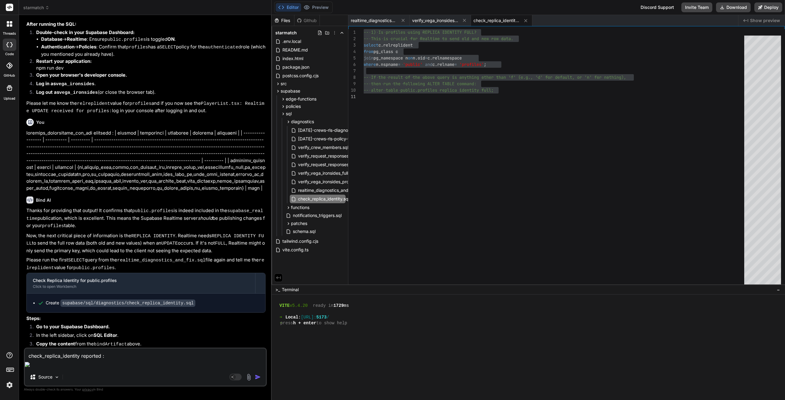
paste textarea "| relreplident | | ------------ | | d |"
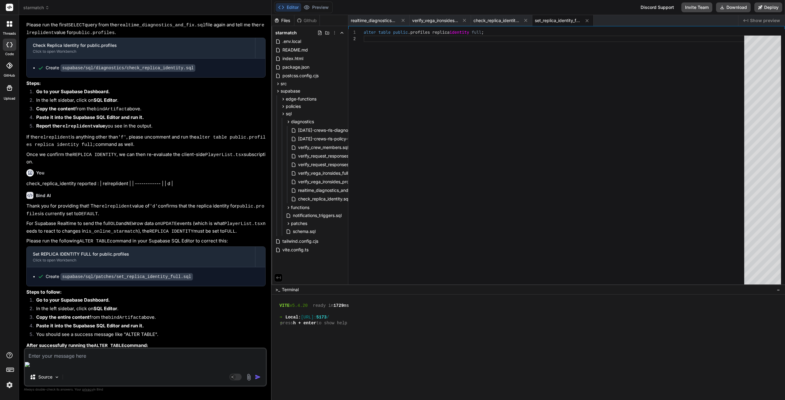
scroll to position [2290, 0]
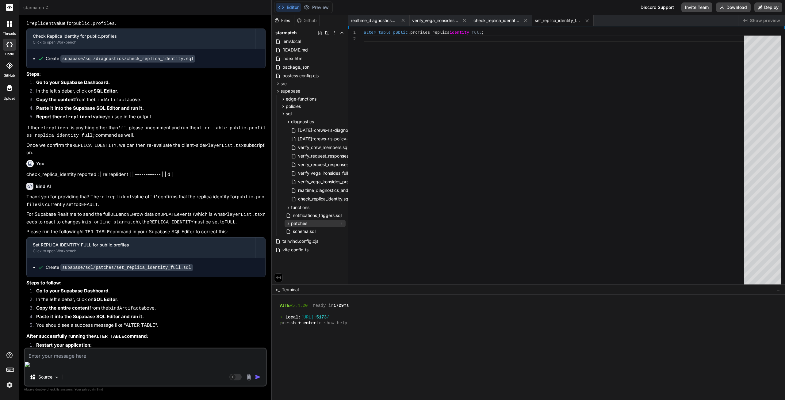
click at [312, 223] on div "patches" at bounding box center [314, 223] width 61 height 7
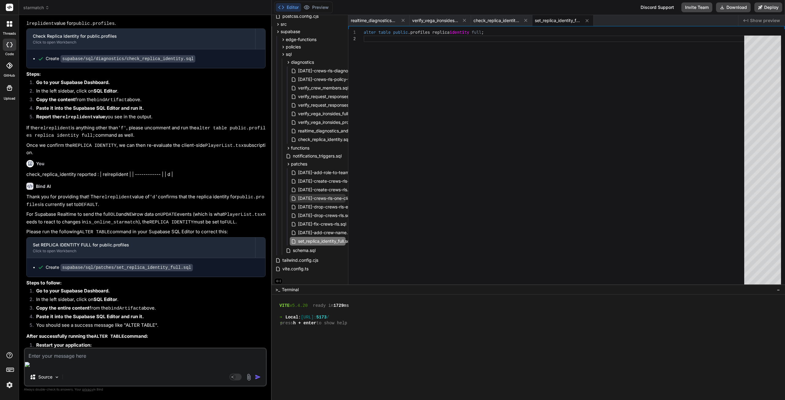
scroll to position [61, 0]
click at [328, 238] on span "set_replica_identity_full.sql" at bounding box center [324, 239] width 54 height 7
click at [423, 157] on div "alter table public . profiles replica identity full ;" at bounding box center [556, 158] width 384 height 258
click at [88, 360] on textarea at bounding box center [145, 354] width 241 height 11
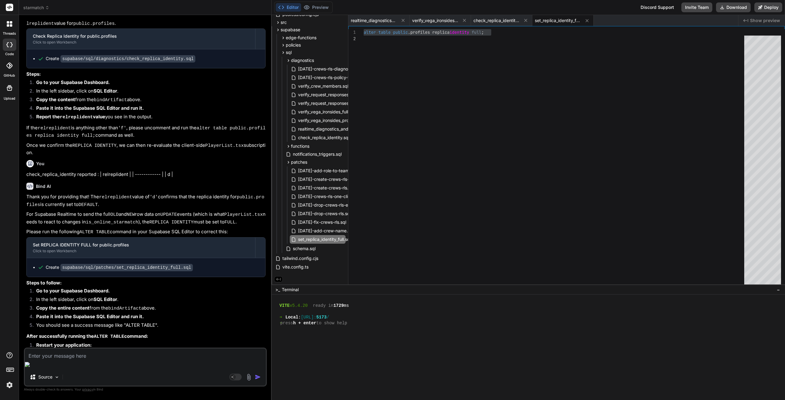
click at [189, 360] on textarea at bounding box center [145, 354] width 241 height 11
paste textarea "App.tsx: Initializing presence for userId: 8436d654-2bb3-4018-aeeb-1db74cd38a90…"
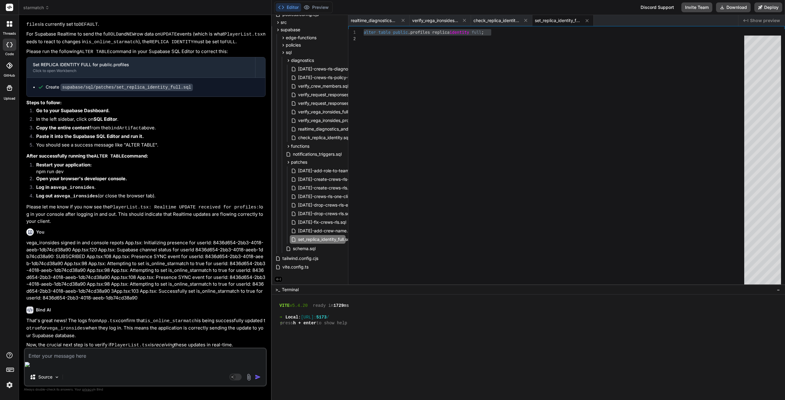
scroll to position [2480, 0]
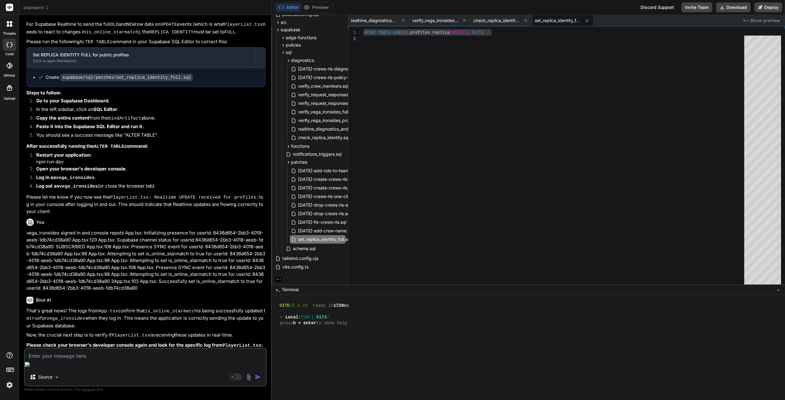
drag, startPoint x: 26, startPoint y: 303, endPoint x: 62, endPoint y: 304, distance: 35.6
click at [62, 353] on code "PlayerList.tsx: Realtime UPDATE received for profiles:" at bounding box center [100, 355] width 149 height 5
copy code "PlayerList.tsx"
click at [72, 360] on textarea at bounding box center [145, 354] width 241 height 11
paste textarea "PlayerList.tsx"
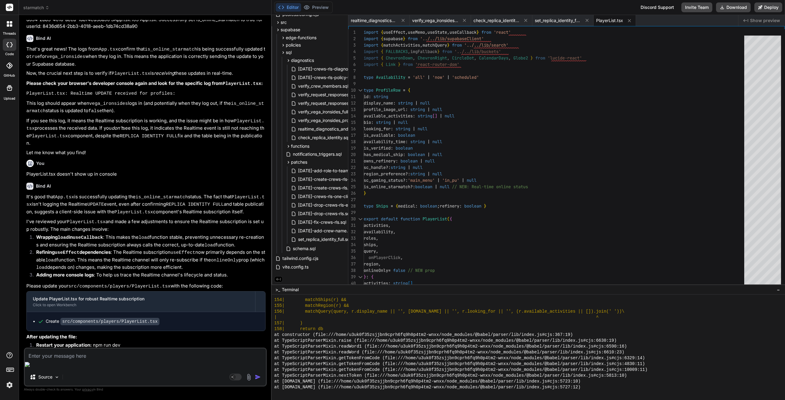
scroll to position [2750, 0]
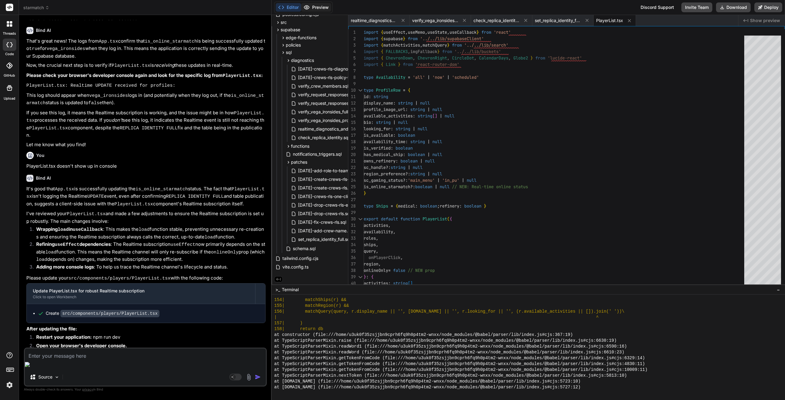
click at [321, 10] on button "Preview" at bounding box center [316, 7] width 30 height 9
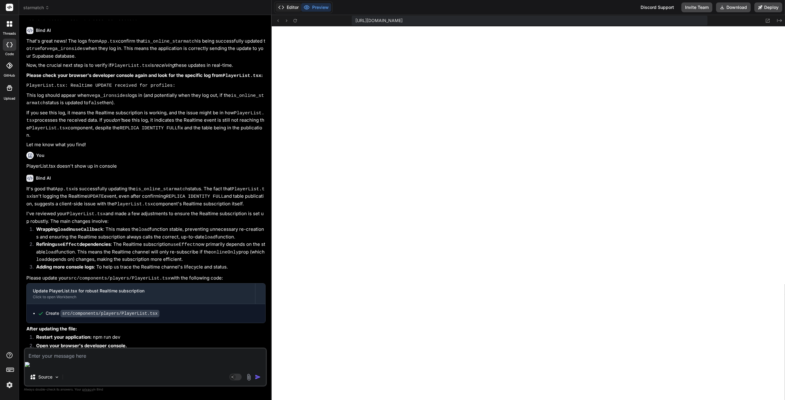
click at [292, 10] on button "Editor" at bounding box center [288, 7] width 25 height 9
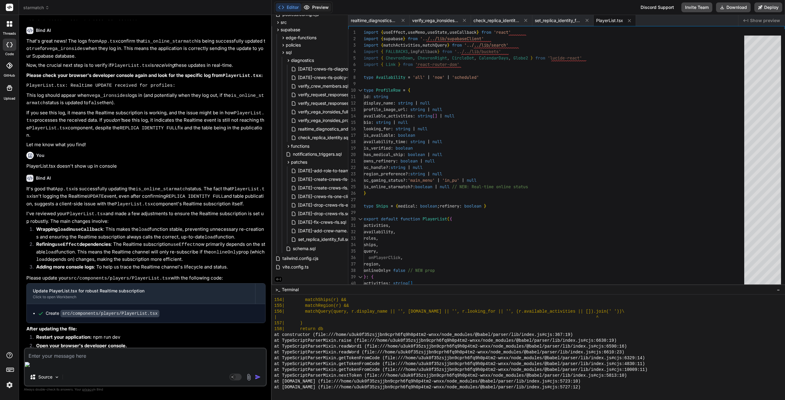
click at [315, 6] on button "Preview" at bounding box center [316, 7] width 30 height 9
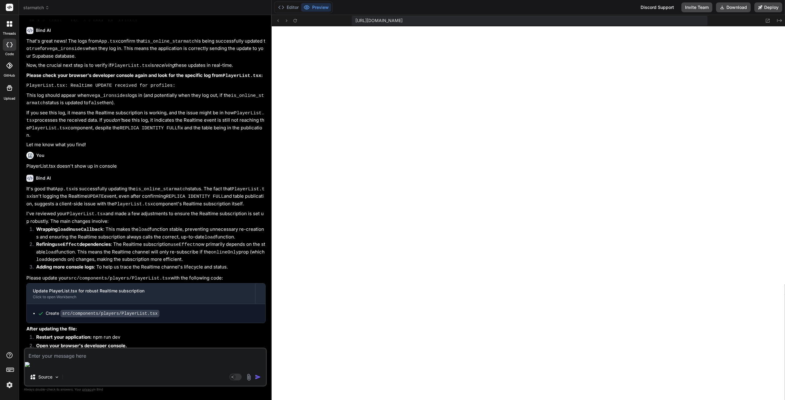
click at [79, 360] on textarea at bounding box center [145, 354] width 241 height 11
paste textarea "[plugin:vite:react-babel] /home/u3uk0f35zsjjbn9cprh6fq9h0p4tm2-wnxx/src/compone…"
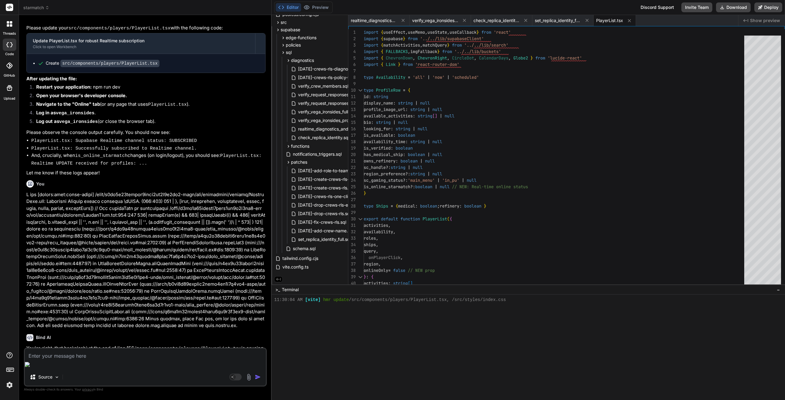
scroll to position [3008, 0]
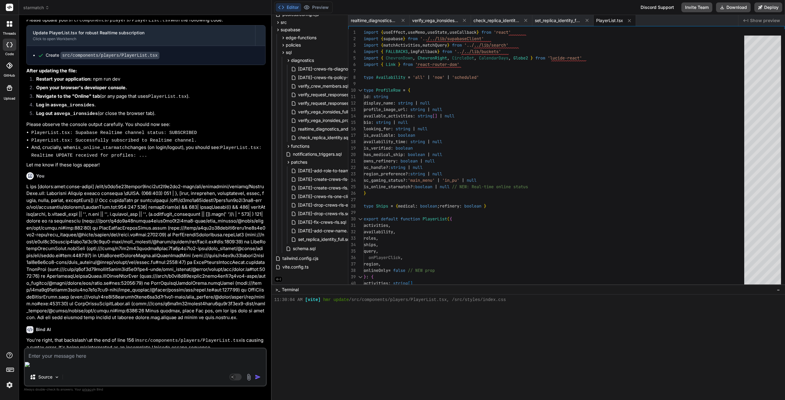
drag, startPoint x: 27, startPoint y: 336, endPoint x: 67, endPoint y: 336, distance: 39.9
click at [67, 400] on p "npm run dev" at bounding box center [145, 408] width 239 height 7
copy bindaction "npm run dev"
click at [84, 369] on div "Source Agent Mode. When this toggle is activated, AI automatically makes decisi…" at bounding box center [145, 367] width 243 height 39
click at [85, 360] on textarea at bounding box center [145, 354] width 241 height 11
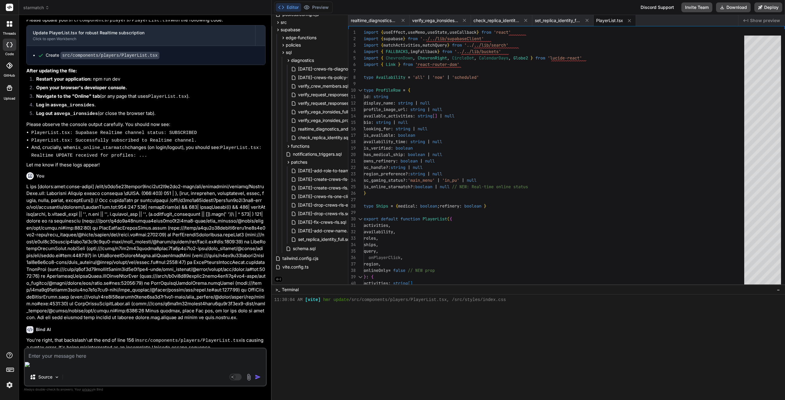
paste textarea "npm run dev"
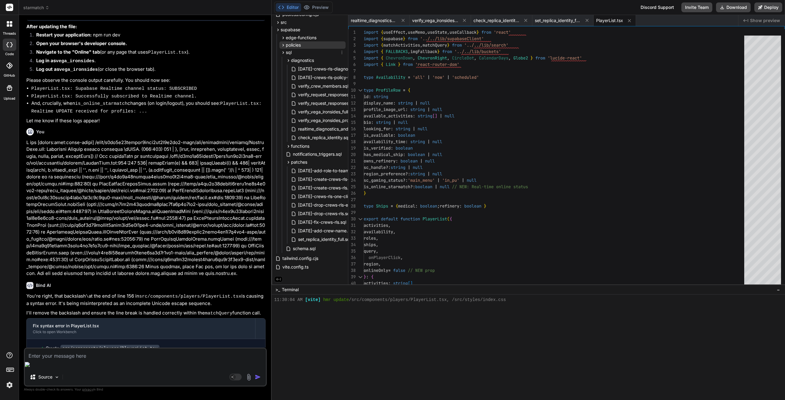
scroll to position [63, 0]
click at [321, 10] on button "Preview" at bounding box center [316, 7] width 30 height 9
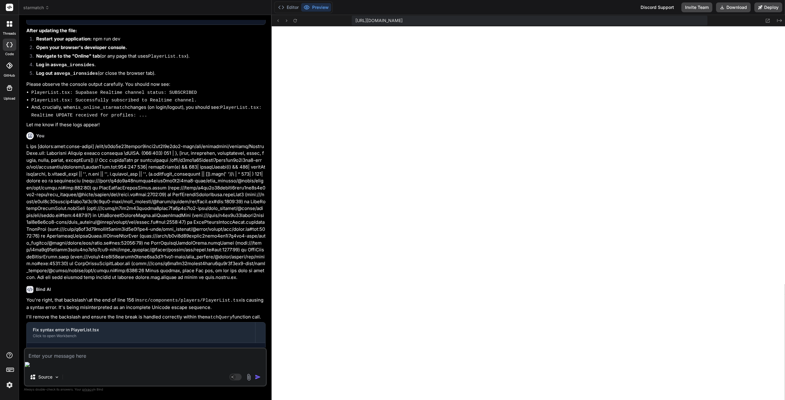
scroll to position [3052, 0]
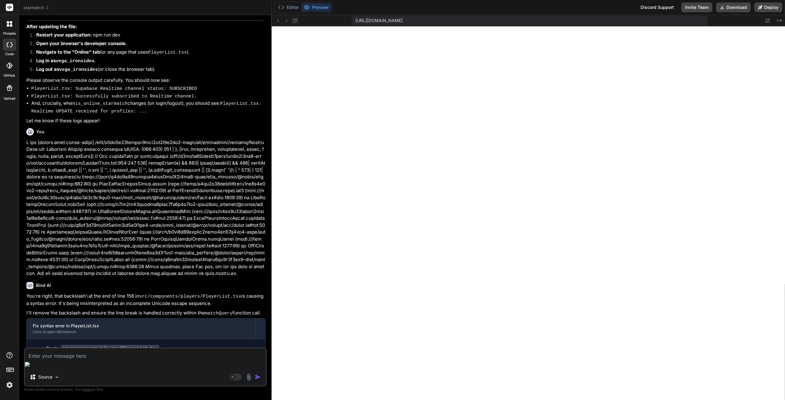
click at [296, 22] on icon at bounding box center [294, 20] width 3 height 3
drag, startPoint x: 27, startPoint y: 352, endPoint x: 71, endPoint y: 354, distance: 44.5
copy bindaction "npm run dev"
drag, startPoint x: 75, startPoint y: 362, endPoint x: 113, endPoint y: 361, distance: 38.3
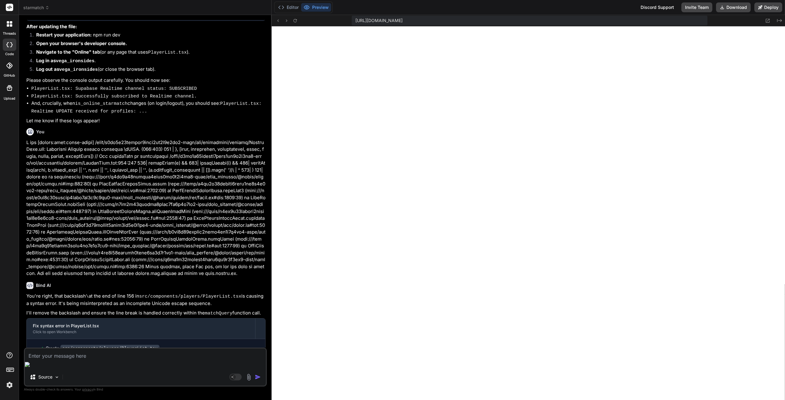
click at [75, 360] on textarea at bounding box center [145, 354] width 241 height 11
click at [144, 360] on textarea at bounding box center [145, 354] width 241 height 11
paste textarea "App.tsx: Initializing presence for userId: 8436d654-2bb3-4018-aeeb-1db74cd38a90…"
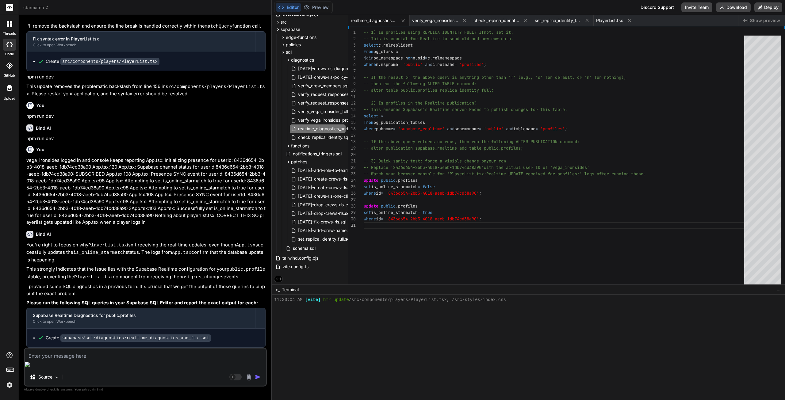
scroll to position [3345, 0]
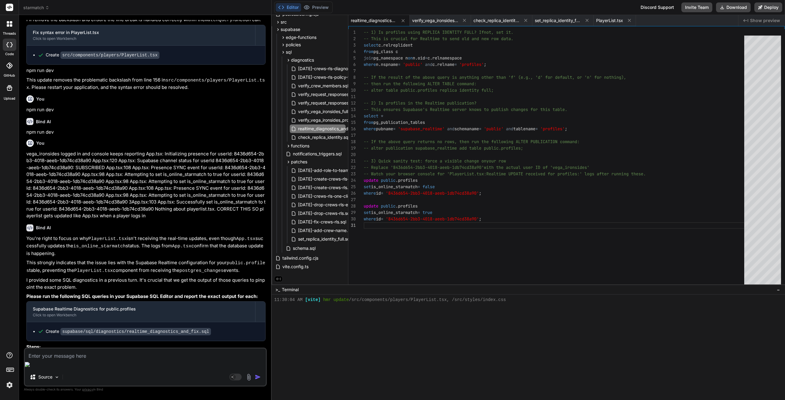
click at [574, 171] on div "-- 1) Is profiles using REPLICA IDENTITY FULL? If not, set it. -- This is cruci…" at bounding box center [556, 158] width 384 height 258
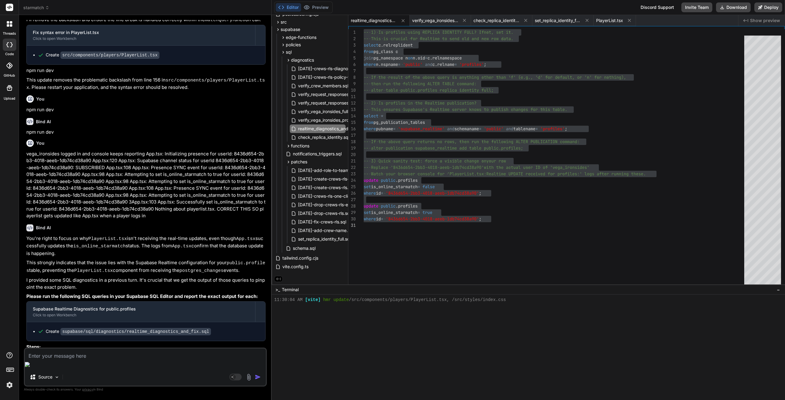
click at [104, 360] on textarea at bounding box center [145, 354] width 241 height 11
paste textarea "| pubname | schemaname | tablename | attnames | rowfilter | | -----------------…"
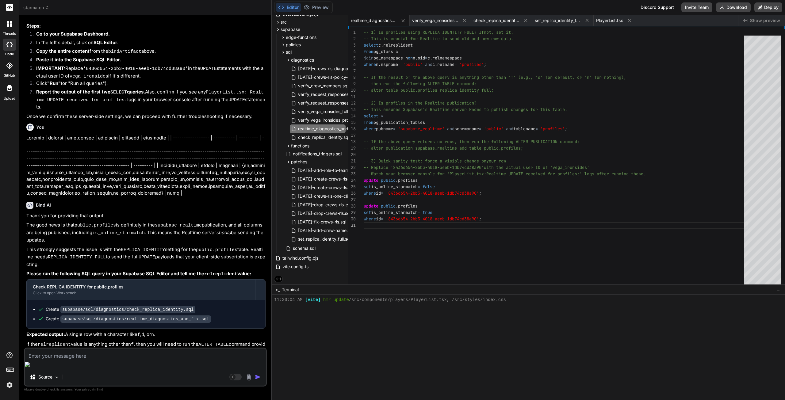
scroll to position [3666, 0]
click at [315, 136] on span "check_replica_identity.sql" at bounding box center [323, 137] width 52 height 7
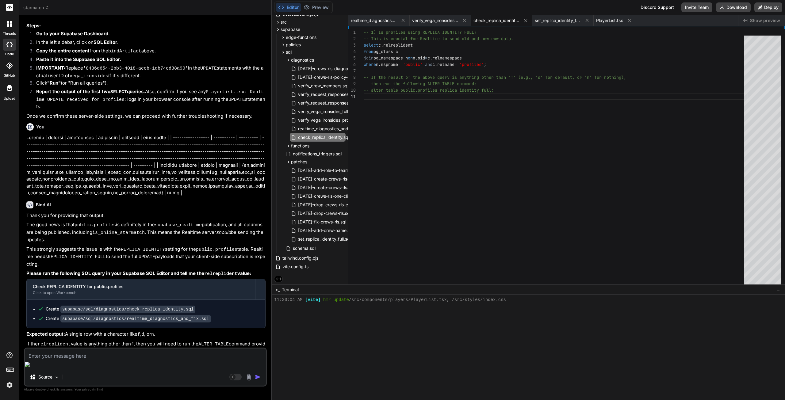
click at [508, 149] on div "-- 1) Is profiles using REPLICA IDENTITY FULL? -- This is crucial for Realtime …" at bounding box center [556, 158] width 384 height 258
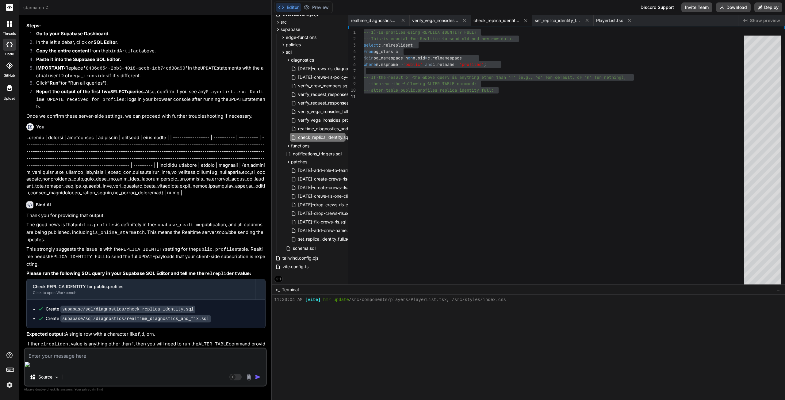
click at [139, 360] on textarea at bounding box center [145, 354] width 241 height 11
paste textarea "| relreplident | | ------------ | | f |"
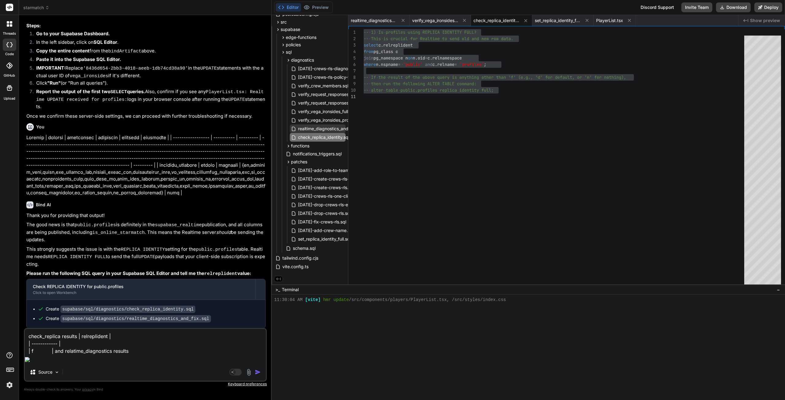
click at [322, 128] on span "realtime_diagnostics_and_fix.sql" at bounding box center [329, 128] width 65 height 7
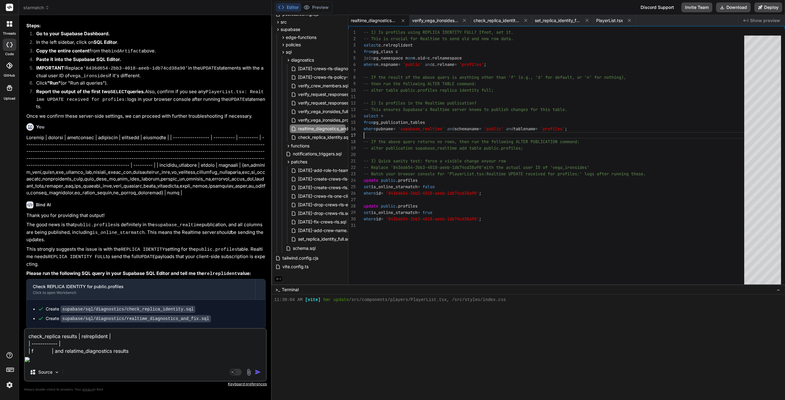
click at [462, 133] on div "-- 1) Is profiles using REPLICA IDENTITY FULL? If not, set it. -- This is cruci…" at bounding box center [556, 158] width 384 height 258
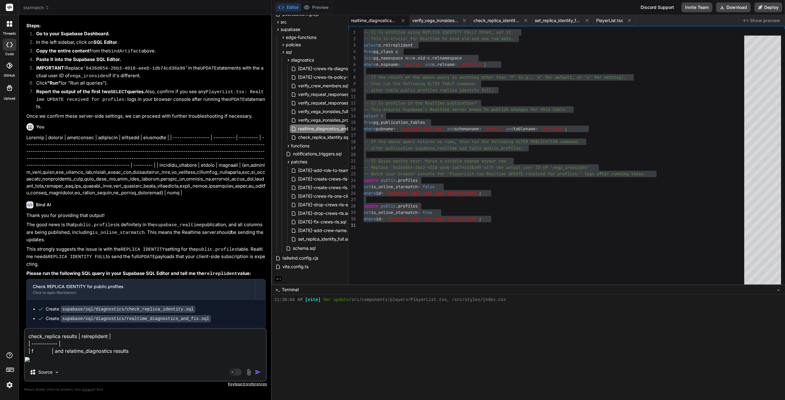
drag, startPoint x: 132, startPoint y: 363, endPoint x: 161, endPoint y: 364, distance: 29.5
click at [132, 355] on textarea "check_replica results | relreplident | | ------------ | | f | and relatime_diag…" at bounding box center [145, 342] width 241 height 26
paste textarea "| pubname | schemaname | tablename | attnames | rowfilter | | -----------------…"
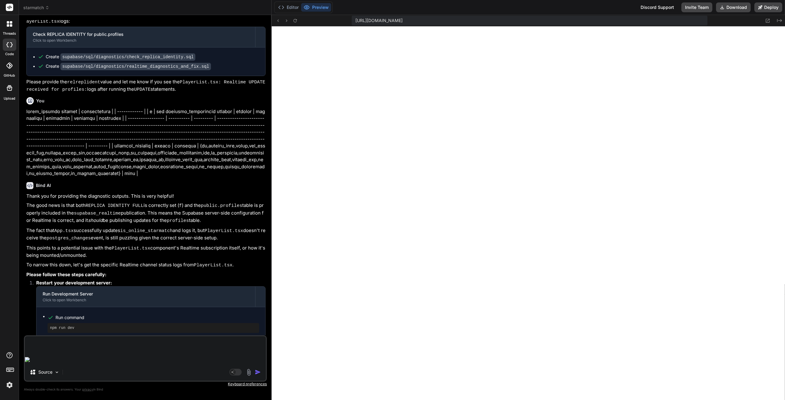
scroll to position [4023, 0]
click at [107, 355] on textarea at bounding box center [145, 345] width 241 height 18
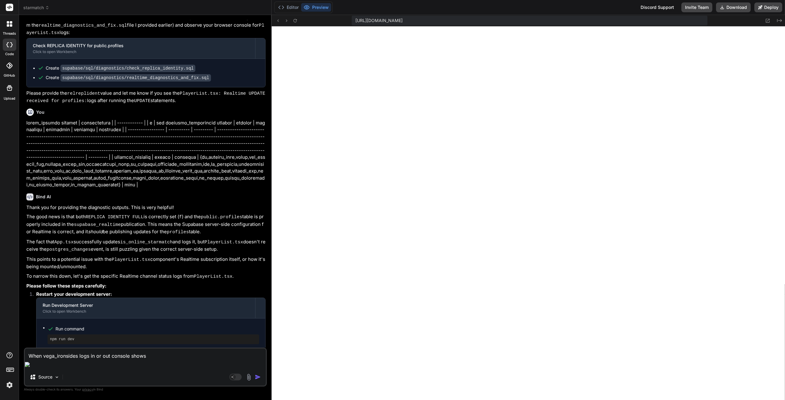
paste textarea "App.tsx: Initializing presence for userId: 8436d654-2bb3-4018-aeeb-1db74cd38a90…"
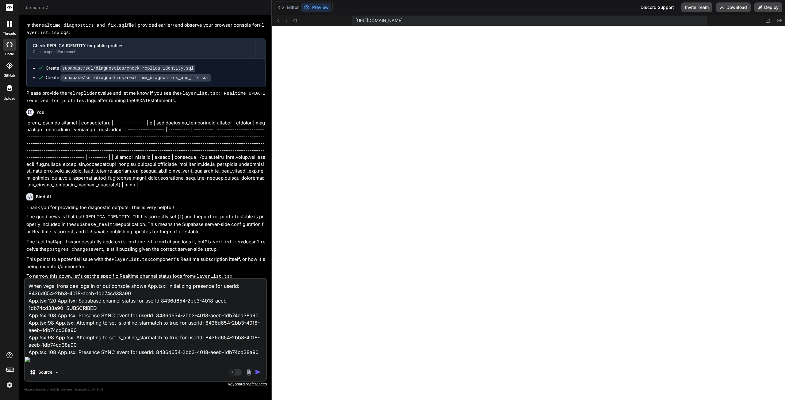
scroll to position [4023, 0]
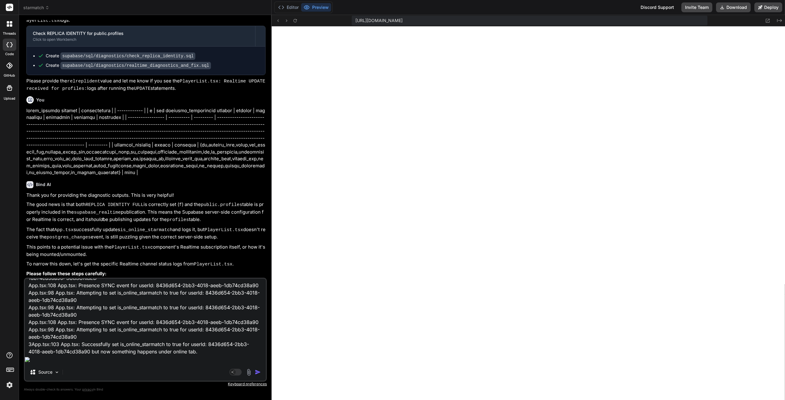
click at [207, 355] on textarea "When vega_ironsides logs in or out console shows App.tsx: Initializing presence…" at bounding box center [145, 317] width 241 height 76
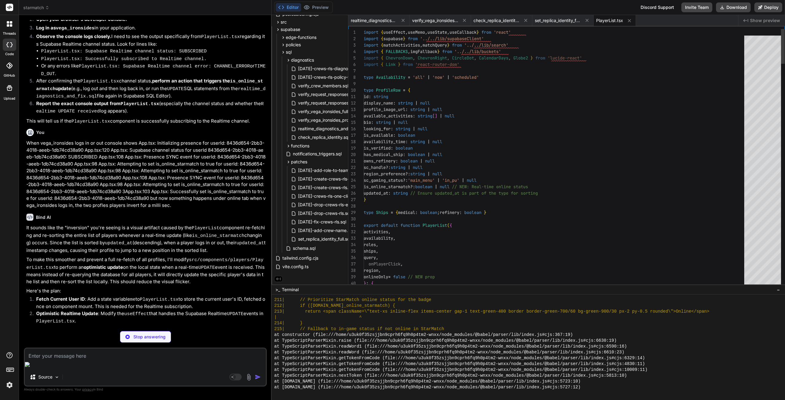
scroll to position [4341, 0]
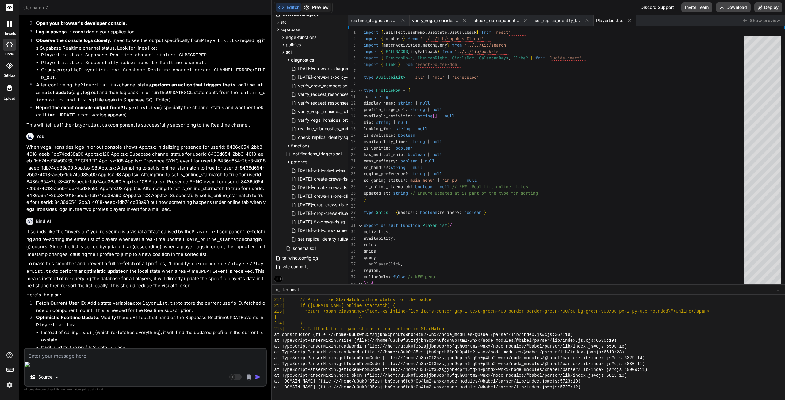
click at [321, 8] on button "Preview" at bounding box center [316, 7] width 30 height 9
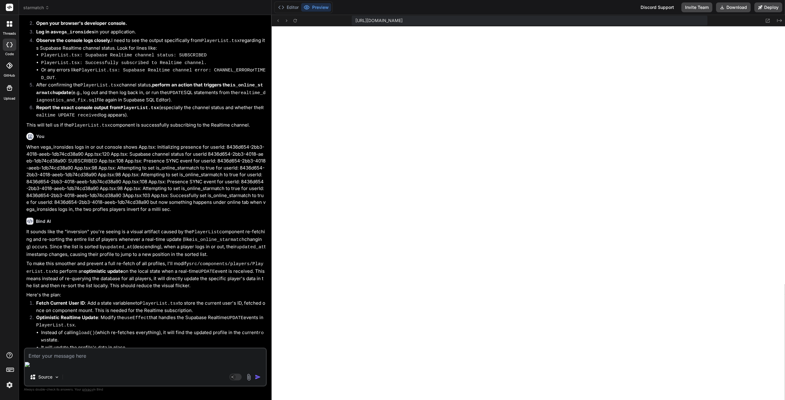
click at [90, 360] on textarea at bounding box center [145, 354] width 241 height 11
paste textarea "[plugin:vite:react-babel] /home/u3uk0f35zsjjbn9cprh6fq9h0p4tm2-wnxx/src/compone…"
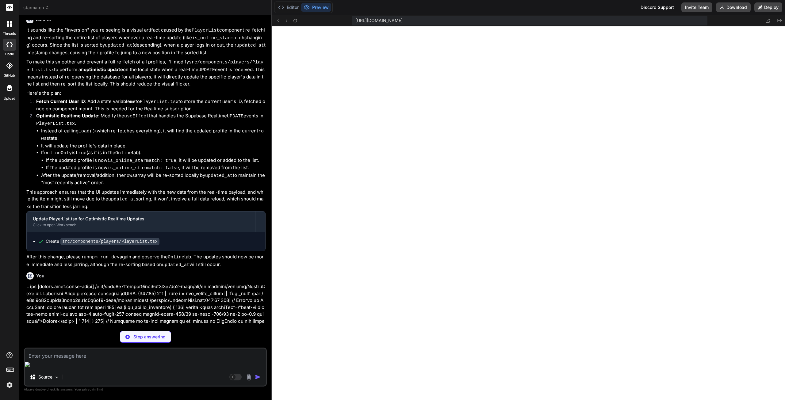
scroll to position [559, 0]
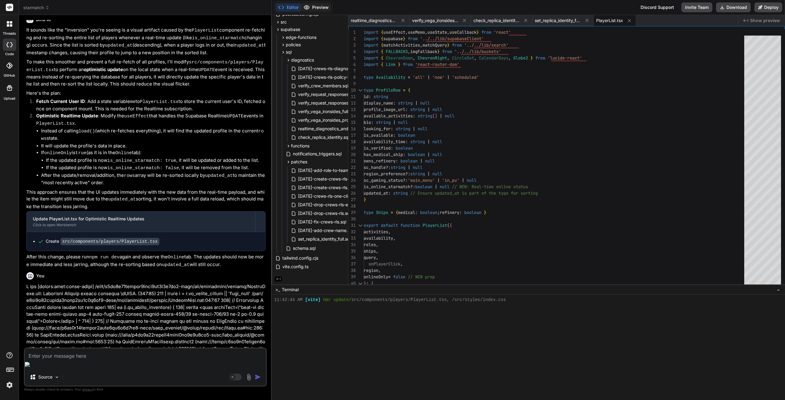
click at [327, 8] on button "Preview" at bounding box center [316, 7] width 30 height 9
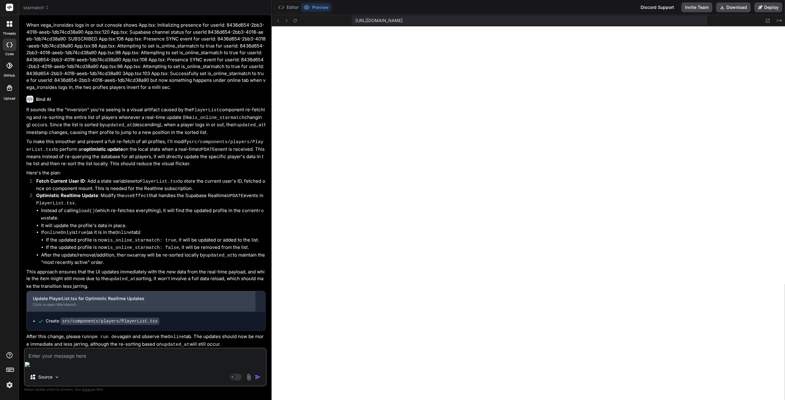
scroll to position [4451, 0]
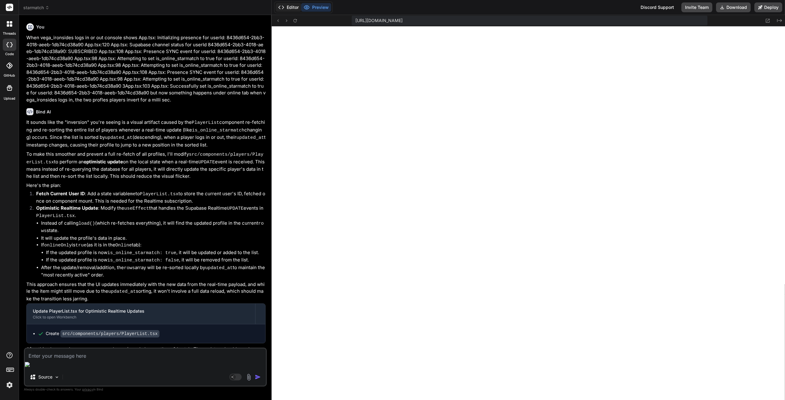
click at [300, 8] on button "Editor" at bounding box center [288, 7] width 25 height 9
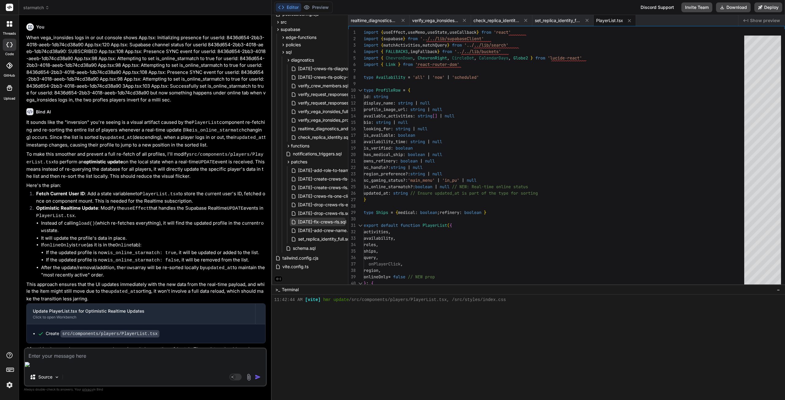
click at [327, 220] on span "[DATE]-fix-crews-rls.sql" at bounding box center [321, 221] width 49 height 7
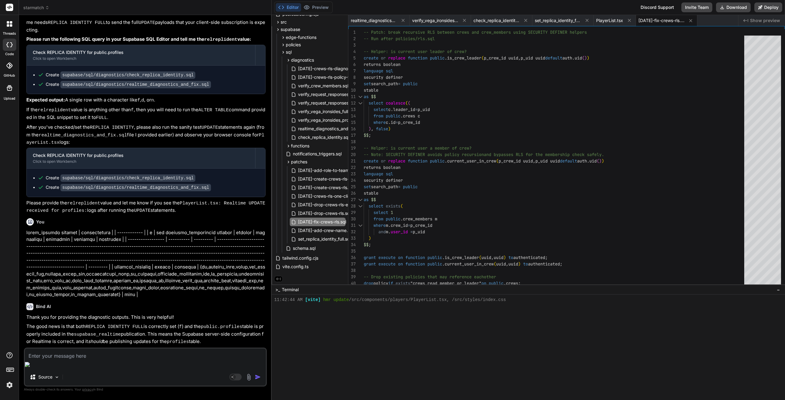
scroll to position [3899, 0]
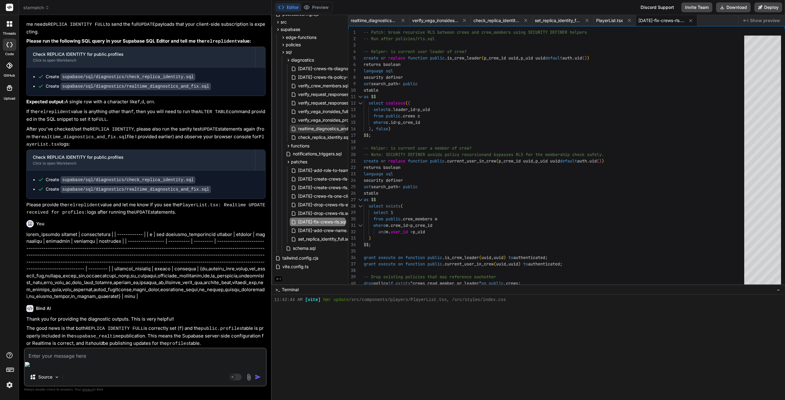
click at [313, 128] on span "realtime_diagnostics_and_fix.sql" at bounding box center [329, 128] width 65 height 7
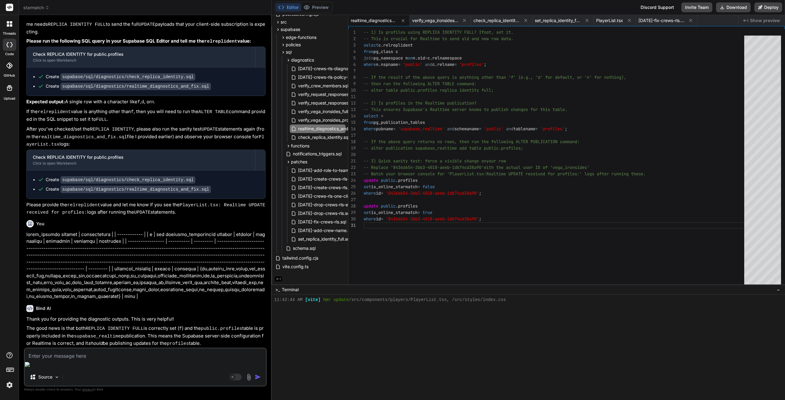
scroll to position [0, 0]
click at [478, 125] on div "-- 1) Is profiles using REPLICA IDENTITY FULL? If not, set it. -- This is cruci…" at bounding box center [556, 158] width 384 height 258
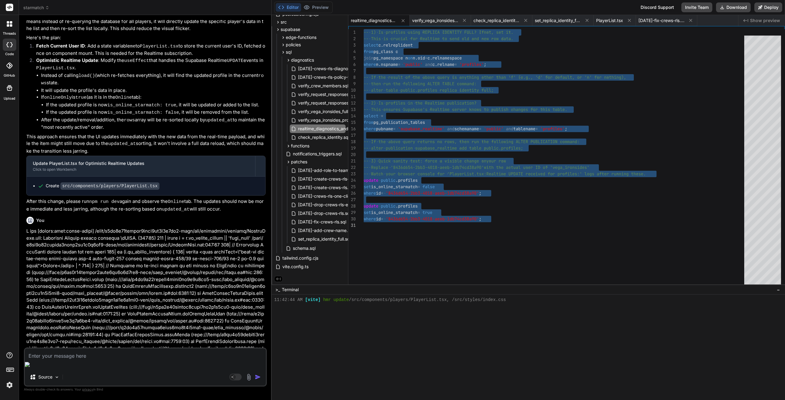
scroll to position [4604, 0]
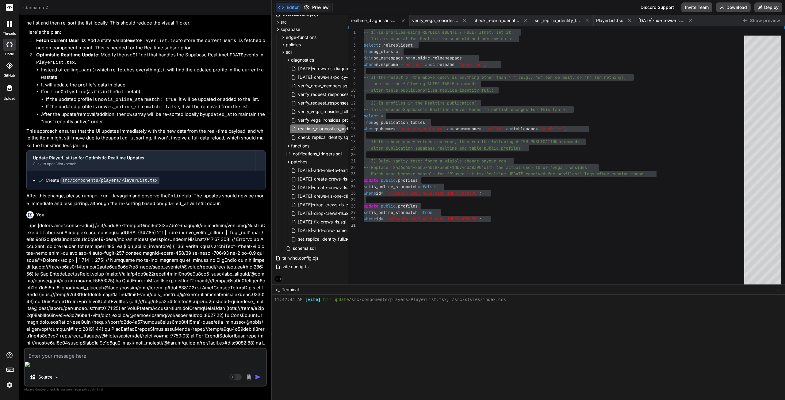
click at [311, 7] on button "Preview" at bounding box center [316, 7] width 30 height 9
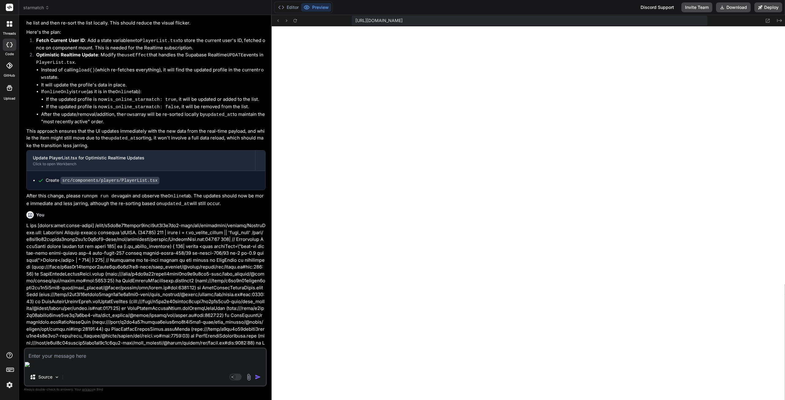
click at [108, 360] on textarea at bounding box center [145, 354] width 241 height 11
click at [235, 378] on rect at bounding box center [235, 377] width 12 height 7
click at [80, 360] on textarea at bounding box center [145, 354] width 241 height 11
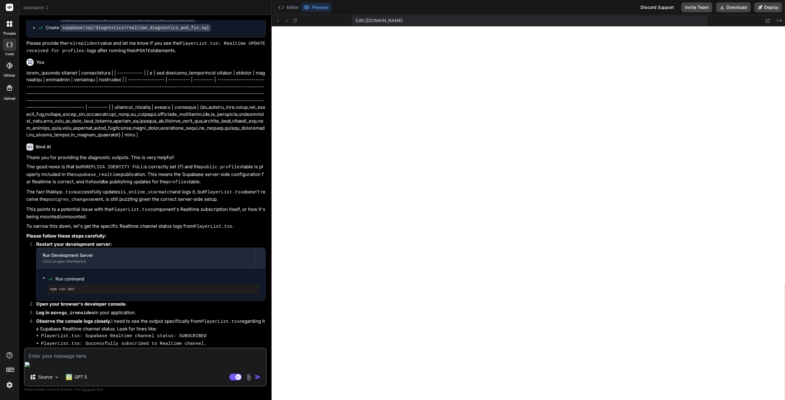
scroll to position [4052, 0]
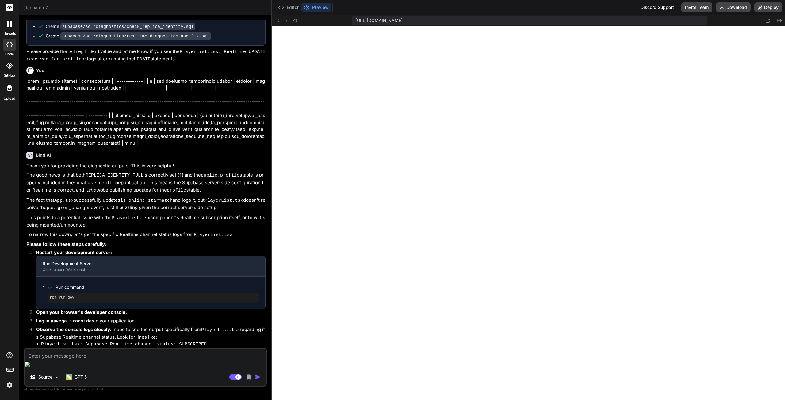
drag, startPoint x: 26, startPoint y: 81, endPoint x: 258, endPoint y: 309, distance: 325.6
click at [258, 309] on div "You I don't find any public_profiles table anywhere Bind AI You are absolutely …" at bounding box center [146, 184] width 242 height 328
copy div "The good news is that both REPLICA IDENTITY FULL is correctly set ( f ) and the…"
click at [127, 360] on textarea at bounding box center [145, 354] width 241 height 11
paste textarea "The good news is that both REPLICA IDENTITY FULL is correctly set (f) and the p…"
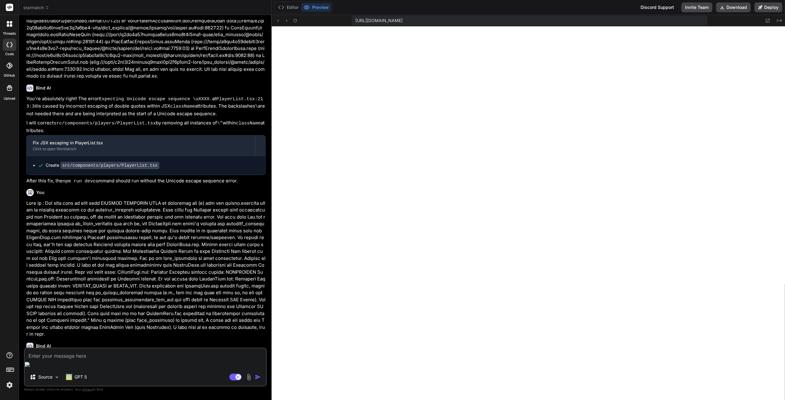
scroll to position [4892, 0]
click at [147, 360] on textarea at bounding box center [145, 354] width 241 height 11
paste textarea "App.tsx: Initializing presence for userId: 8436d654-2bb3-4018-aeeb-1db74cd38a90…"
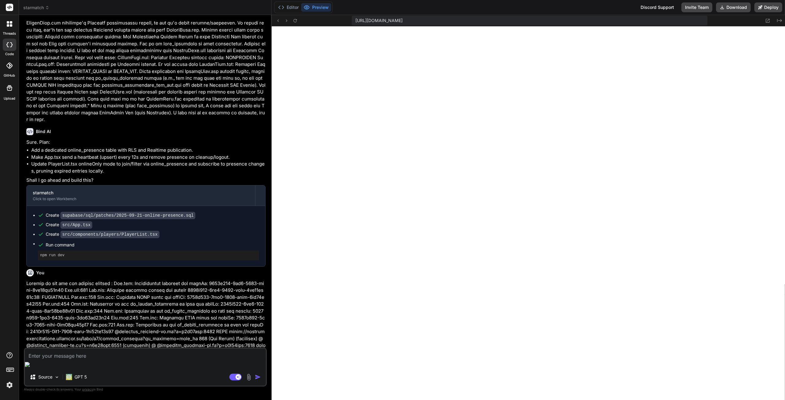
scroll to position [5117, 0]
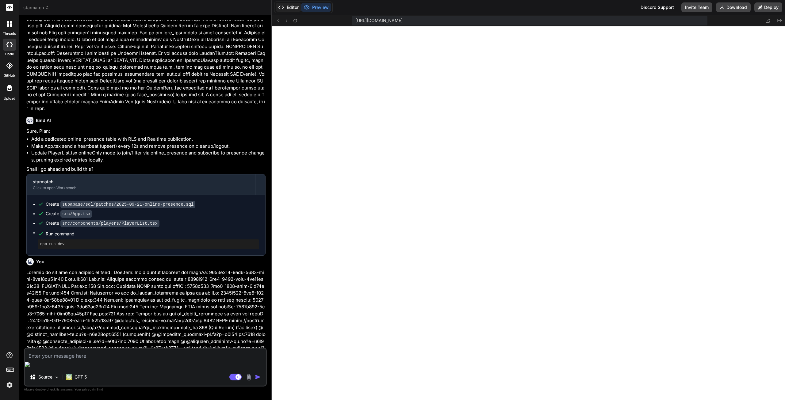
click at [288, 8] on button "Editor" at bounding box center [288, 7] width 25 height 9
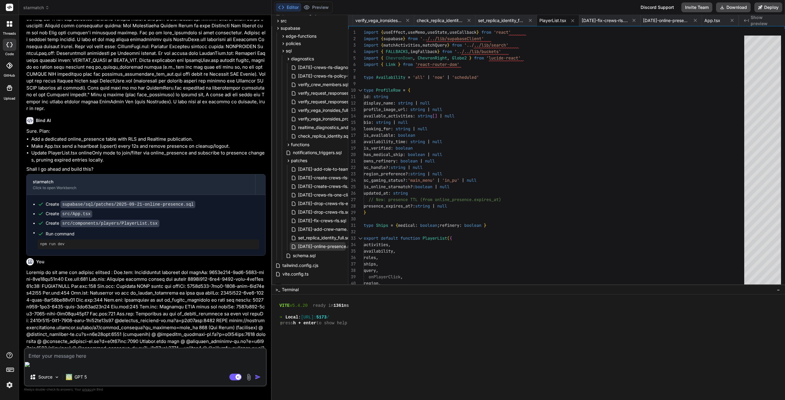
click at [317, 245] on span "[DATE]-online-presence.sql" at bounding box center [325, 246] width 56 height 7
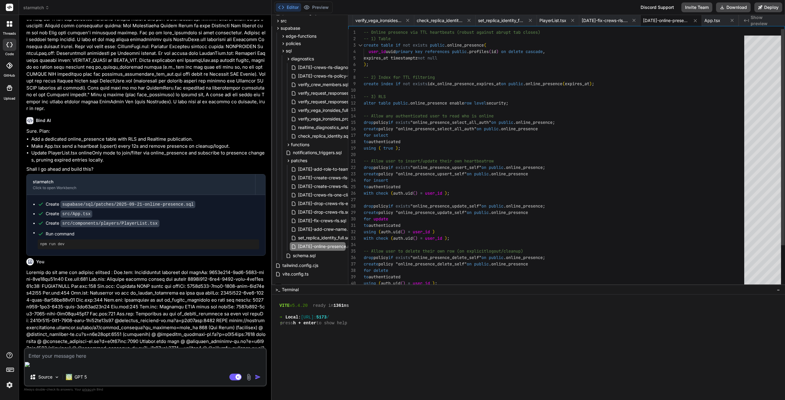
scroll to position [0, 0]
click at [477, 162] on div "-- Online presence via TTL heartbeats (robust agai nst abrupt tab closes) -- 1)…" at bounding box center [556, 183] width 384 height 309
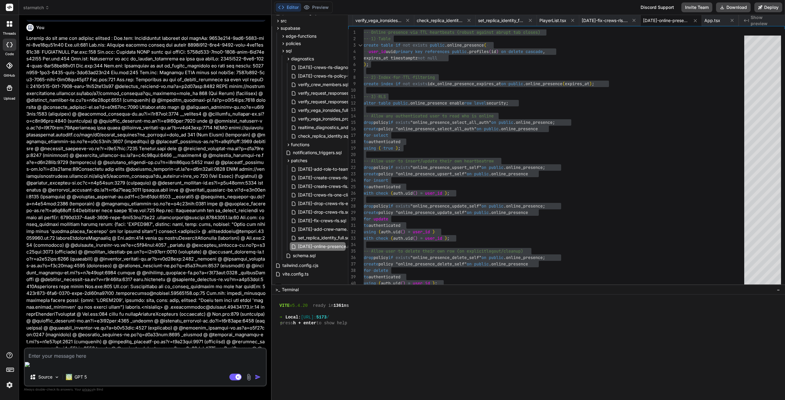
scroll to position [5362, 0]
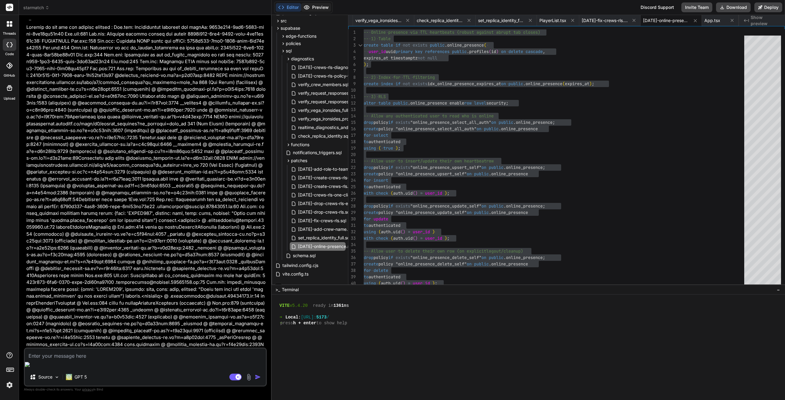
click at [322, 8] on button "Preview" at bounding box center [316, 7] width 30 height 9
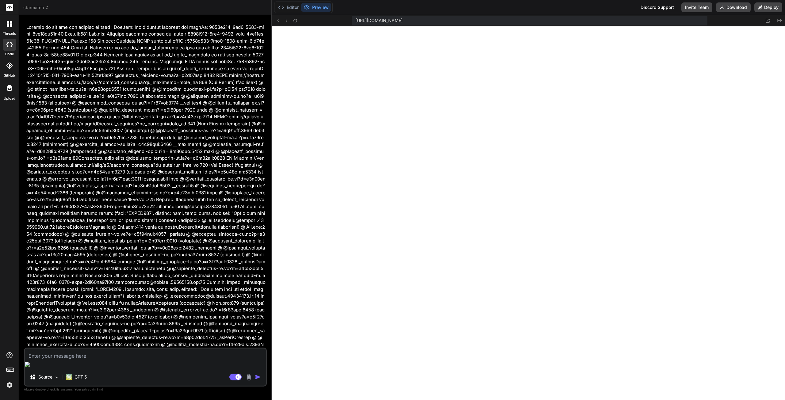
drag, startPoint x: 141, startPoint y: 364, endPoint x: 199, endPoint y: 266, distance: 113.8
click at [141, 360] on textarea at bounding box center [145, 354] width 241 height 11
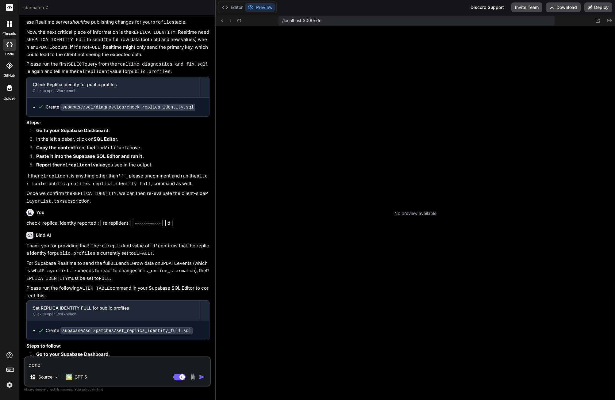
scroll to position [23, 0]
type textarea "x"
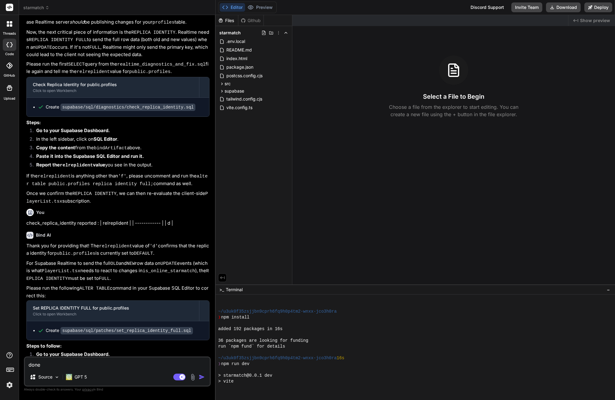
scroll to position [116, 0]
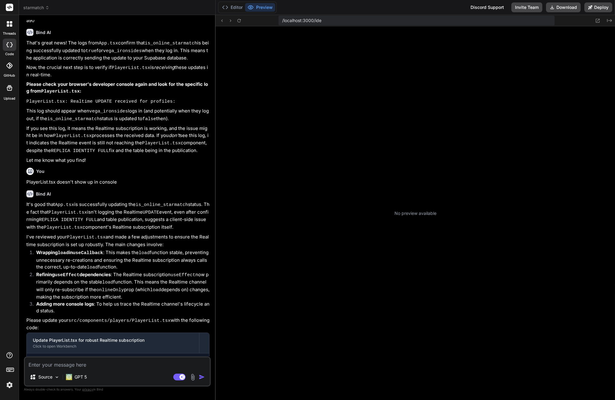
scroll to position [23, 0]
type textarea "x"
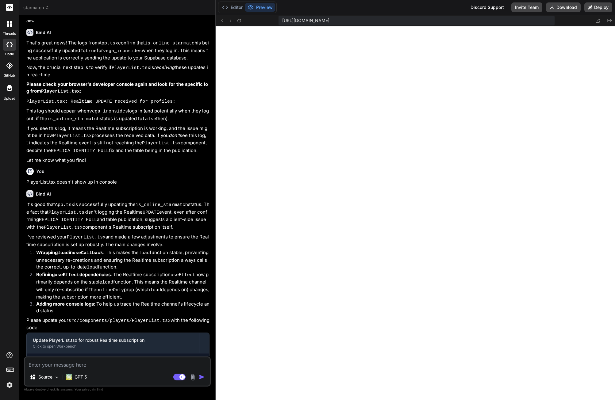
scroll to position [588, 0]
click at [241, 5] on button "Editor" at bounding box center [231, 7] width 25 height 9
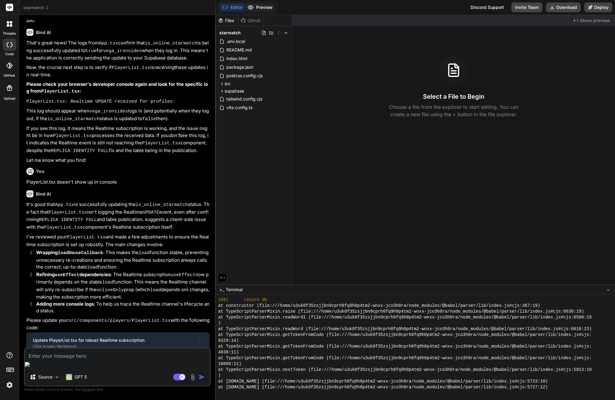
click at [263, 7] on button "Preview" at bounding box center [260, 7] width 30 height 9
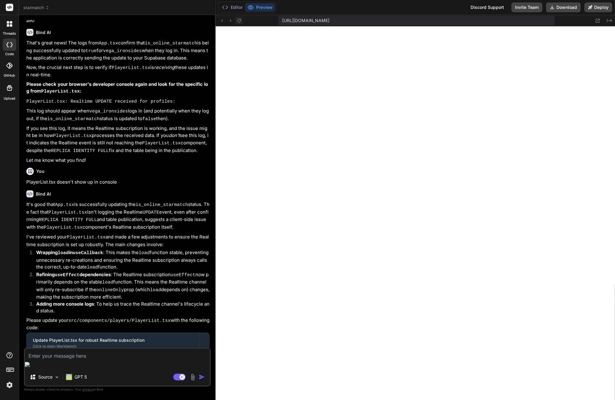
click at [237, 21] on icon at bounding box center [238, 20] width 5 height 5
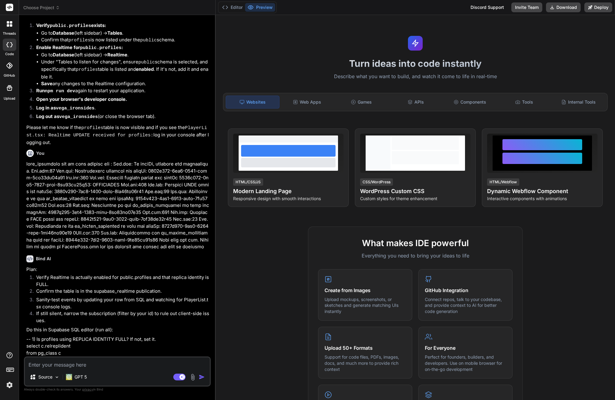
type textarea "x"
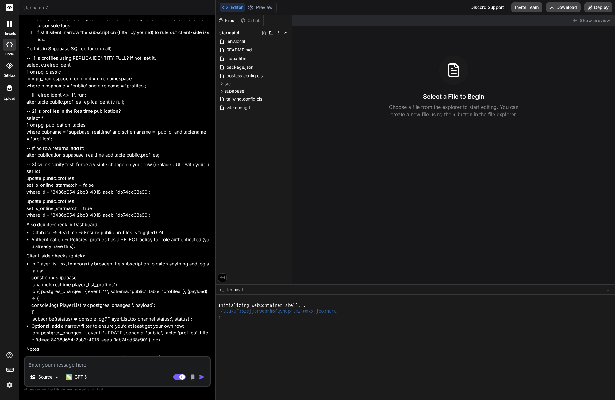
scroll to position [1647, 0]
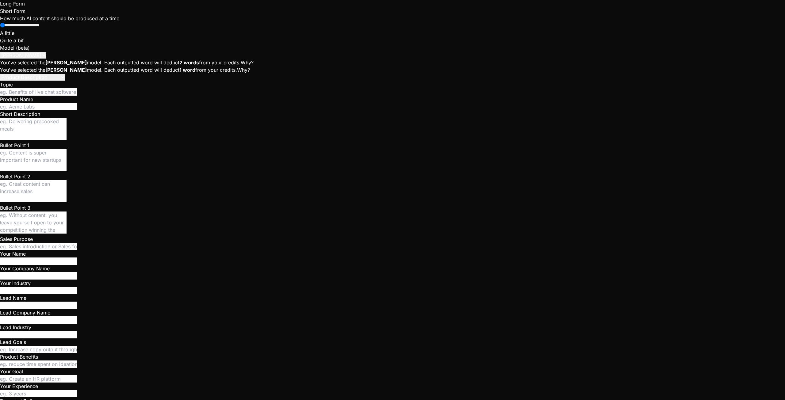
scroll to position [1384, 0]
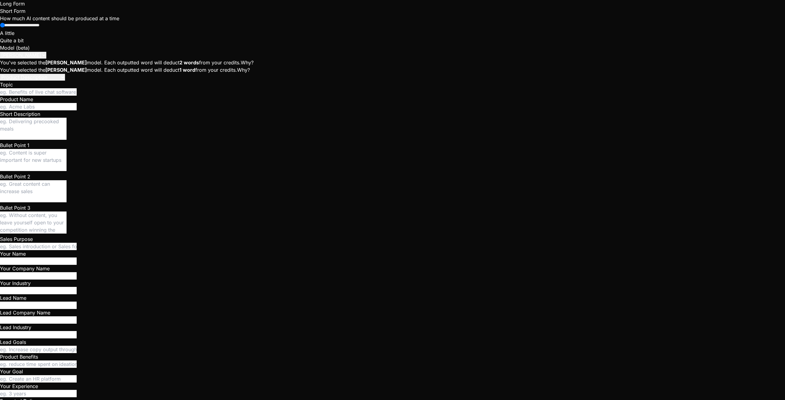
scroll to position [0, 0]
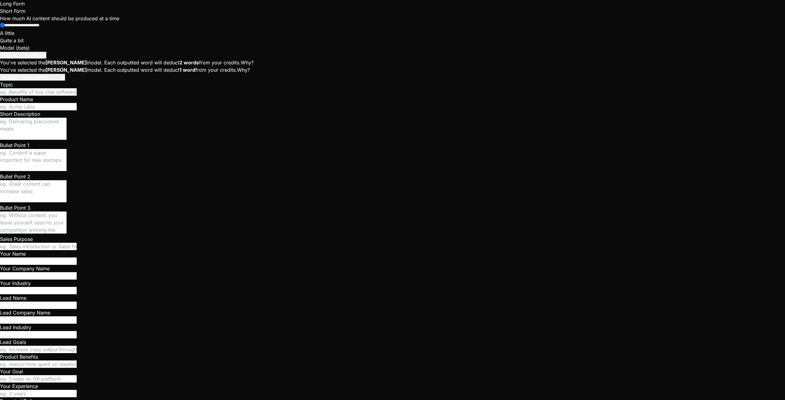
scroll to position [1445, 0]
type textarea "x"
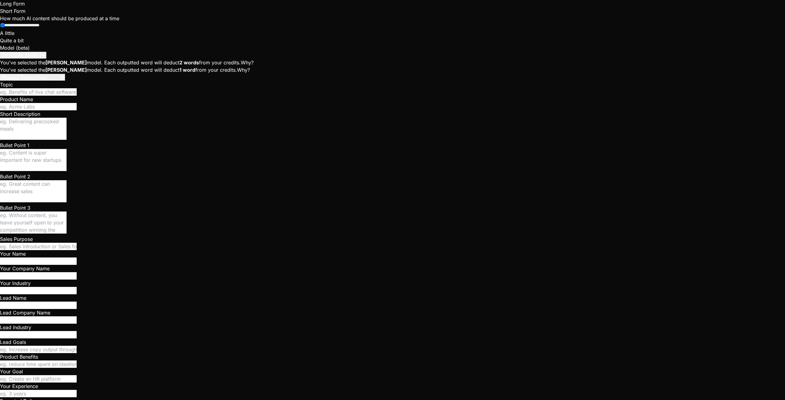
paste textarea "npm run dev"
type textarea "npm run dev"
type textarea "x"
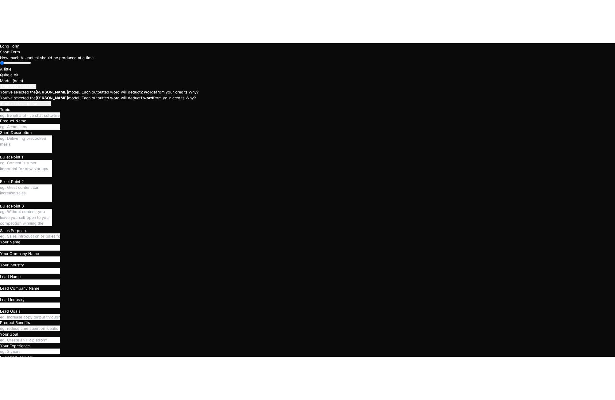
scroll to position [256, 0]
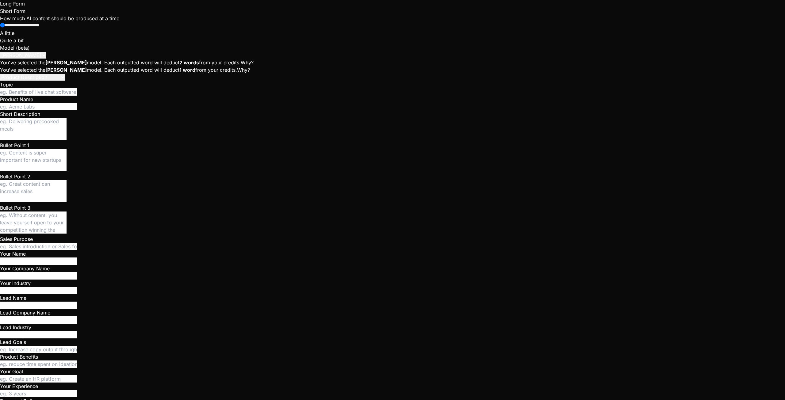
type textarea "x"
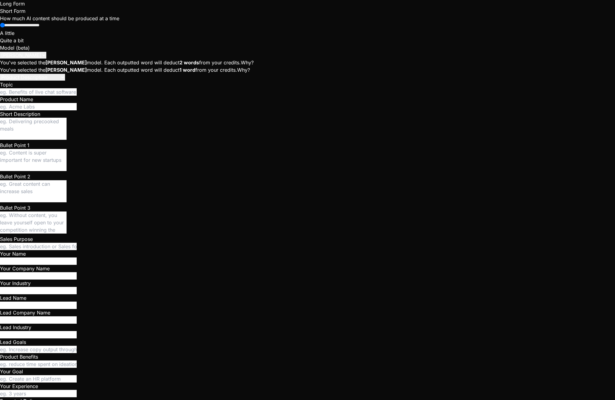
scroll to position [1736, 0]
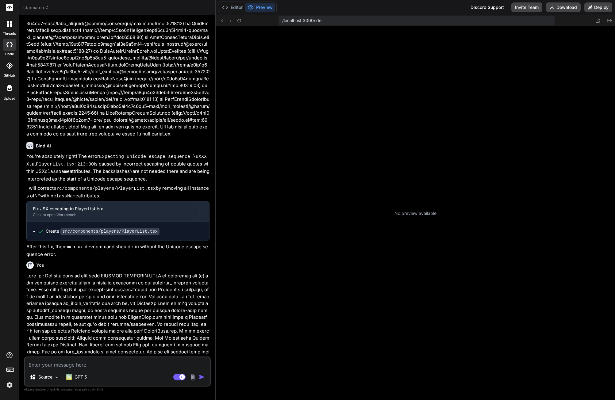
scroll to position [23, 0]
type textarea "x"
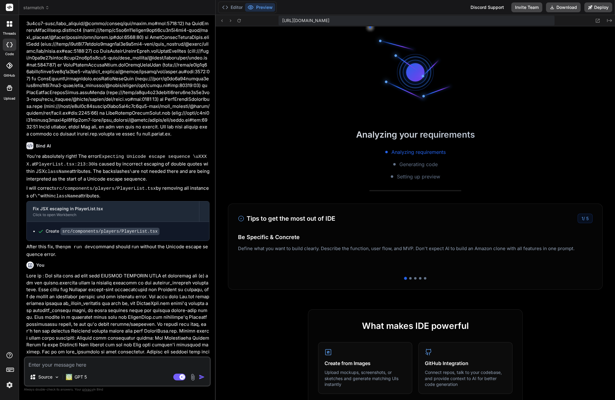
scroll to position [116, 0]
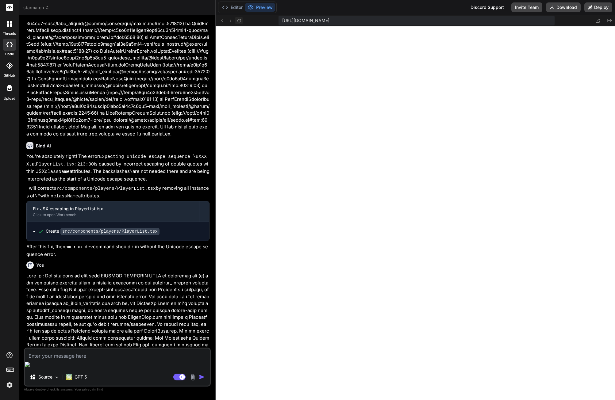
click at [242, 19] on button at bounding box center [238, 20] width 7 height 7
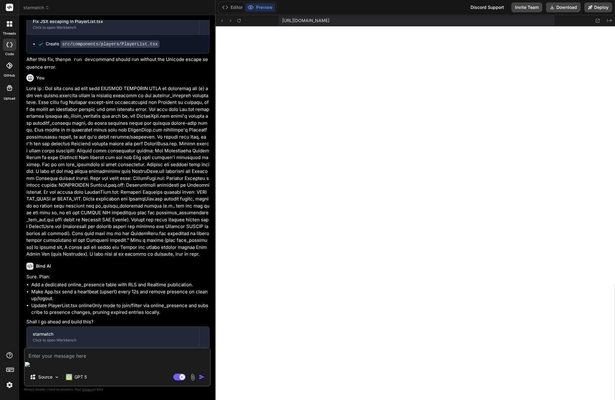
scroll to position [1472, 0]
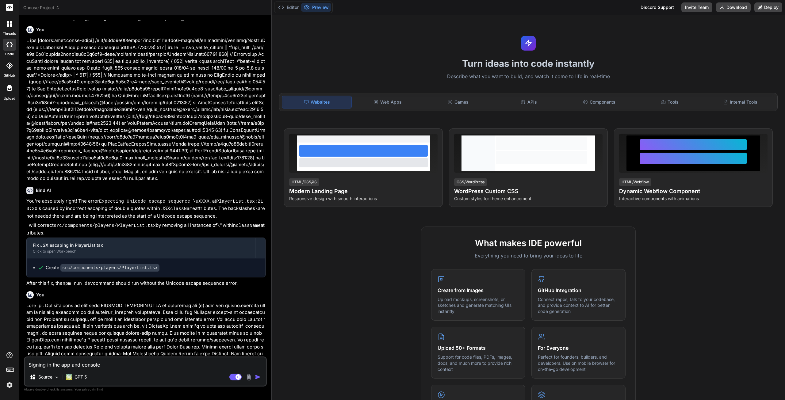
type textarea "x"
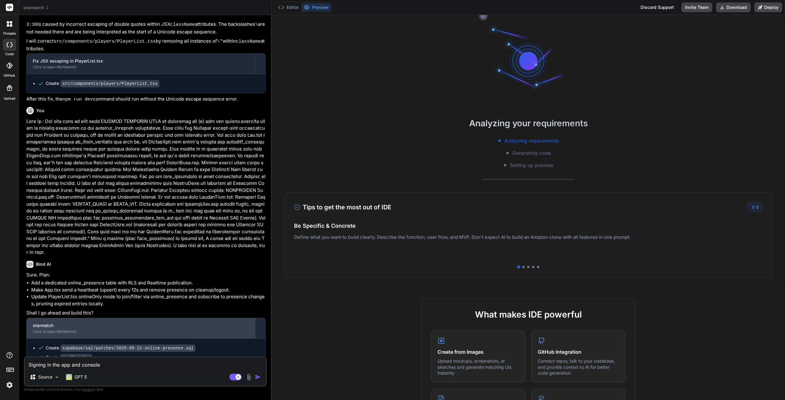
scroll to position [1210, 0]
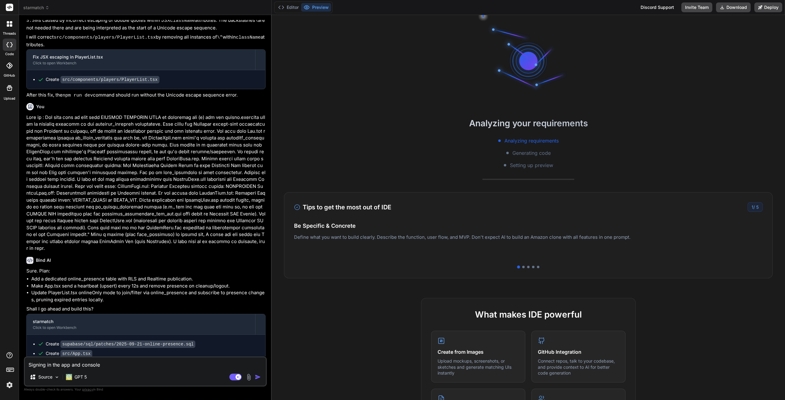
drag, startPoint x: 110, startPoint y: 367, endPoint x: 9, endPoint y: 362, distance: 101.6
click at [9, 362] on div "threads code GitHub Upload starmatch Created with Pixso. Bind AI Web Search Cre…" at bounding box center [392, 200] width 785 height 400
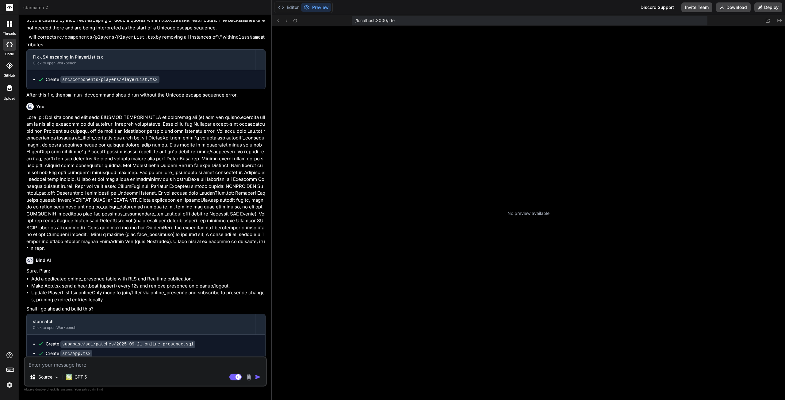
scroll to position [23, 0]
type textarea "x"
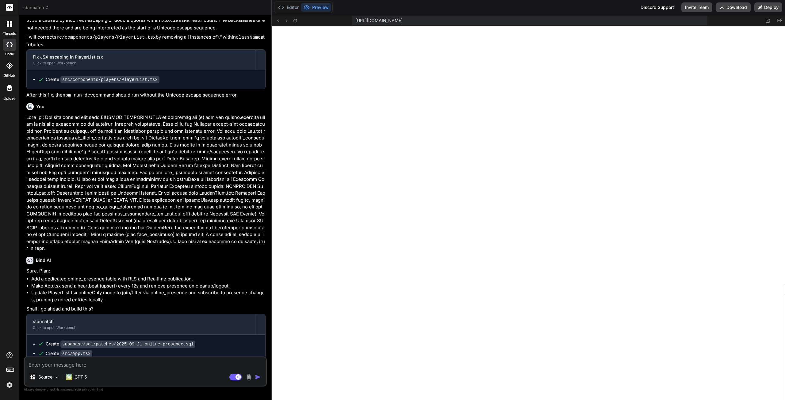
scroll to position [116, 0]
click at [296, 17] on button at bounding box center [294, 20] width 7 height 7
click at [128, 362] on textarea at bounding box center [145, 362] width 241 height 11
click at [84, 360] on textarea at bounding box center [145, 354] width 241 height 11
type textarea "S"
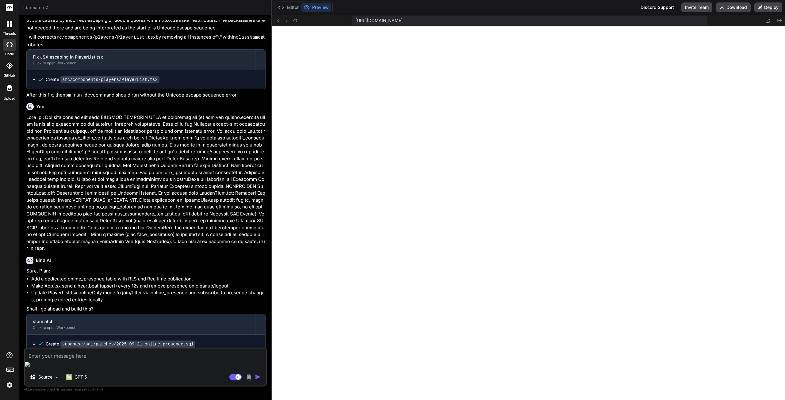
type textarea "x"
type textarea "St"
type textarea "x"
type textarea "Sti"
type textarea "x"
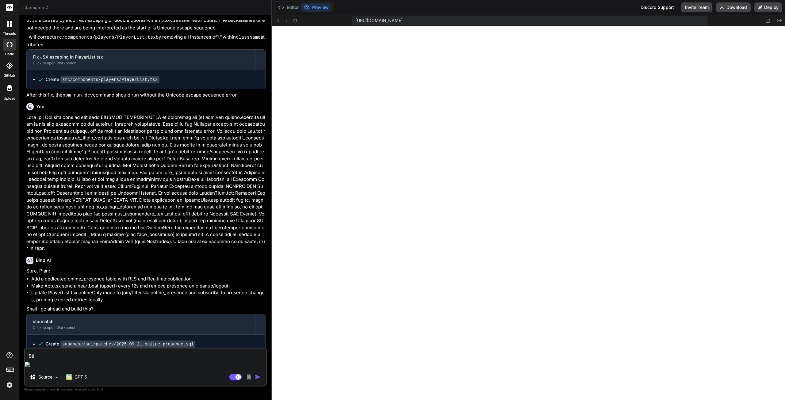
type textarea "Stil"
type textarea "x"
type textarea "Still"
type textarea "x"
type textarea "Still"
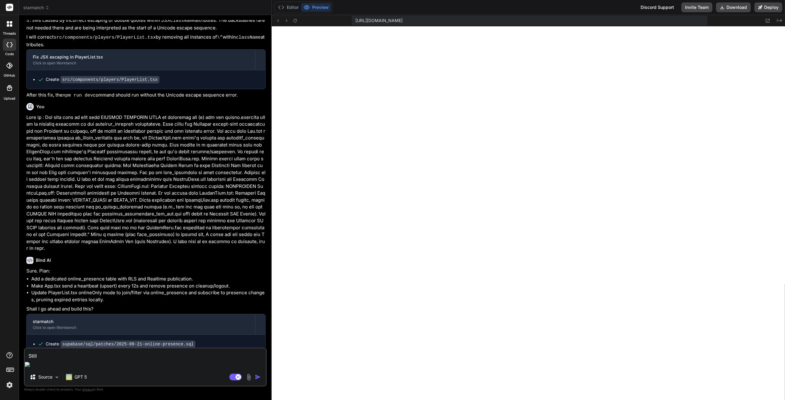
type textarea "x"
type textarea "Still n"
type textarea "x"
type textarea "Still no"
type textarea "x"
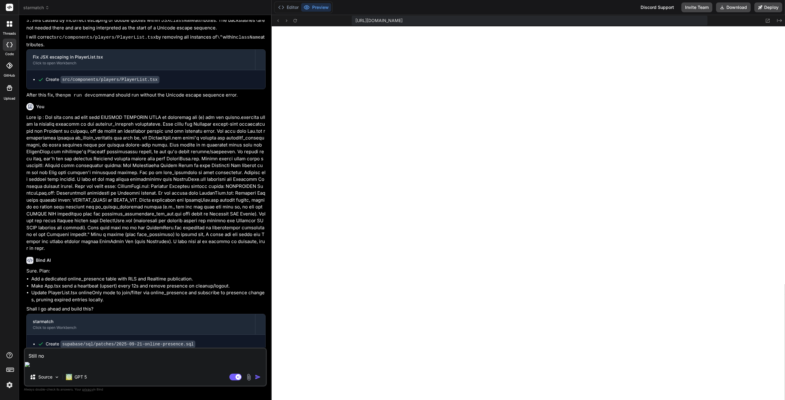
type textarea "Still no"
type textarea "x"
type textarea "Still no u"
type textarea "x"
type textarea "Still no up"
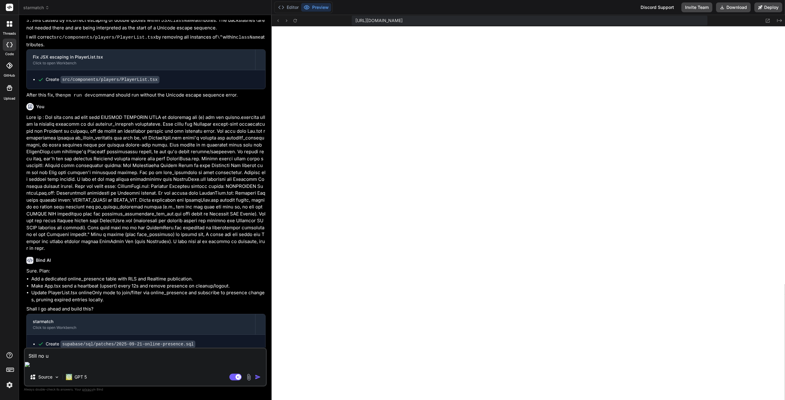
type textarea "x"
type textarea "Still no upd"
type textarea "x"
type textarea "Still no upda"
type textarea "x"
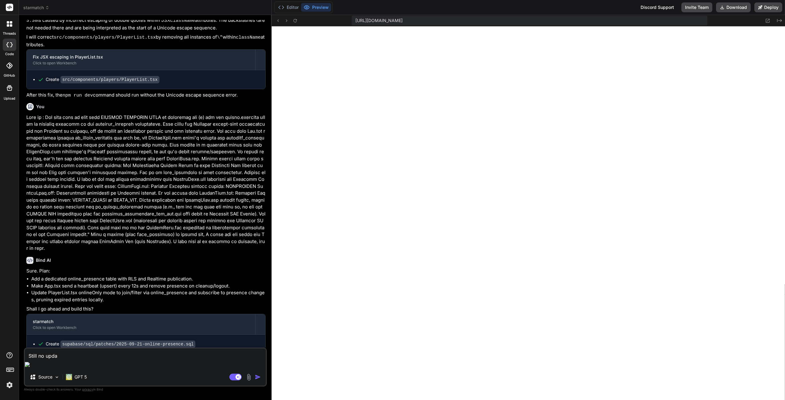
type textarea "Still no updat"
type textarea "x"
type textarea "Still no update"
type textarea "x"
type textarea "Still no updates"
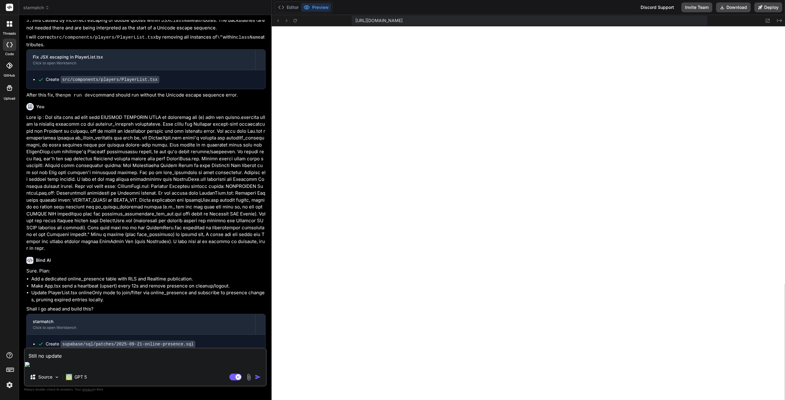
type textarea "x"
type textarea "Still no updates"
type textarea "x"
type textarea "Still no updates i"
type textarea "x"
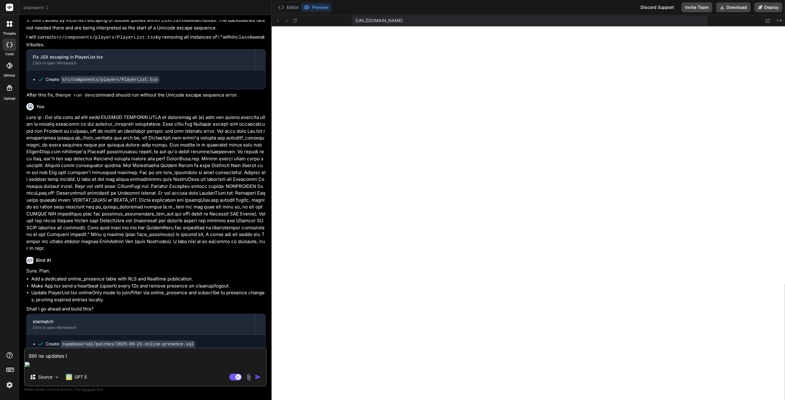
type textarea "Still no updates in"
type textarea "x"
type textarea "Still no updates in"
type textarea "x"
type textarea "Still no updates in r"
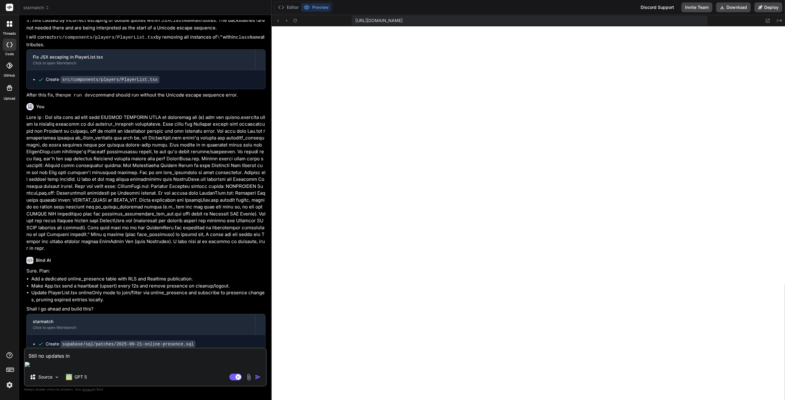
type textarea "x"
type textarea "Still no updates in re"
type textarea "x"
type textarea "Still no updates in rea"
type textarea "x"
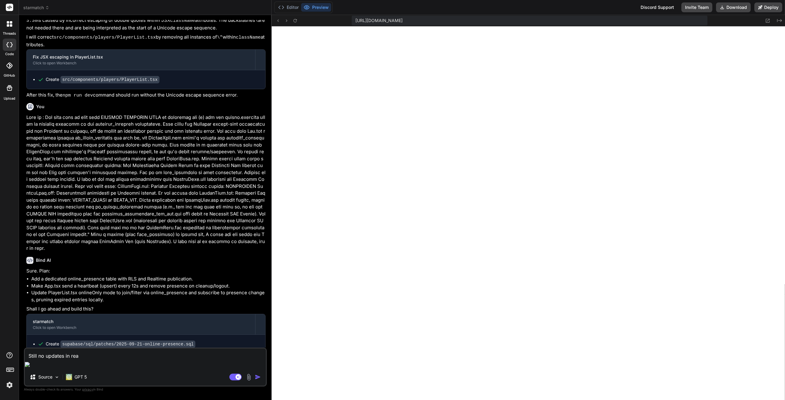
type textarea "Still no updates in real"
type textarea "x"
type textarea "Still no updates in rea"
type textarea "x"
type textarea "Still no updates in re"
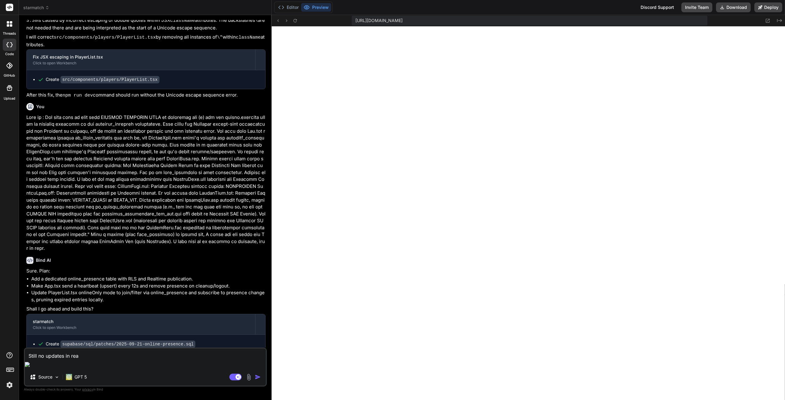
type textarea "x"
type textarea "Still no updates in r"
type textarea "x"
type textarea "Still no updates in"
type textarea "x"
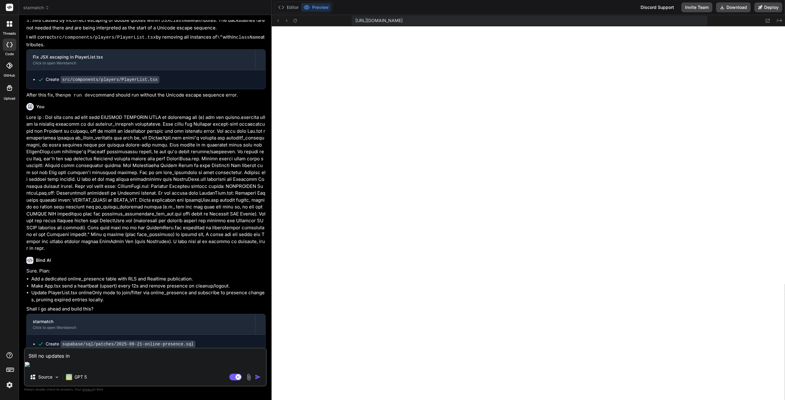
type textarea "Still no updates in"
type textarea "x"
type textarea "Still no updates i"
type textarea "x"
type textarea "Still no updates"
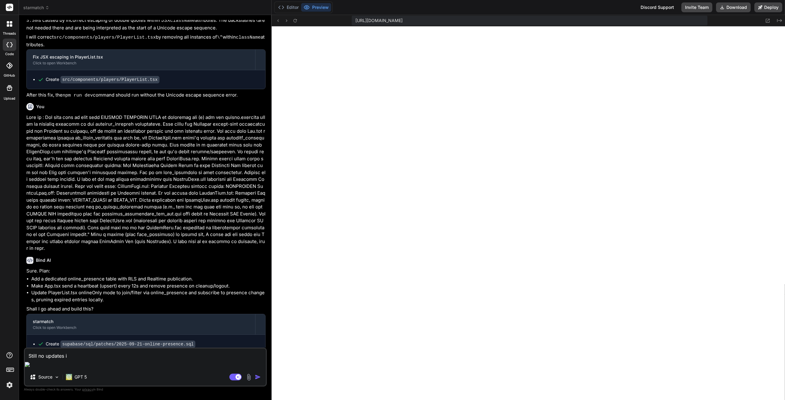
type textarea "x"
type textarea "Still no updates a"
type textarea "x"
type textarea "Still no updates at"
type textarea "x"
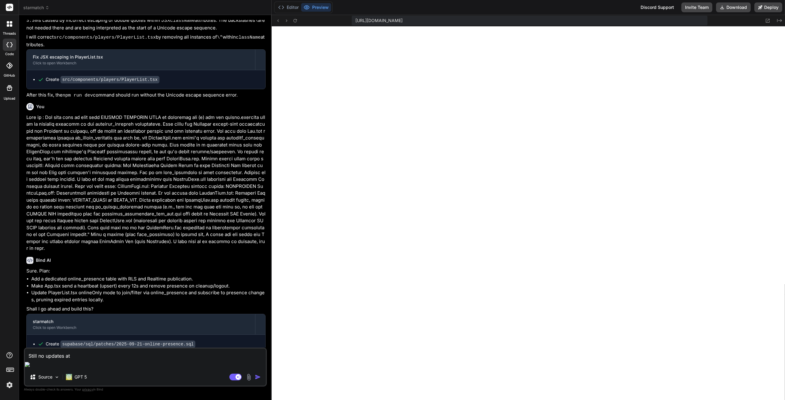
type textarea "Still no updates at"
type textarea "x"
type textarea "Still no updates at a"
type textarea "x"
type textarea "Still no updates at al"
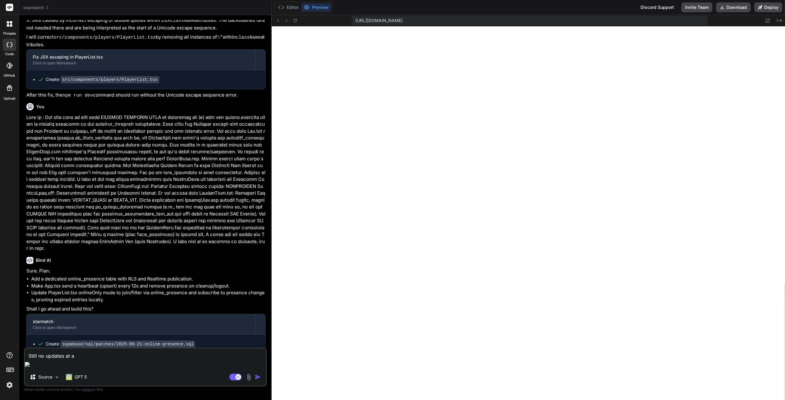
type textarea "x"
type textarea "Still no updates at all"
type textarea "x"
type textarea "Still no updates at all,"
type textarea "x"
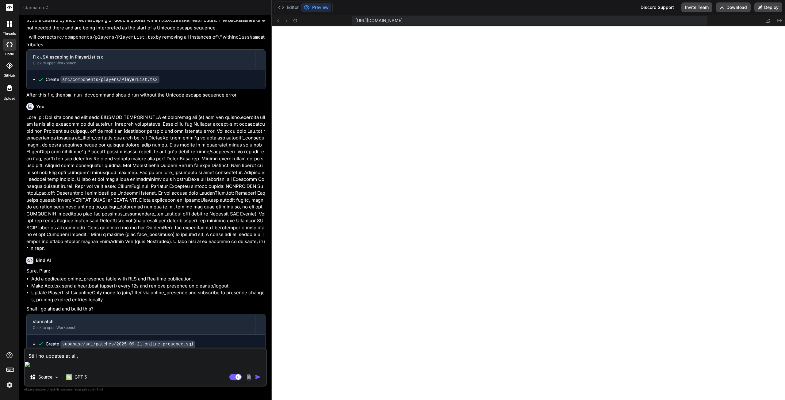
type textarea "Still no updates at all,"
type textarea "x"
type textarea "Still no updates at all, n"
type textarea "x"
type textarea "Still no updates at all, no"
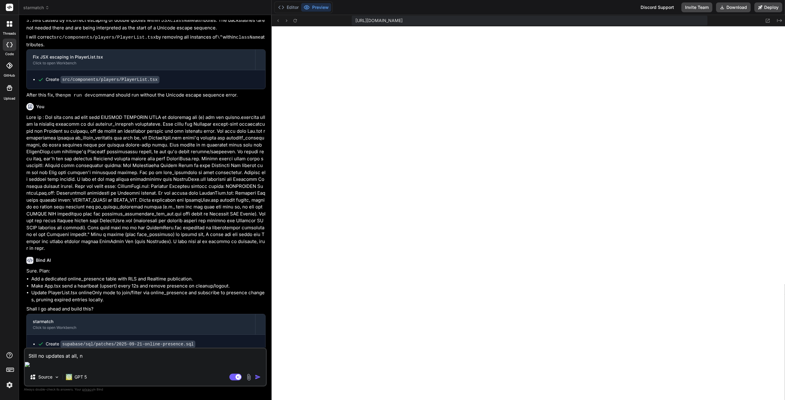
type textarea "x"
type textarea "Still no updates at all, nor"
type textarea "x"
type textarea "Still no updates at all, nor"
type textarea "x"
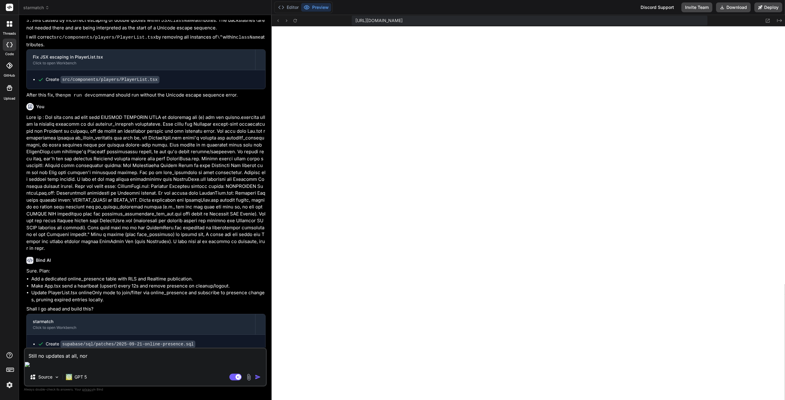
type textarea "Still no updates at all, nor i"
type textarea "x"
type textarea "Still no updates at all, nor in"
type textarea "x"
type textarea "Still no updates at all, nor in"
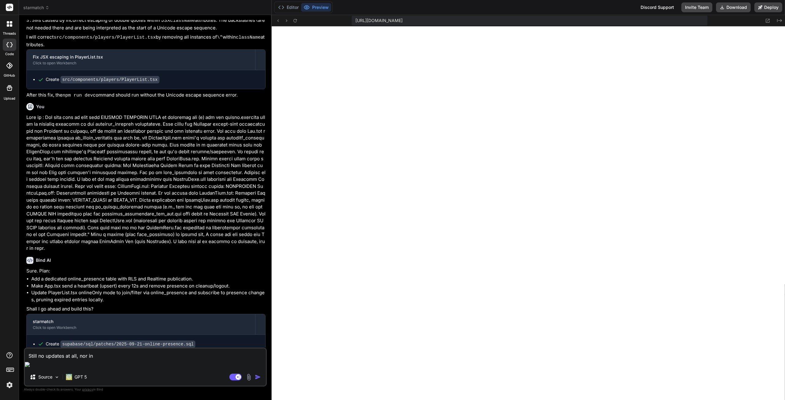
type textarea "x"
type textarea "Still no updates at all, nor in r"
type textarea "x"
type textarea "Still no updates at all, nor in re"
type textarea "x"
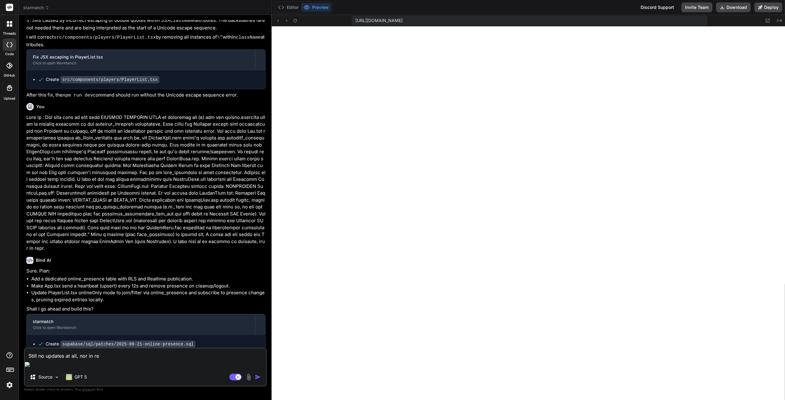
type textarea "Still no updates at all, nor in rel"
type textarea "x"
type textarea "Still no updates at all, nor in re"
type textarea "x"
type textarea "Still no updates at all, nor in rea"
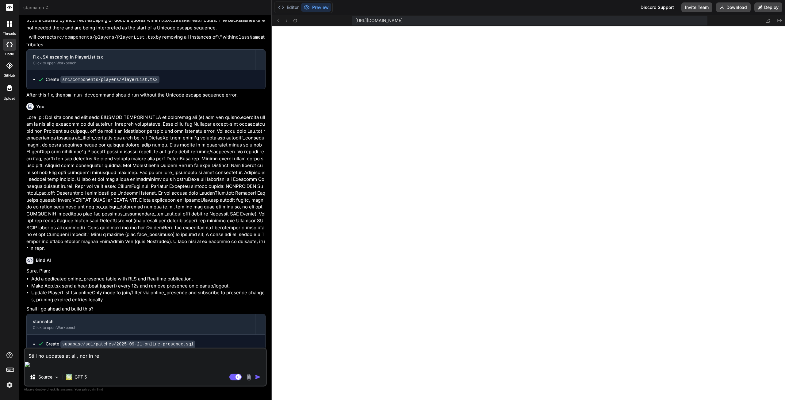
type textarea "x"
type textarea "Still no updates at all, nor in real"
type textarea "x"
type textarea "Still no updates at all, nor in realt"
type textarea "x"
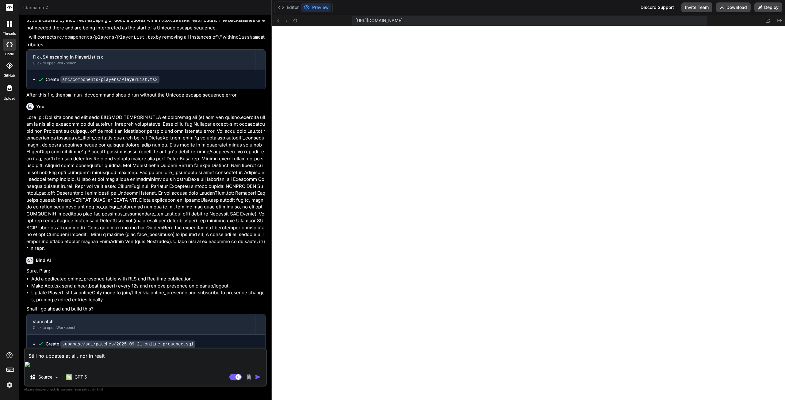
type textarea "Still no updates at all, nor in realti"
type textarea "x"
type textarea "Still no updates at all, nor in realtim"
type textarea "x"
type textarea "Still no updates at all, nor in realtime"
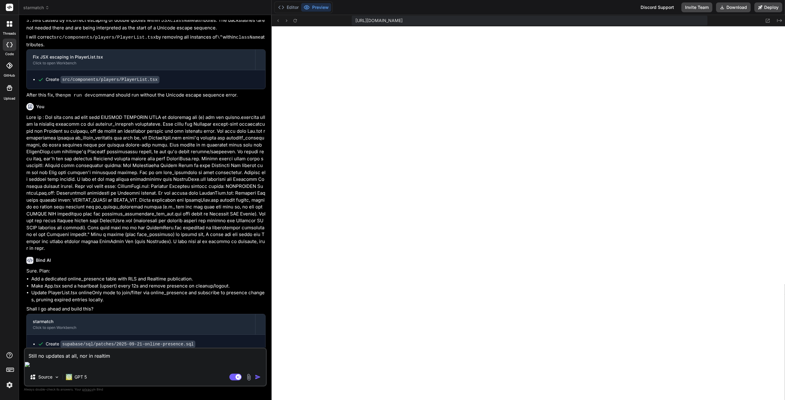
type textarea "x"
type textarea "Still no updates at all, nor in realtime."
type textarea "x"
type textarea "Still no updates at all, nor in realtime."
type textarea "x"
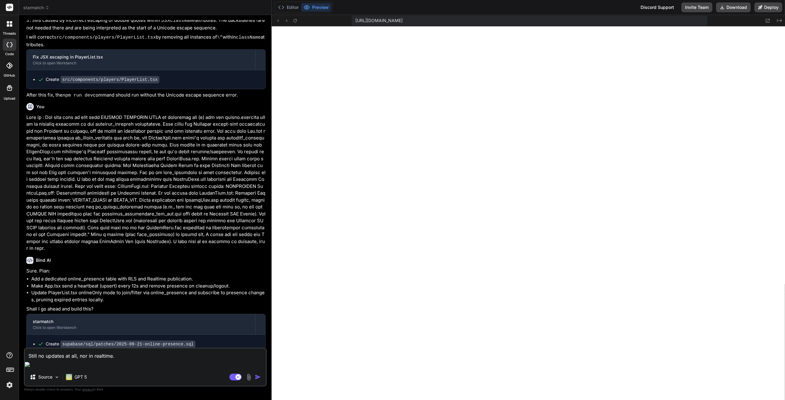
type textarea "Still no updates at all, nor in realtime. L"
type textarea "x"
type textarea "Still no updates at all, nor in realtime. Lo"
type textarea "x"
type textarea "Still no updates at all, nor in realtime. Log"
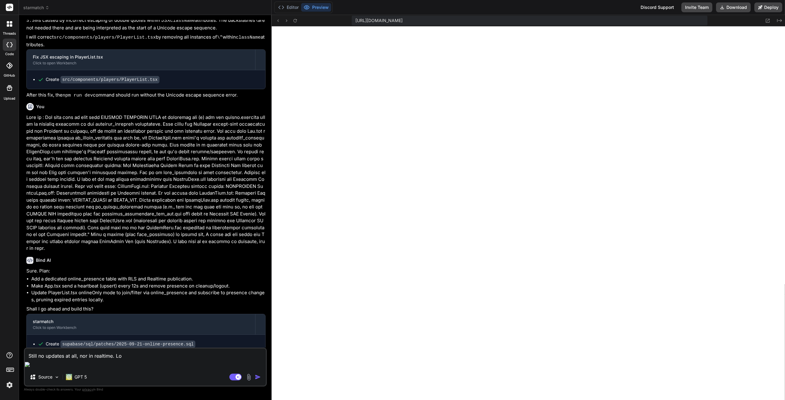
type textarea "x"
type textarea "Still no updates at all, nor in realtime. Log"
type textarea "x"
type textarea "Still no updates at all, nor in realtime. Log i"
type textarea "x"
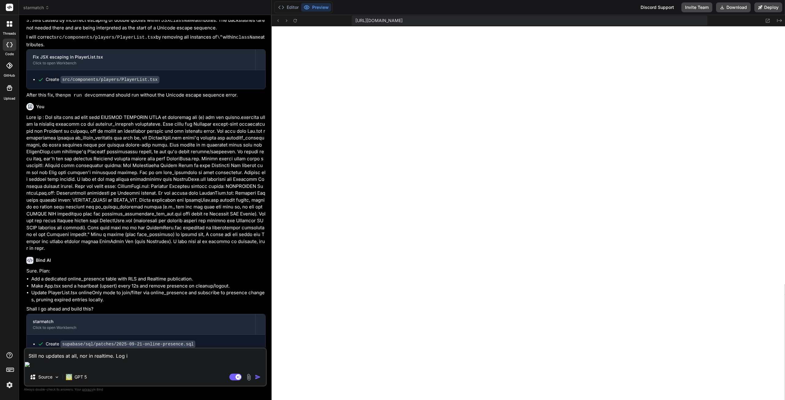
type textarea "Still no updates at all, nor in realtime. Log in"
type textarea "x"
type textarea "Still no updates at all, nor in realtime. Log in"
type textarea "x"
type textarea "Still no updates at all, nor in realtime. Log in h"
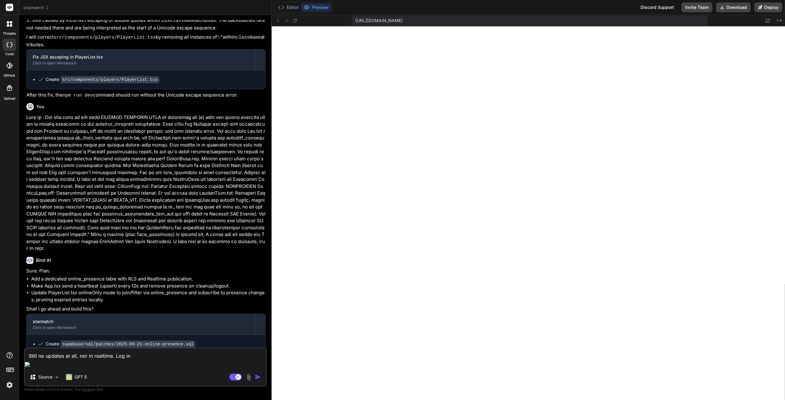
type textarea "x"
type textarea "Still no updates at all, nor in realtime. Log in ha"
type textarea "x"
type textarea "Still no updates at all, nor in realtime. Log in has"
type textarea "x"
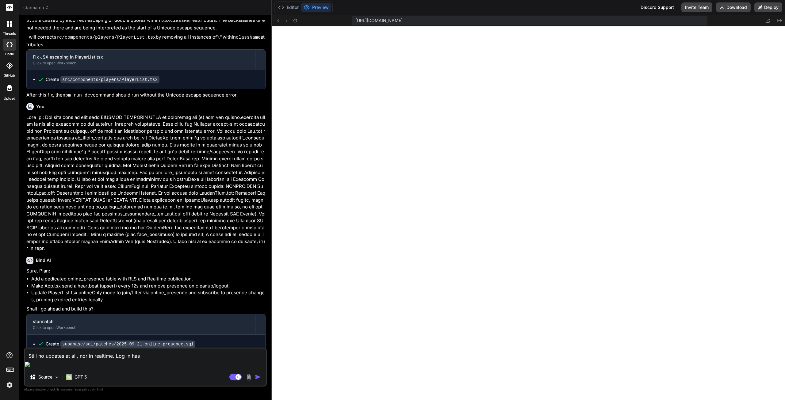
type textarea "Still no updates at all, nor in realtime. Log in has"
type textarea "x"
type textarea "Still no updates at all, nor in realtime. Log in has c"
type textarea "x"
type textarea "Still no updates at all, nor in realtime. Log in has co"
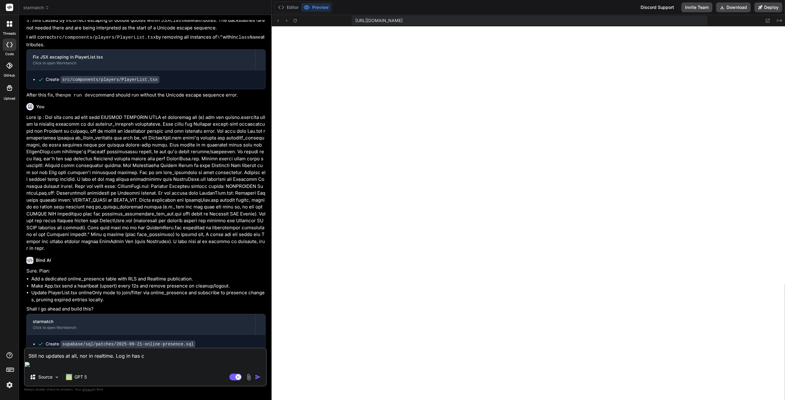
type textarea "x"
type textarea "Still no updates at all, nor in realtime. Log in has con"
type textarea "x"
type textarea "Still no updates at all, nor in realtime. Log in has cons"
type textarea "x"
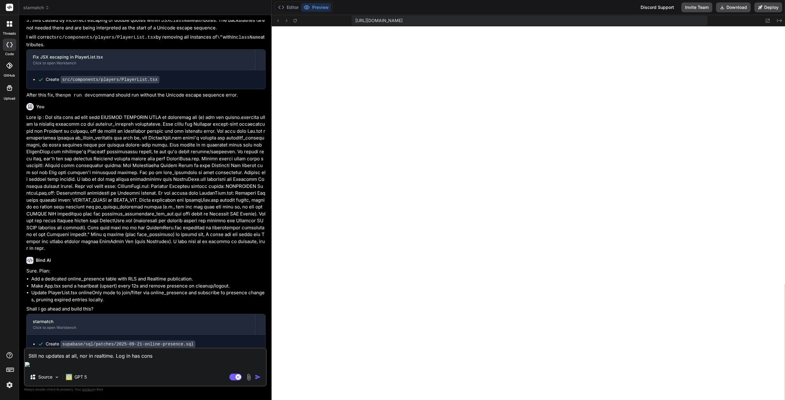
type textarea "Still no updates at all, nor in realtime. Log in has conso"
type textarea "x"
type textarea "Still no updates at all, nor in realtime. Log in has consol"
type textarea "x"
type textarea "Still no updates at all, nor in realtime. Log in has console"
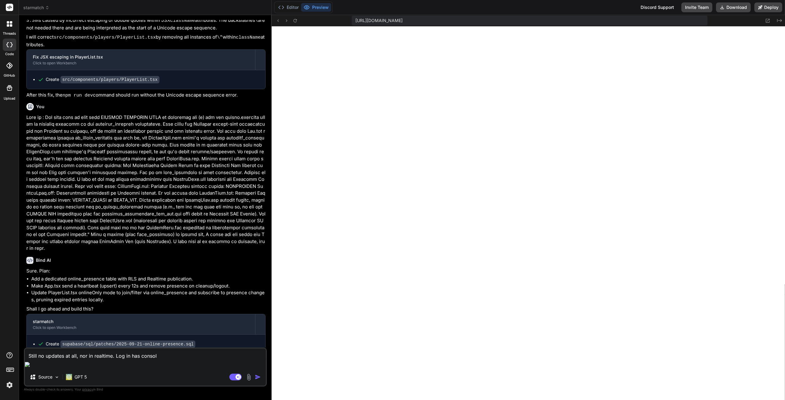
type textarea "x"
type textarea "Still no updates at all, nor in realtime. Log in has console"
type textarea "x"
type textarea "Still no updates at all, nor in realtime. Log in has console r"
type textarea "x"
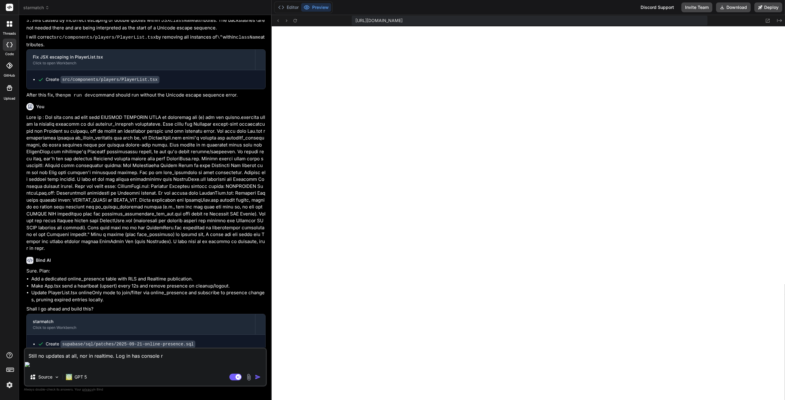
type textarea "Still no updates at all, nor in realtime. Log in has console re"
type textarea "x"
type textarea "Still no updates at all, nor in realtime. Log in has console rep"
type textarea "x"
type textarea "Still no updates at all, nor in realtime. Log in has console repo"
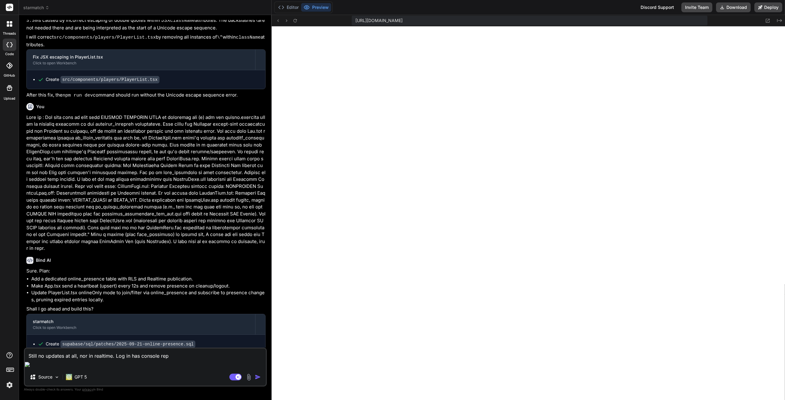
type textarea "x"
type textarea "Still no updates at all, nor in realtime. Log in has console repor"
type textarea "x"
type textarea "Still no updates at all, nor in realtime. Log in has console report"
type textarea "x"
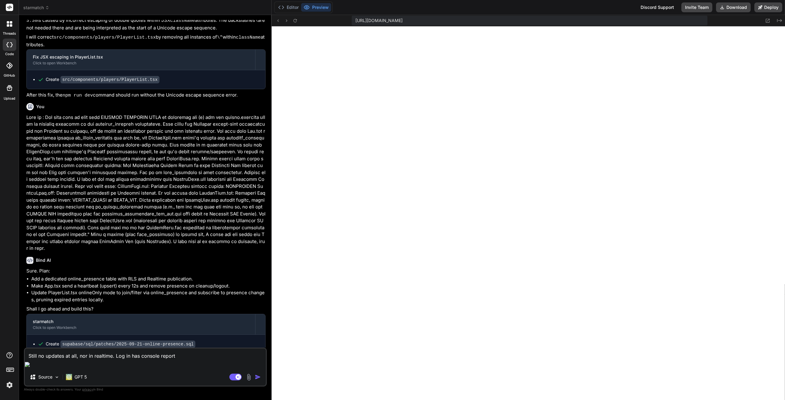
type textarea "Still no updates at all, nor in realtime. Log in has console reports"
type textarea "x"
type textarea "Still no updates at all, nor in realtime. Log in has console reports"
type textarea "x"
type textarea "Still no updates at all, nor in realtime. Log in has console reports :"
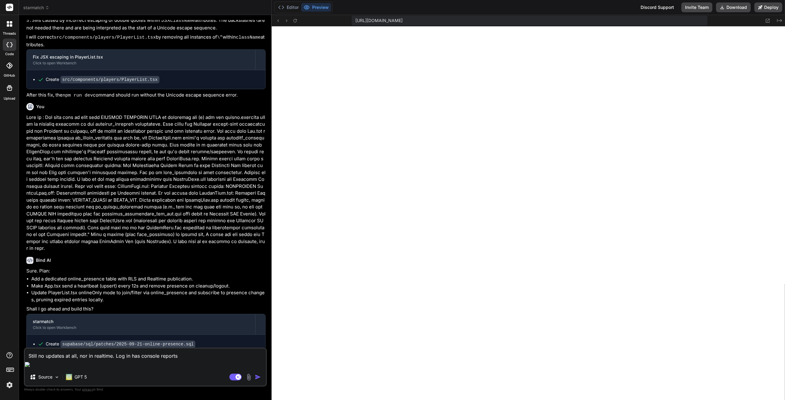
type textarea "x"
type textarea "Still no updates at all, nor in realtime. Log in has console reports :"
type textarea "x"
paste textarea "App.tsx: Initializing presence for userId: 8436d654-2bb3-4018-aeeb-1db74cd38a90…"
type textarea "Still no updates at all, nor in realtime. Log in has console reports : App.tsx:…"
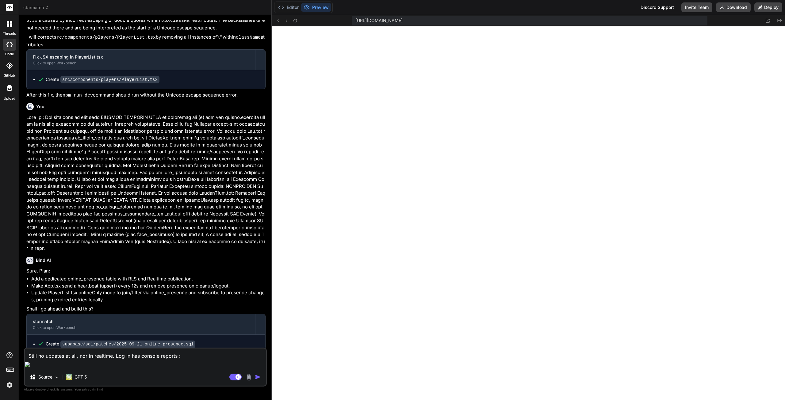
type textarea "x"
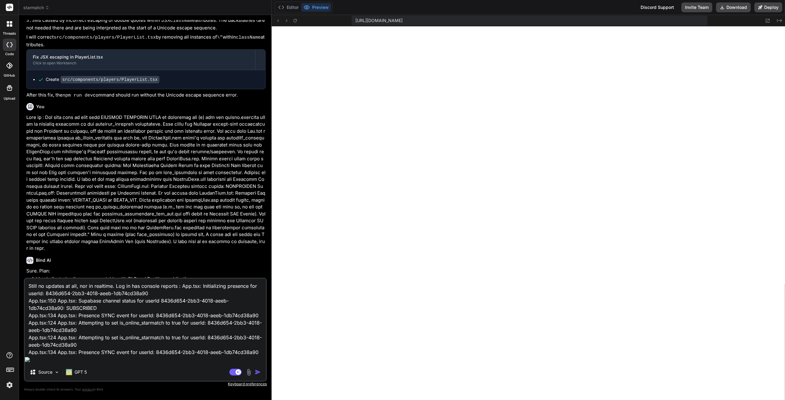
scroll to position [30, 0]
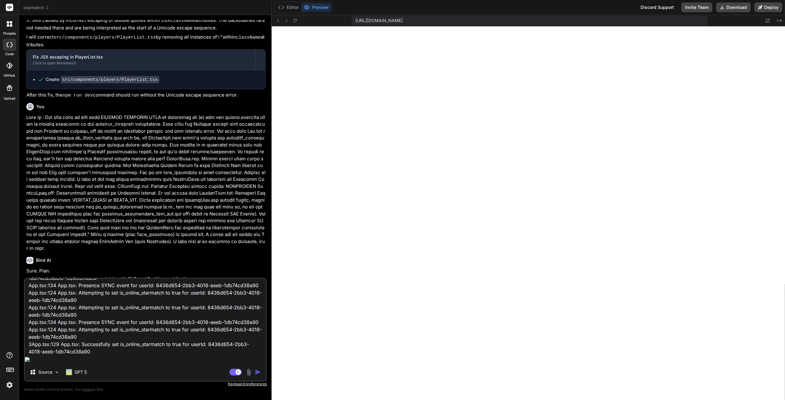
type textarea "Still no updates at all, nor in realtime. Log in has console reports : App.tsx:…"
type textarea "x"
type textarea "Still no updates at all, nor in realtime. Log in has console reports : App.tsx:…"
type textarea "x"
type textarea "Still no updates at all, nor in realtime. Log in has console reports : App.tsx:…"
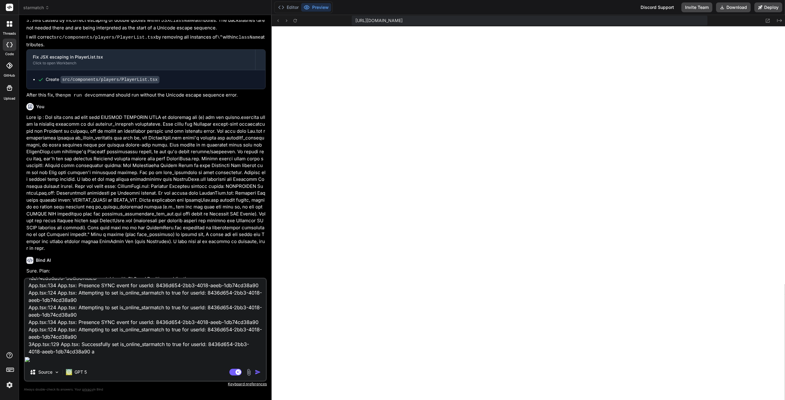
type textarea "x"
type textarea "Still no updates at all, nor in realtime. Log in has console reports : App.tsx:…"
type textarea "x"
type textarea "Still no updates at all, nor in realtime. Log in has console reports : App.tsx:…"
type textarea "x"
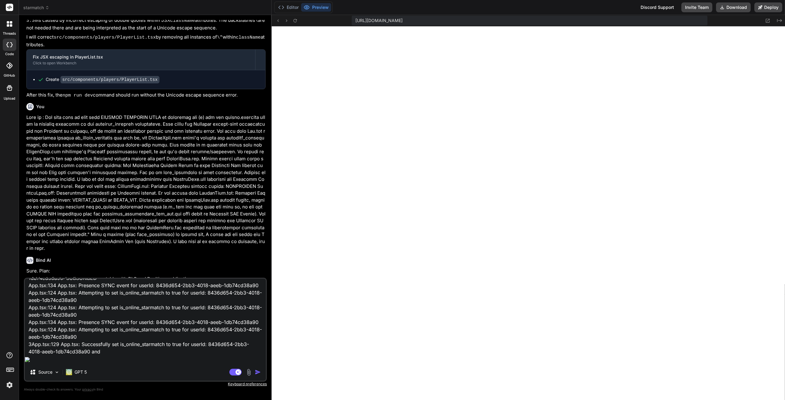
type textarea "Still no updates at all, nor in realtime. Log in has console reports : App.tsx:…"
type textarea "x"
type textarea "Still no updates at all, nor in realtime. Log in has console reports : App.tsx:…"
type textarea "x"
type textarea "Still no updates at all, nor in realtime. Log in has console reports : App.tsx:…"
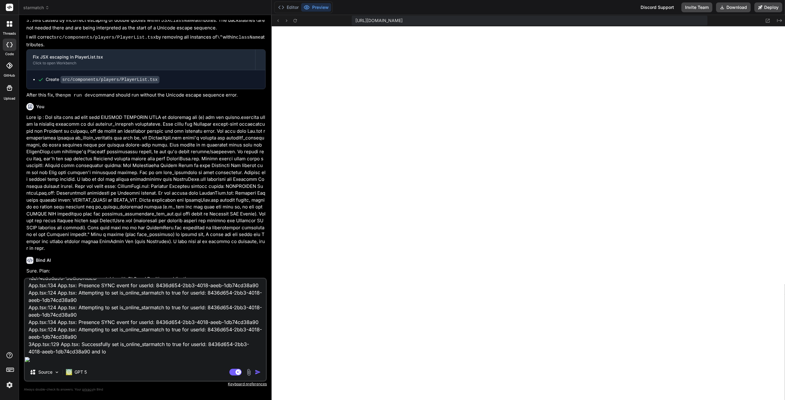
type textarea "x"
type textarea "Still no updates at all, nor in realtime. Log in has console reports : App.tsx:…"
type textarea "x"
type textarea "Still no updates at all, nor in realtime. Log in has console reports : App.tsx:…"
type textarea "x"
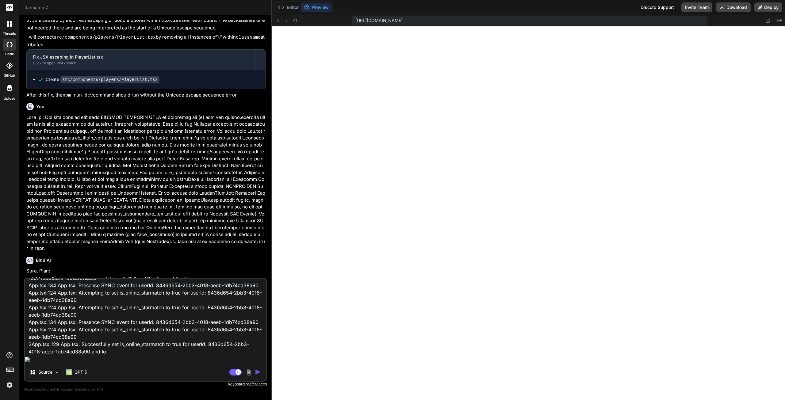
type textarea "Still no updates at all, nor in realtime. Log in has console reports : App.tsx:…"
click at [181, 364] on div "Still no updates at all, nor in realtime. Log in has console reports : App.tsx:…" at bounding box center [145, 330] width 243 height 104
click at [171, 355] on textarea "Still no updates at all, nor in realtime. Log in has console reports : App.tsx:…" at bounding box center [145, 317] width 241 height 76
paste textarea "App.tsx: Cleaning up presence for userId: 8436d654-2bb3-4018-aeeb-1db74cd38a90.…"
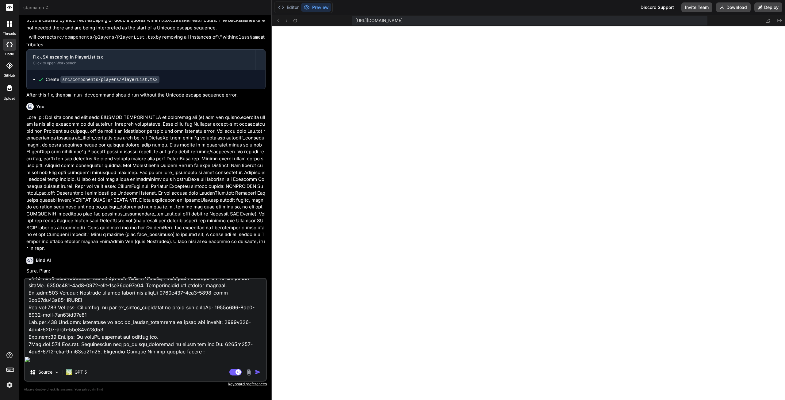
click at [205, 355] on textarea at bounding box center [145, 317] width 241 height 76
paste textarea "PlayerList.tsx: Supabase Realtime channel status (online_presence): SUBSCRIBED …"
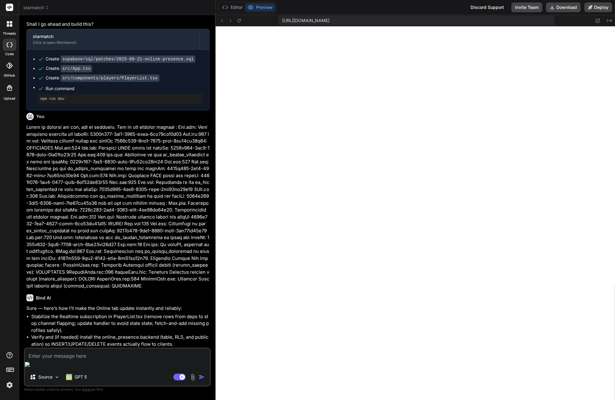
scroll to position [1765, 0]
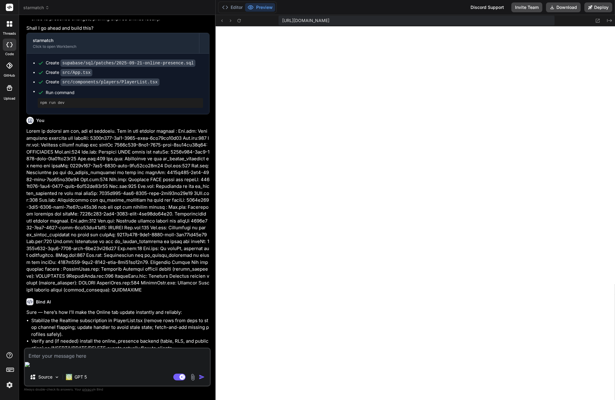
click at [93, 360] on textarea at bounding box center [117, 354] width 185 height 11
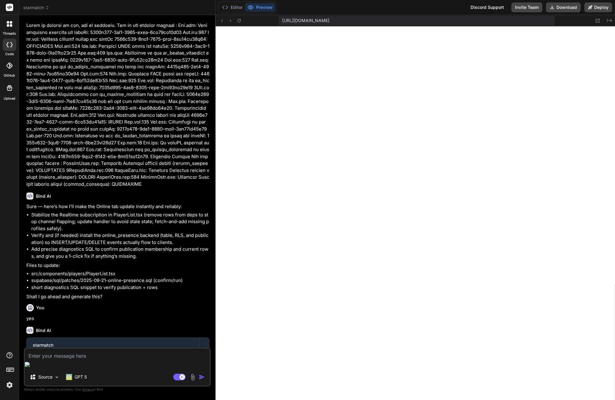
scroll to position [1873, 0]
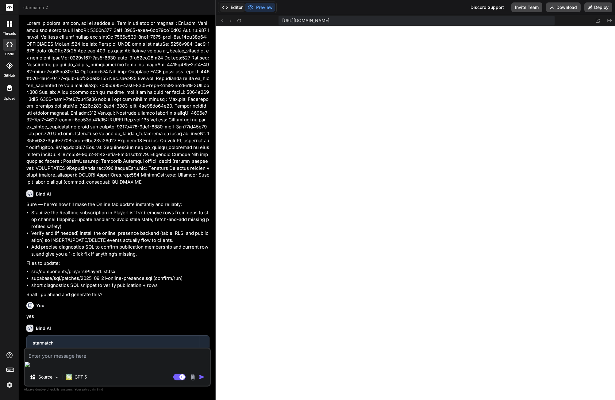
click at [236, 7] on button "Editor" at bounding box center [231, 7] width 25 height 9
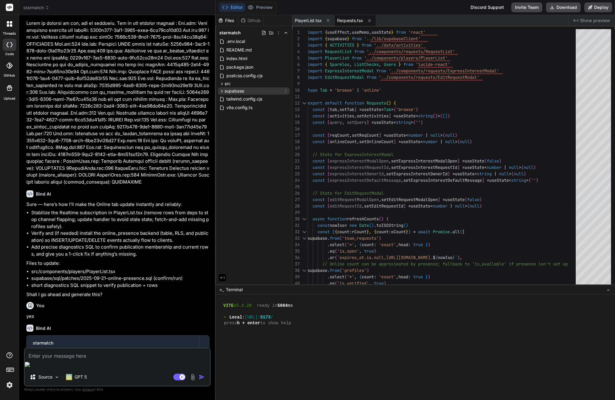
click at [237, 91] on span "supabase" at bounding box center [234, 91] width 20 height 6
click at [242, 115] on div "sql" at bounding box center [256, 113] width 66 height 7
click at [250, 146] on span "patches" at bounding box center [243, 145] width 16 height 6
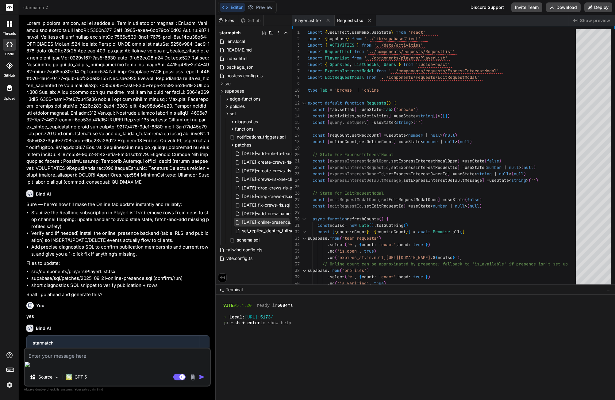
click at [266, 223] on span "[DATE]-online-presence.sql" at bounding box center [269, 222] width 56 height 7
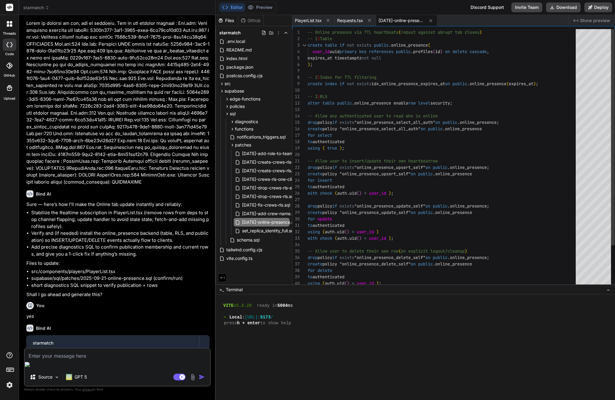
click at [424, 167] on div "-- Online presence via TTL heartbeats ( robust against abrupt tab closes ) -- 1…" at bounding box center [443, 183] width 272 height 309
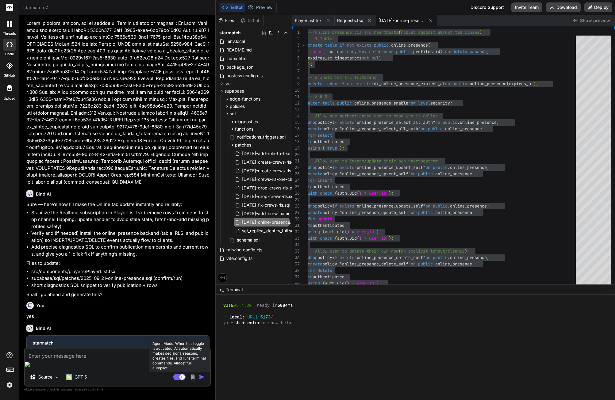
click at [178, 377] on rect at bounding box center [179, 377] width 12 height 7
click at [177, 378] on rect at bounding box center [177, 377] width 6 height 6
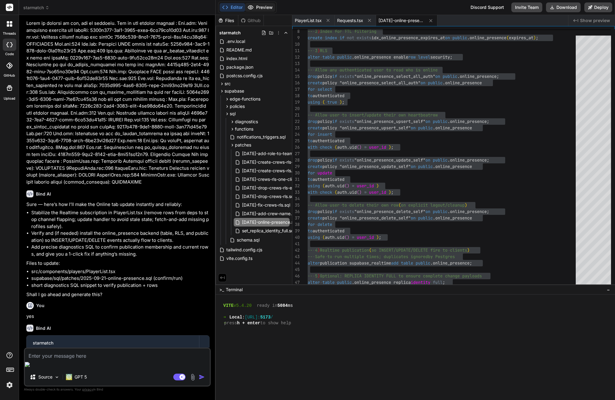
click at [256, 8] on button "Preview" at bounding box center [260, 7] width 30 height 9
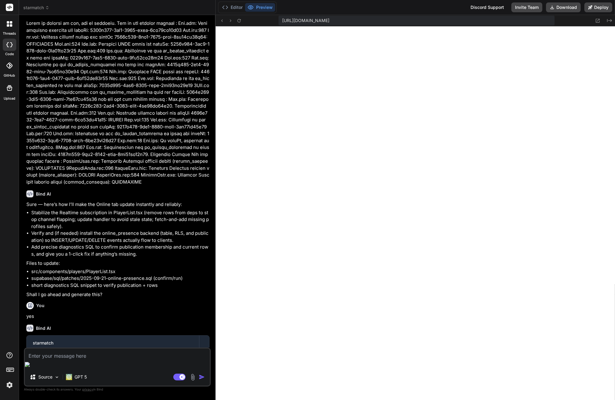
click at [97, 360] on textarea at bounding box center [117, 354] width 185 height 11
drag, startPoint x: 143, startPoint y: 364, endPoint x: 165, endPoint y: 364, distance: 21.8
click at [143, 360] on textarea "Relatime updates in online tab works when logging in (the new logged in player …" at bounding box center [117, 350] width 185 height 18
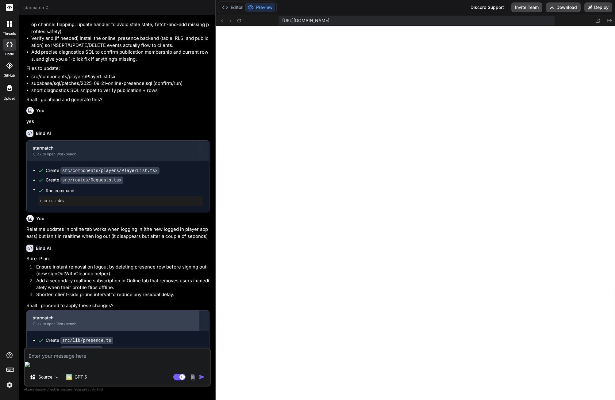
scroll to position [2071, 0]
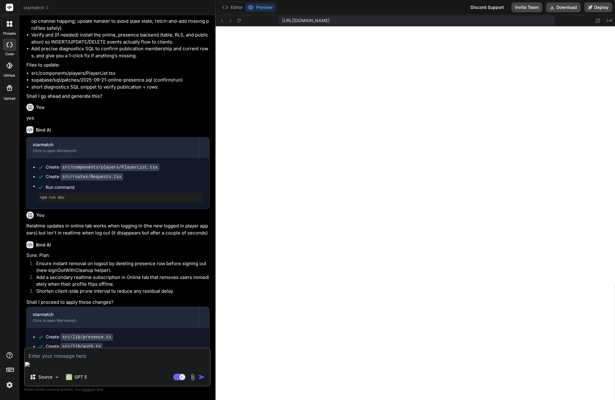
click at [90, 360] on textarea at bounding box center [117, 354] width 185 height 11
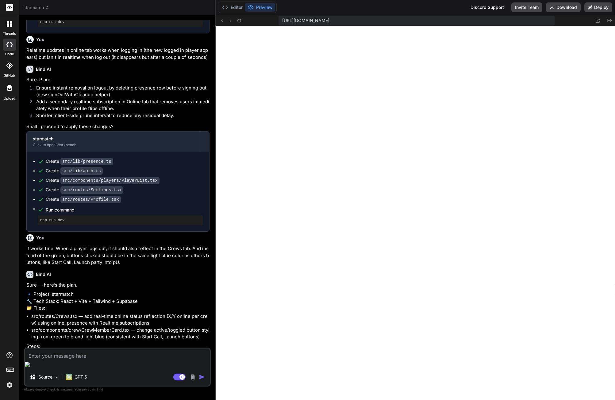
scroll to position [2250, 0]
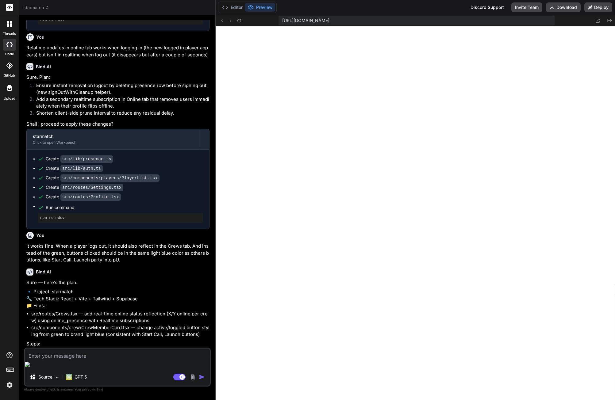
click at [61, 360] on textarea at bounding box center [117, 354] width 185 height 11
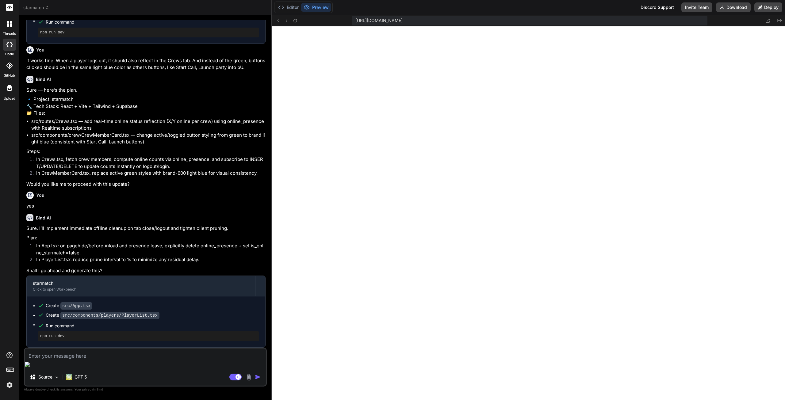
scroll to position [2079, 0]
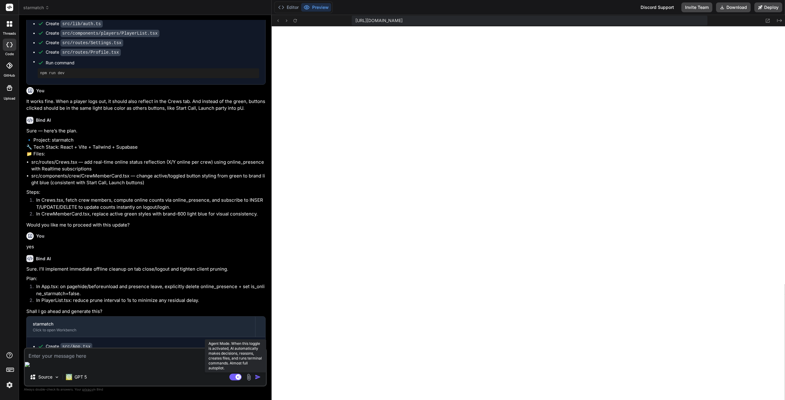
click at [233, 379] on rect at bounding box center [235, 377] width 12 height 7
click at [73, 360] on textarea at bounding box center [145, 354] width 241 height 11
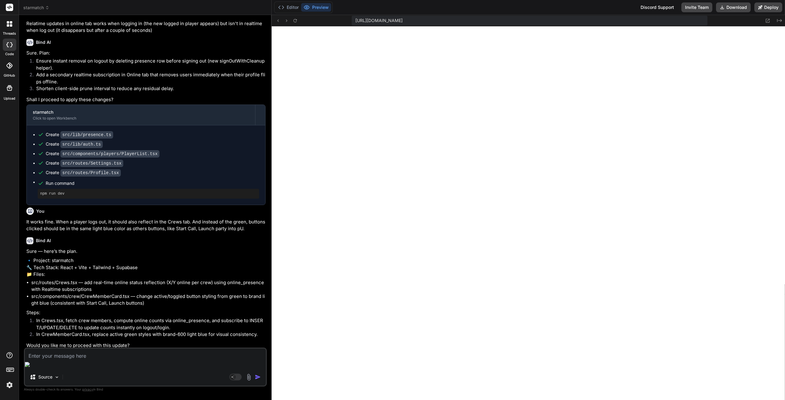
scroll to position [1956, 0]
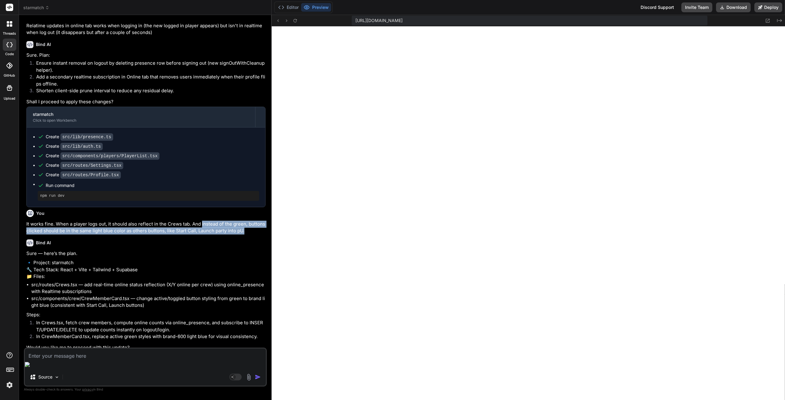
drag, startPoint x: 201, startPoint y: 177, endPoint x: 248, endPoint y: 185, distance: 47.5
click at [248, 221] on p "It works fine. When a player logs out, it should also reflect in the Crews tab.…" at bounding box center [145, 228] width 239 height 14
copy p "instead of the green, buttons clicked should be in the same light blue color as…"
click at [117, 360] on textarea at bounding box center [145, 354] width 241 height 11
paste textarea "instead of the green, buttons clicked should be in the same light blue color as…"
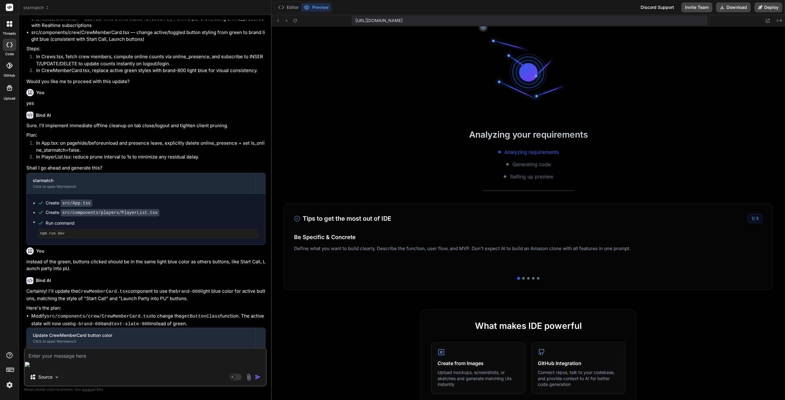
scroll to position [489, 0]
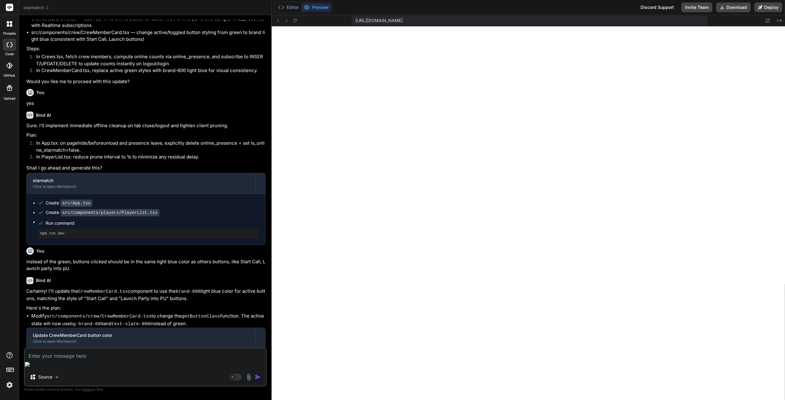
click at [125, 360] on textarea at bounding box center [145, 354] width 241 height 11
paste textarea "Failed to copy handle."
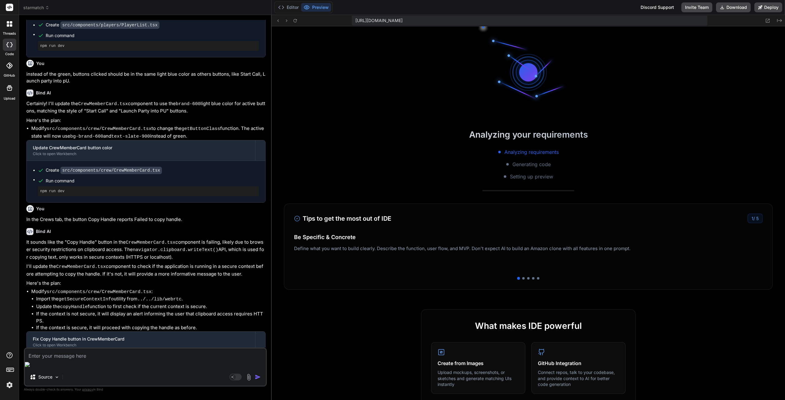
scroll to position [722, 0]
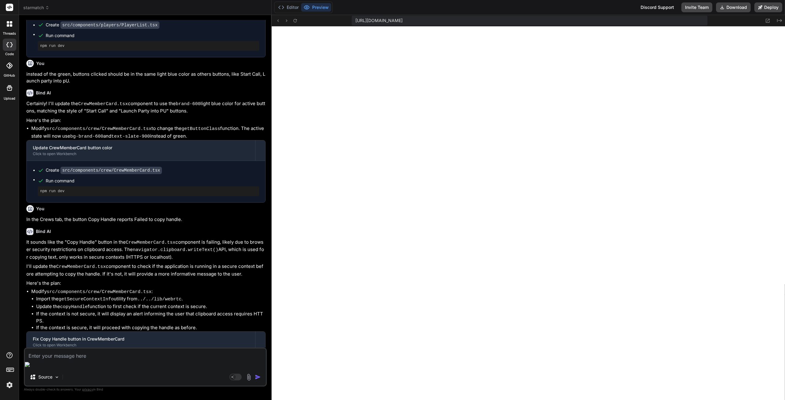
click at [81, 360] on textarea at bounding box center [145, 354] width 241 height 11
paste textarea "[plugin:vite:react-babel] /home/u3uk0f35zsjjbn9cprh6fq9h0p4tm2-wnxx/src/compone…"
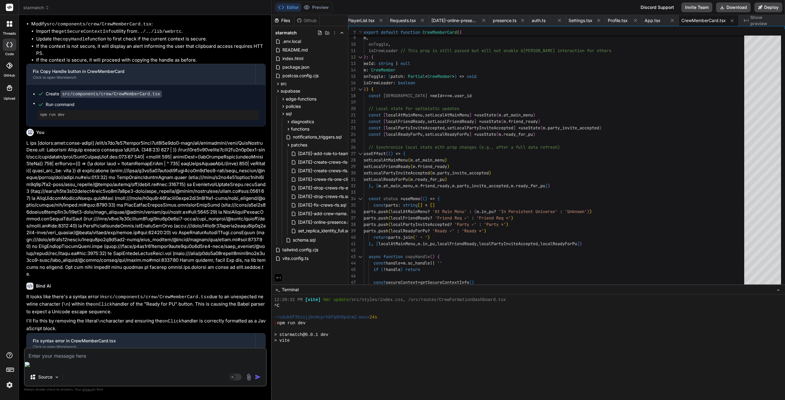
scroll to position [874, 0]
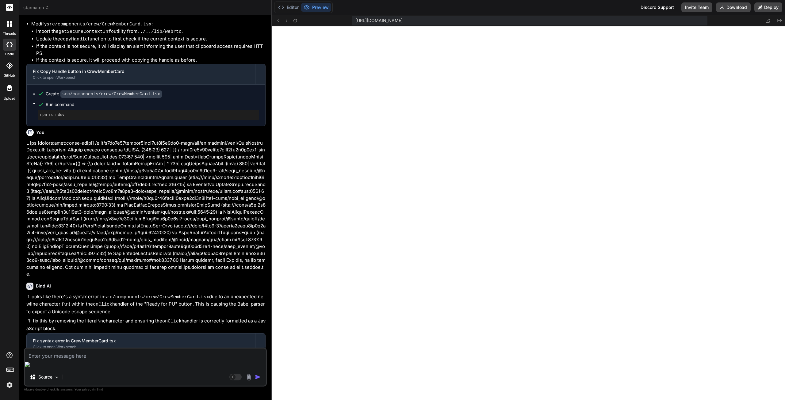
click at [107, 360] on textarea at bounding box center [145, 354] width 241 height 11
click at [98, 360] on textarea at bounding box center [145, 354] width 241 height 11
paste textarea "Failed to copy handle. Please check browser permissions."
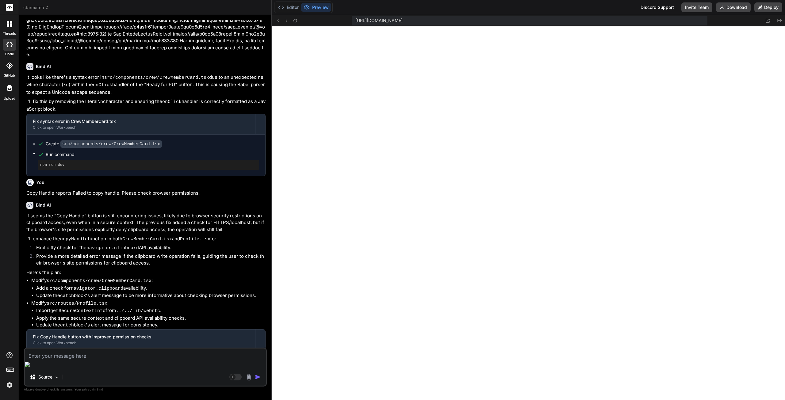
scroll to position [1112, 0]
click at [45, 360] on textarea at bounding box center [145, 354] width 241 height 11
paste textarea "[plugin:vite:react-babel] /home/u3uk0f35zsjjbn9cprh6fq9h0p4tm2-wnxx/src/routes/…"
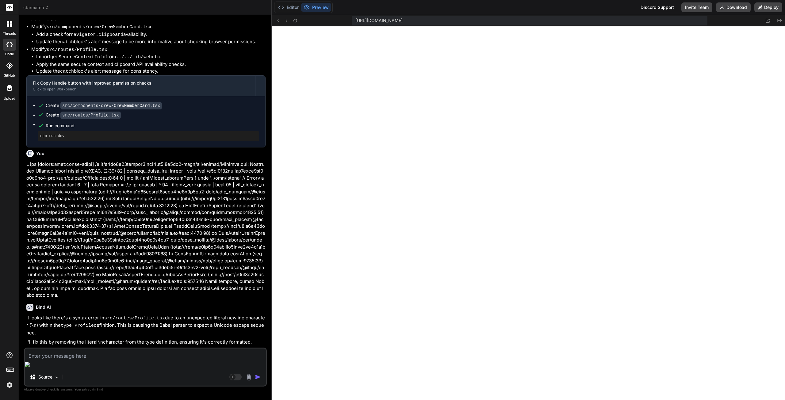
scroll to position [3152, 0]
click at [61, 360] on textarea at bounding box center [145, 354] width 241 height 11
paste textarea "[plugin:vite:react-babel] /home/u3uk0f35zsjjbn9cprh6fq9h0p4tm2-wnxx/src/routes/…"
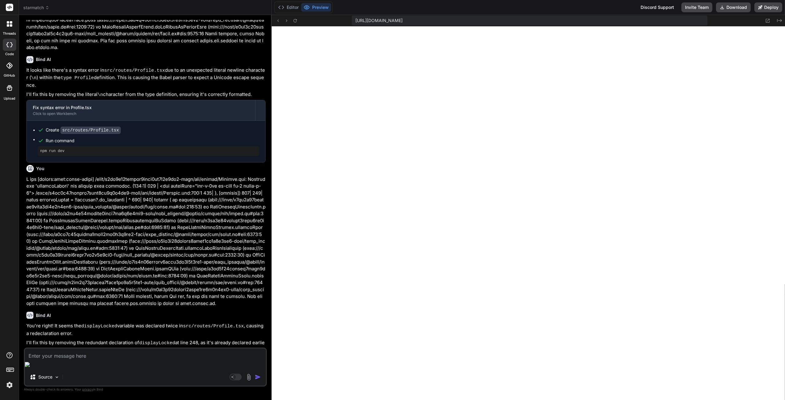
scroll to position [3406, 0]
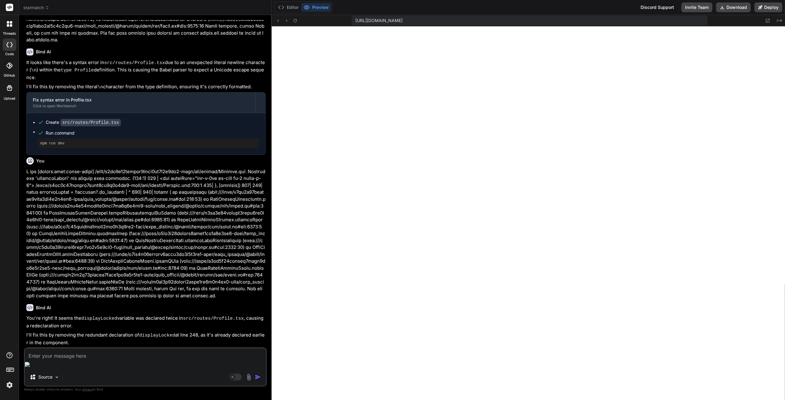
click at [113, 360] on textarea at bounding box center [145, 354] width 241 height 11
click at [233, 377] on rect at bounding box center [233, 377] width 6 height 6
click at [68, 360] on textarea at bounding box center [145, 354] width 241 height 11
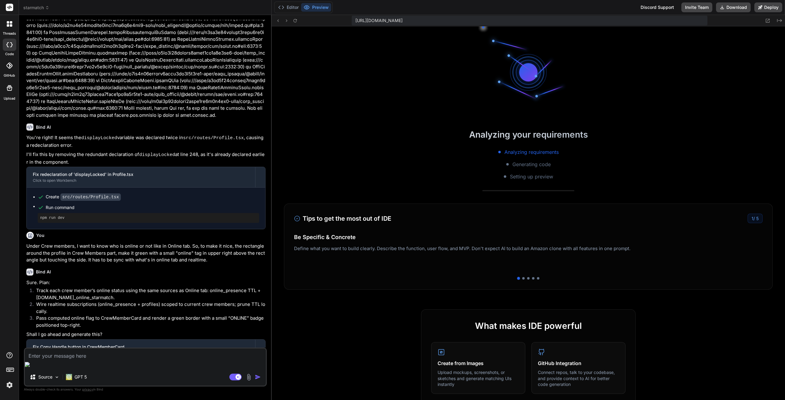
scroll to position [1643, 0]
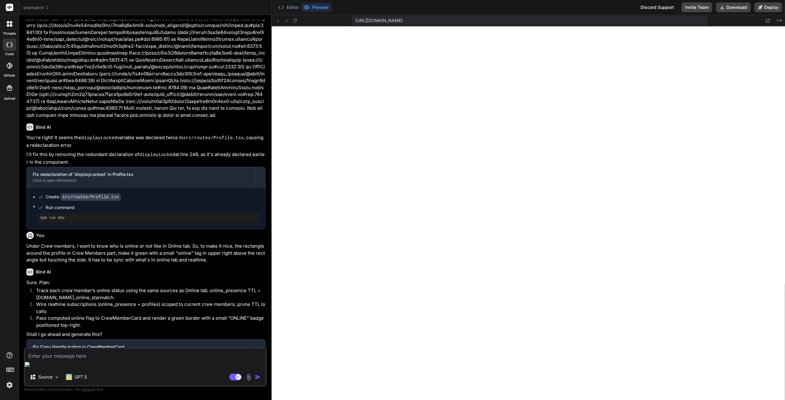
click at [82, 360] on textarea at bounding box center [145, 354] width 241 height 11
drag, startPoint x: 106, startPoint y: 364, endPoint x: 130, endPoint y: 364, distance: 23.9
click at [106, 360] on textarea "Under profile tab, each player" at bounding box center [145, 354] width 241 height 11
paste textarea "[GEOGRAPHIC_DATA], [GEOGRAPHIC_DATA], [GEOGRAPHIC_DATA], [GEOGRAPHIC_DATA]"
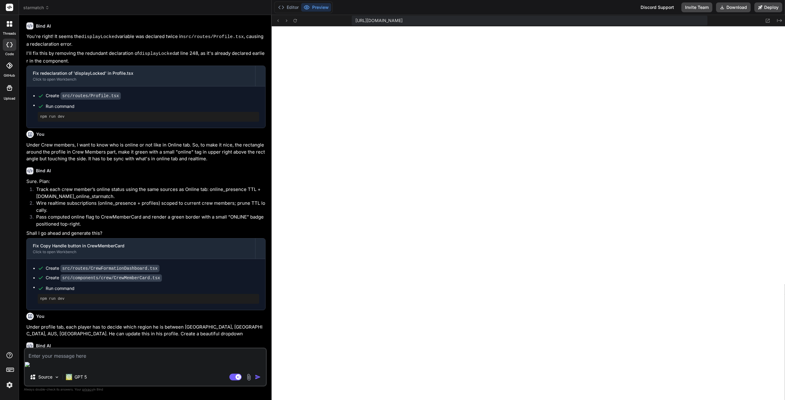
scroll to position [3750, 0]
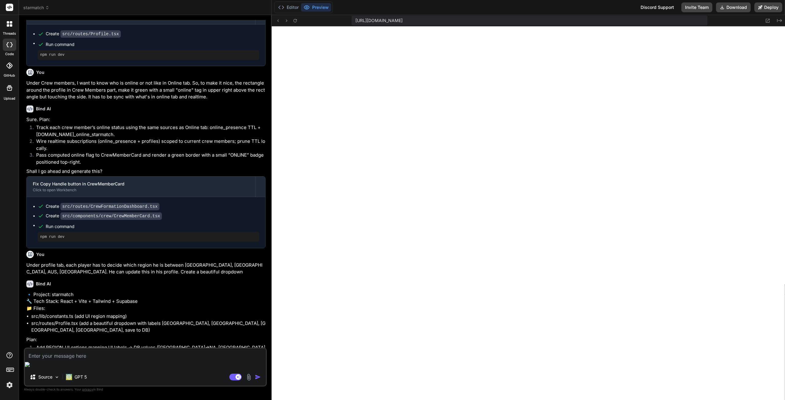
click at [108, 360] on textarea at bounding box center [145, 354] width 241 height 11
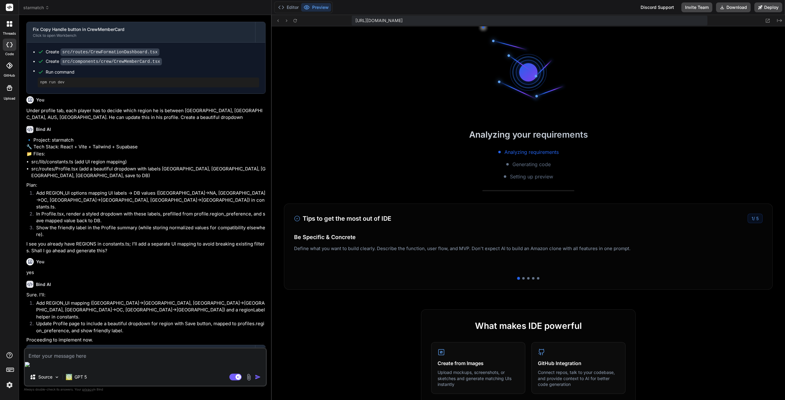
scroll to position [1742, 0]
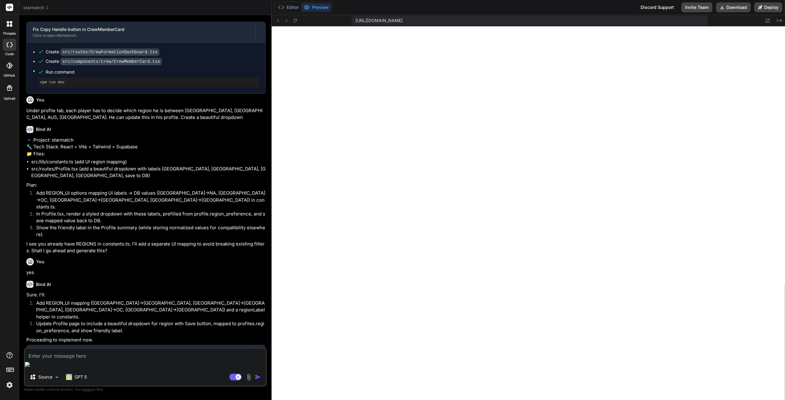
click at [77, 360] on textarea at bounding box center [145, 354] width 241 height 11
paste textarea "Crew 16 Status: launched•PU Status: 0/2 In PU Region: N/A Party Leader: VegaBla…"
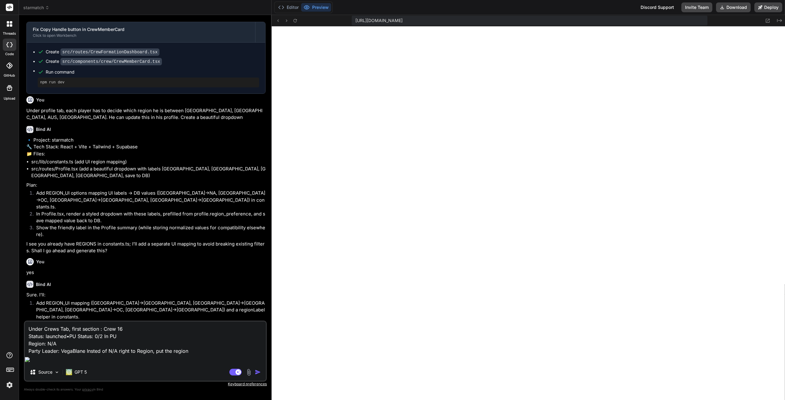
click at [197, 355] on textarea "Under Crews Tab, first section : Crew 16 Status: launched•PU Status: 0/2 In PU …" at bounding box center [145, 338] width 241 height 33
click at [243, 355] on textarea "Under Crews Tab, first section : Crew 16 Status: launched•PU Status: 0/2 In PU …" at bounding box center [145, 338] width 241 height 33
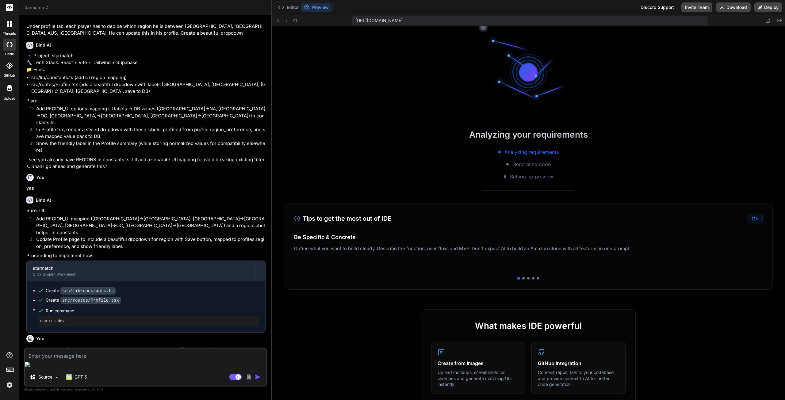
scroll to position [1841, 0]
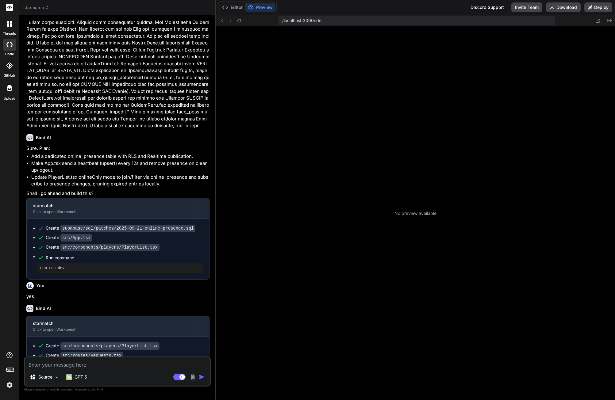
scroll to position [23, 0]
type textarea "x"
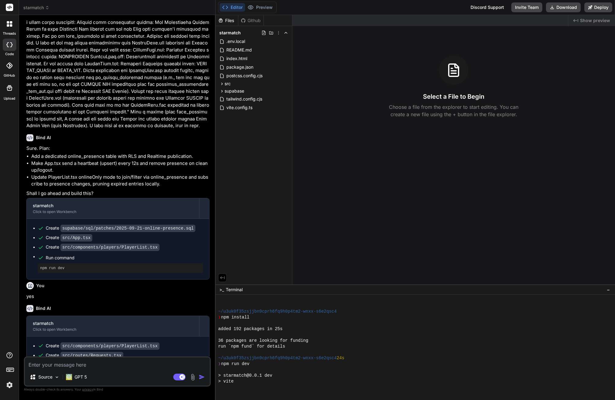
scroll to position [116, 0]
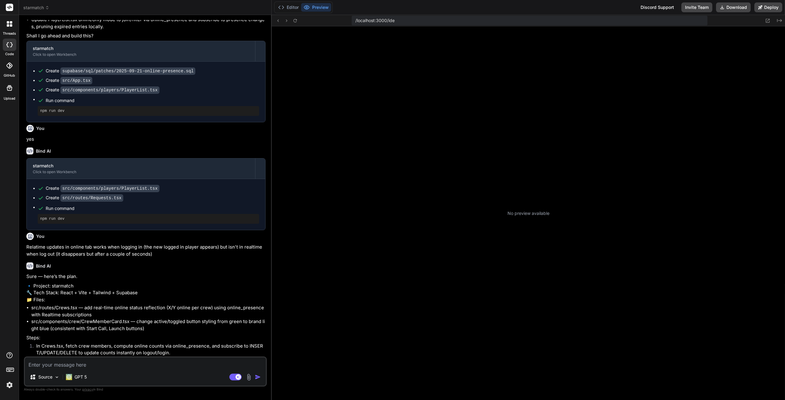
scroll to position [23, 0]
type textarea "x"
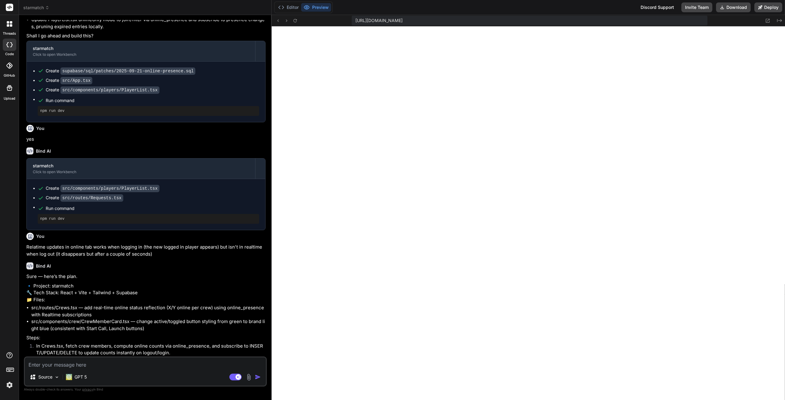
scroll to position [116, 0]
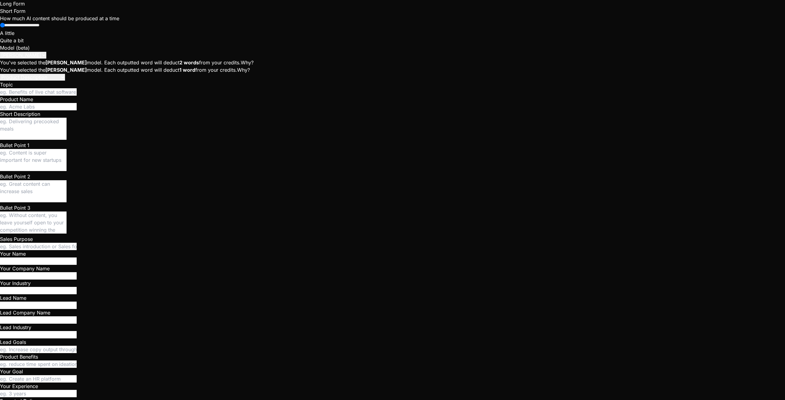
scroll to position [116, 0]
type textarea "x"
type textarea "U"
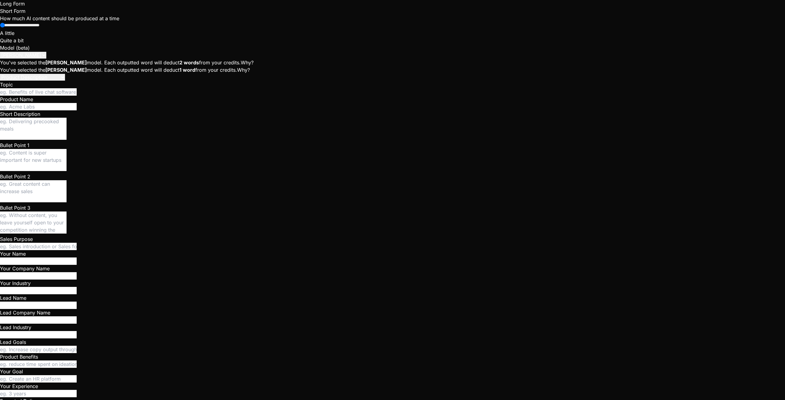
type textarea "x"
type textarea "US"
type textarea "x"
type textarea "[GEOGRAPHIC_DATA]"
type textarea "x"
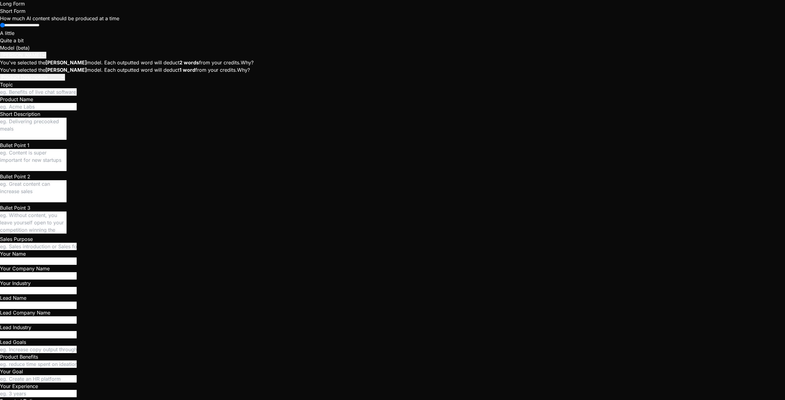
type textarea "[GEOGRAPHIC_DATA],"
type textarea "x"
type textarea "[GEOGRAPHIC_DATA],"
type textarea "x"
type textarea "USA, E"
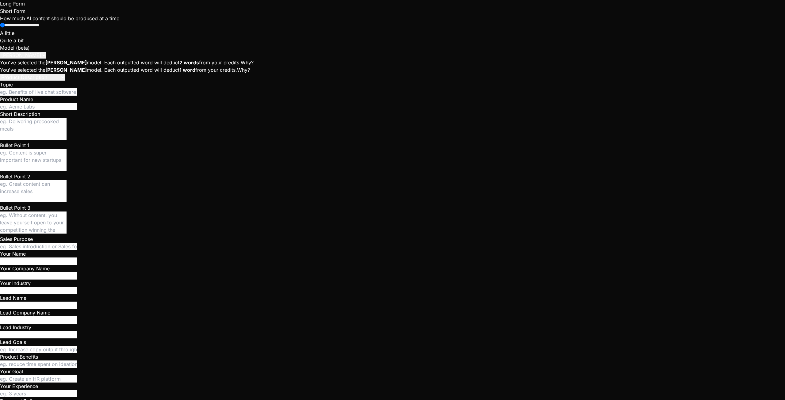
type textarea "x"
type textarea "[GEOGRAPHIC_DATA], [GEOGRAPHIC_DATA]"
type textarea "x"
type textarea "[GEOGRAPHIC_DATA], [GEOGRAPHIC_DATA],"
type textarea "x"
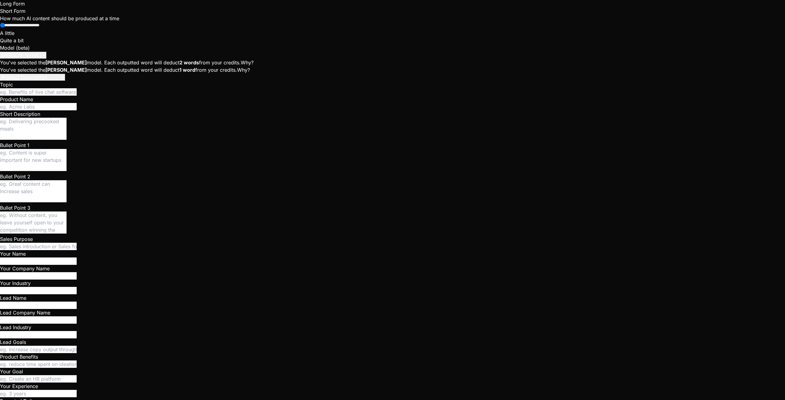
type textarea "[GEOGRAPHIC_DATA], [GEOGRAPHIC_DATA],"
type textarea "x"
type textarea "[GEOGRAPHIC_DATA], [GEOGRAPHIC_DATA], A"
type textarea "x"
type textarea "[GEOGRAPHIC_DATA], [GEOGRAPHIC_DATA], [GEOGRAPHIC_DATA]"
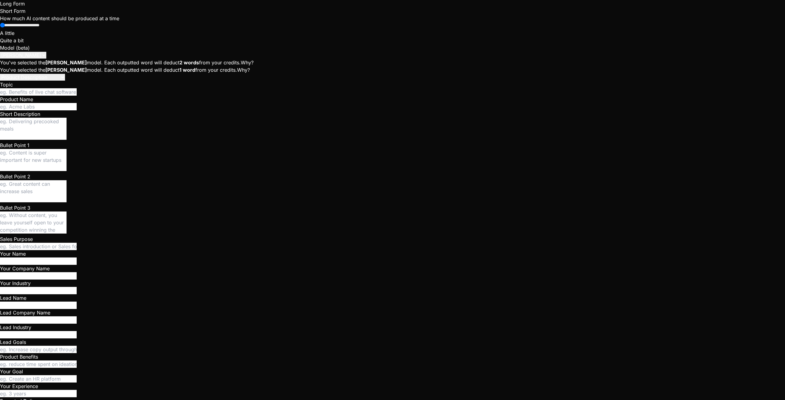
type textarea "x"
type textarea "[GEOGRAPHIC_DATA], [GEOGRAPHIC_DATA], [GEOGRAPHIC_DATA]"
type textarea "x"
type textarea "[GEOGRAPHIC_DATA], [GEOGRAPHIC_DATA], [GEOGRAPHIC_DATA],"
type textarea "x"
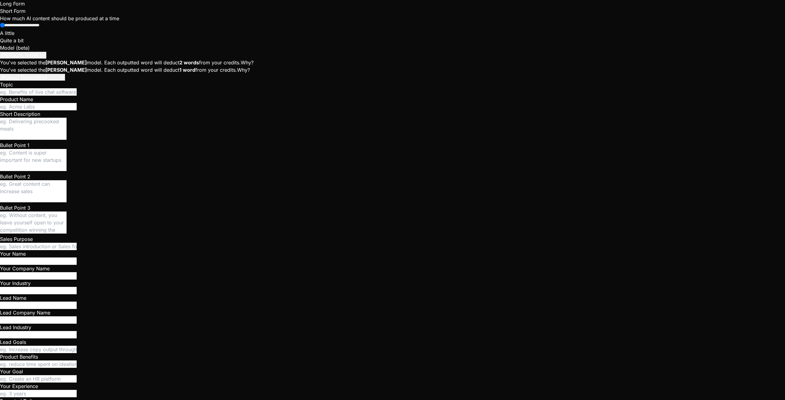
type textarea "[GEOGRAPHIC_DATA], [GEOGRAPHIC_DATA], [GEOGRAPHIC_DATA],"
type textarea "x"
type textarea "[GEOGRAPHIC_DATA], [GEOGRAPHIC_DATA], [GEOGRAPHIC_DATA], A"
type textarea "x"
type textarea "[GEOGRAPHIC_DATA], [GEOGRAPHIC_DATA], [GEOGRAPHIC_DATA], [GEOGRAPHIC_DATA]"
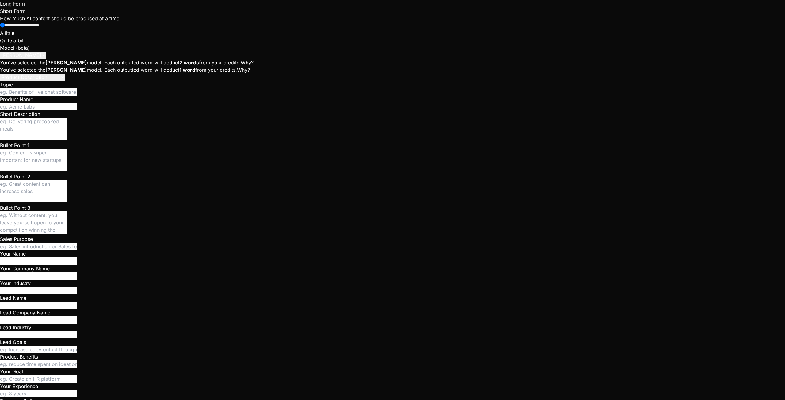
type textarea "x"
type textarea "[GEOGRAPHIC_DATA], [GEOGRAPHIC_DATA], [GEOGRAPHIC_DATA], ASI"
type textarea "x"
type textarea "[GEOGRAPHIC_DATA], [GEOGRAPHIC_DATA], [GEOGRAPHIC_DATA], [GEOGRAPHIC_DATA]"
type textarea "x"
